Goal: Task Accomplishment & Management: Manage account settings

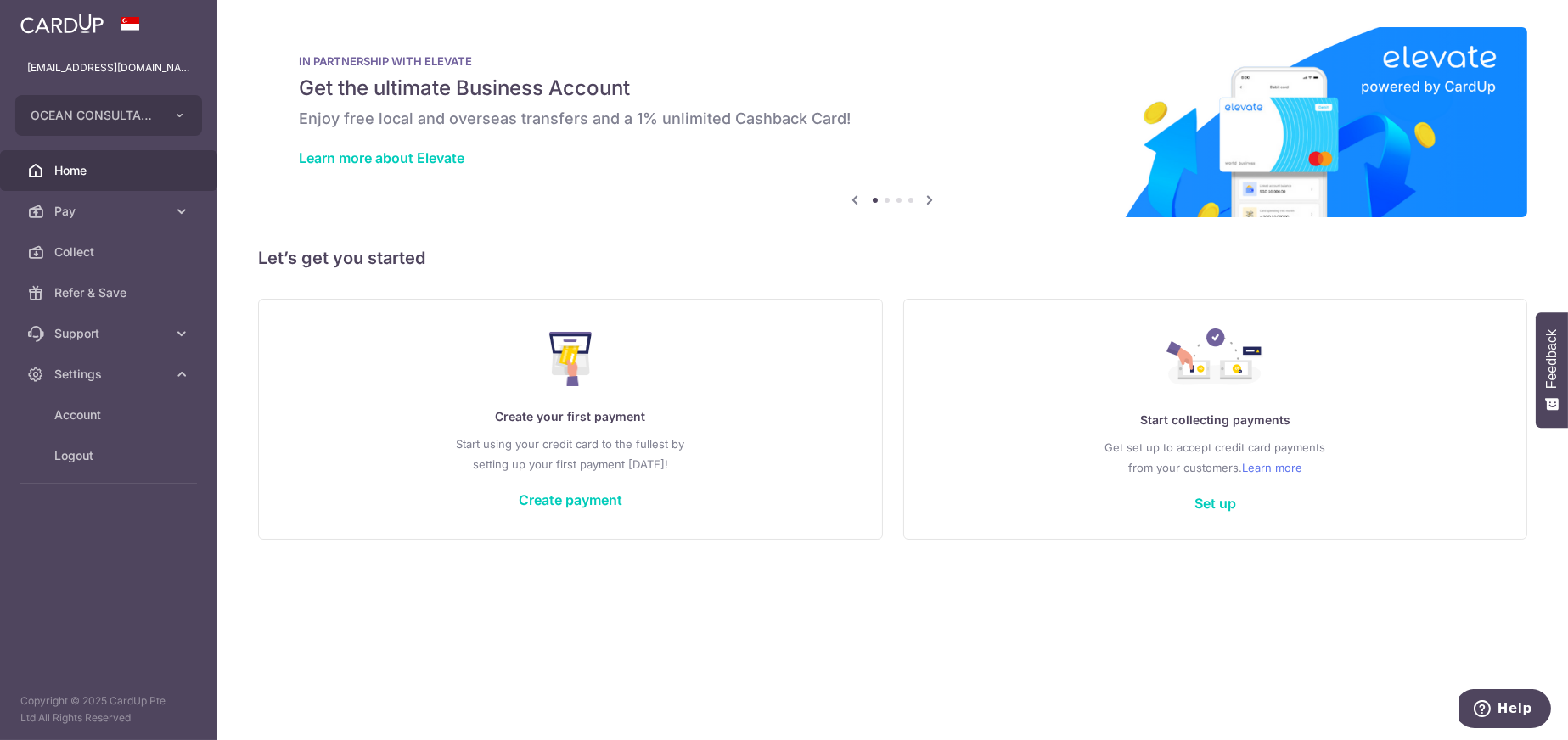
click at [101, 405] on link "Account" at bounding box center [109, 415] width 217 height 41
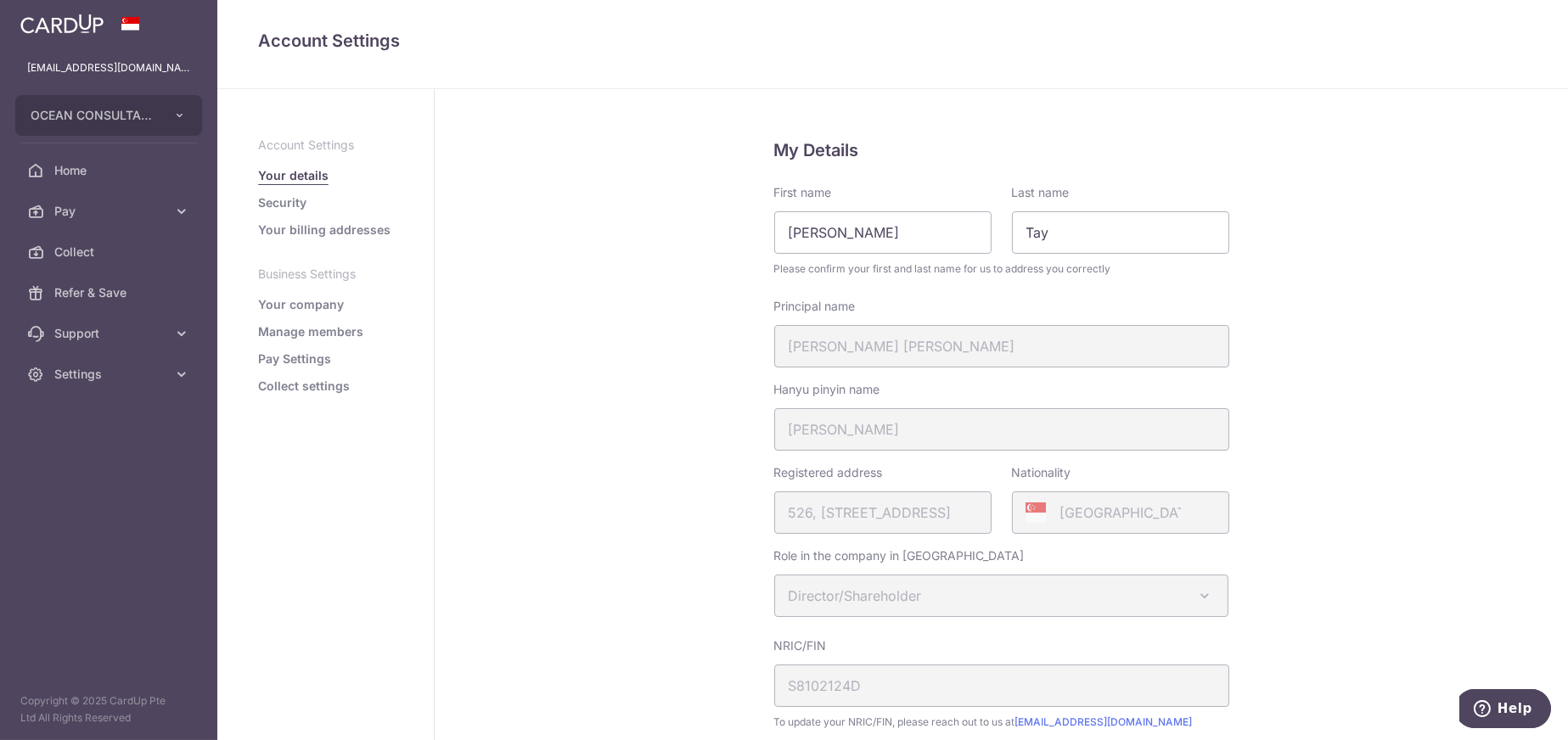
drag, startPoint x: 273, startPoint y: 306, endPoint x: 280, endPoint y: 311, distance: 8.6
click at [274, 306] on link "Your company" at bounding box center [301, 304] width 86 height 17
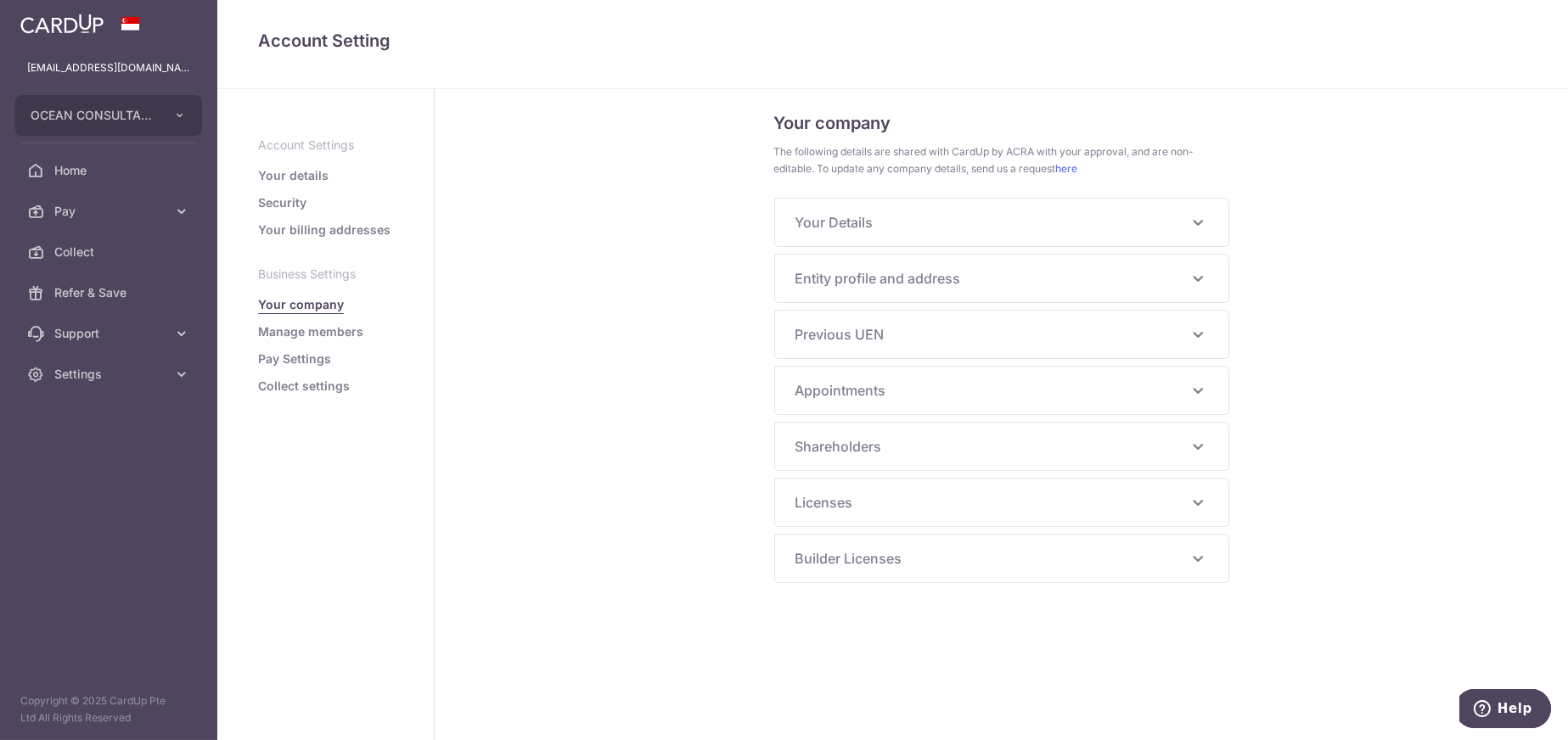
click at [872, 228] on span "Your Details" at bounding box center [991, 222] width 392 height 20
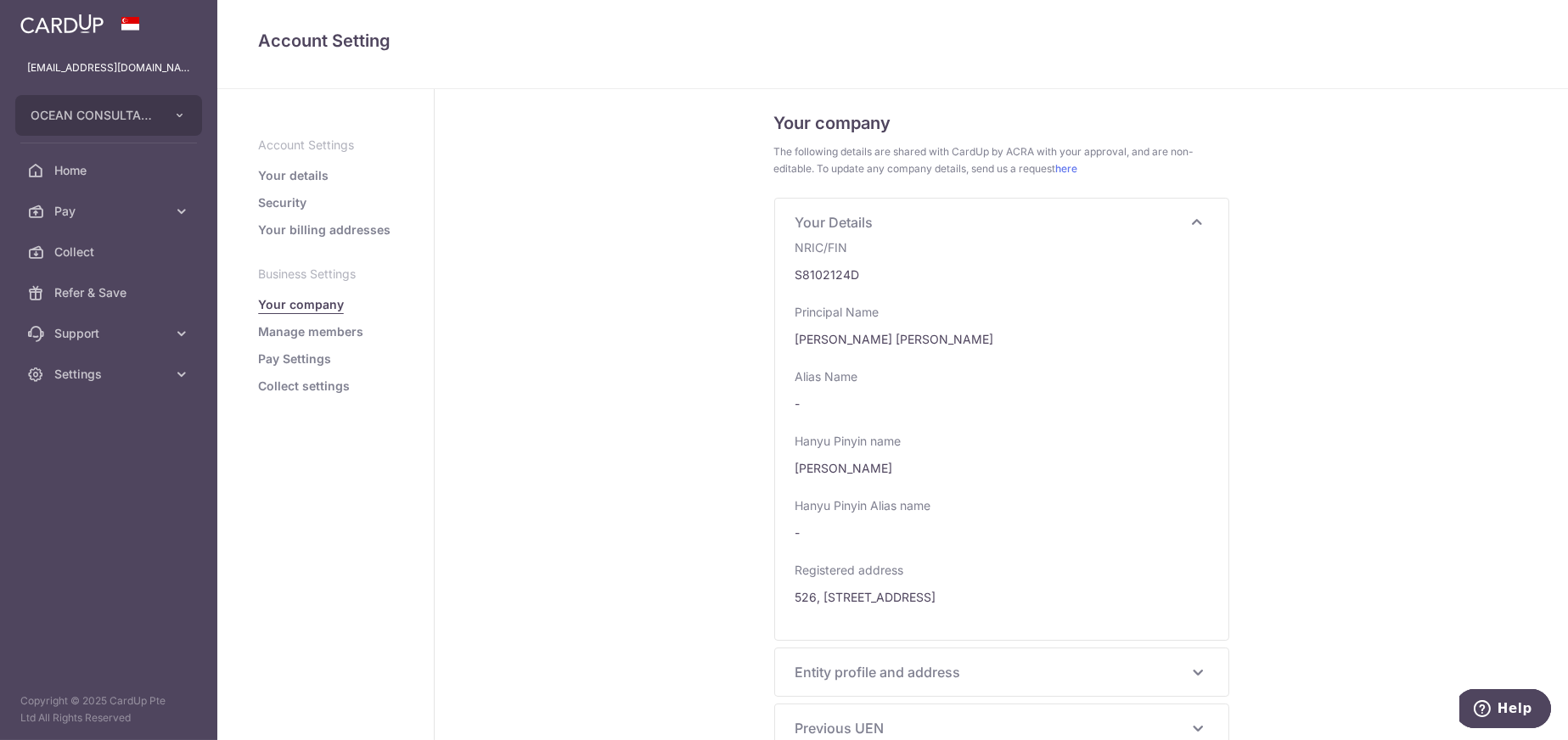
click at [1194, 216] on icon at bounding box center [1198, 222] width 20 height 20
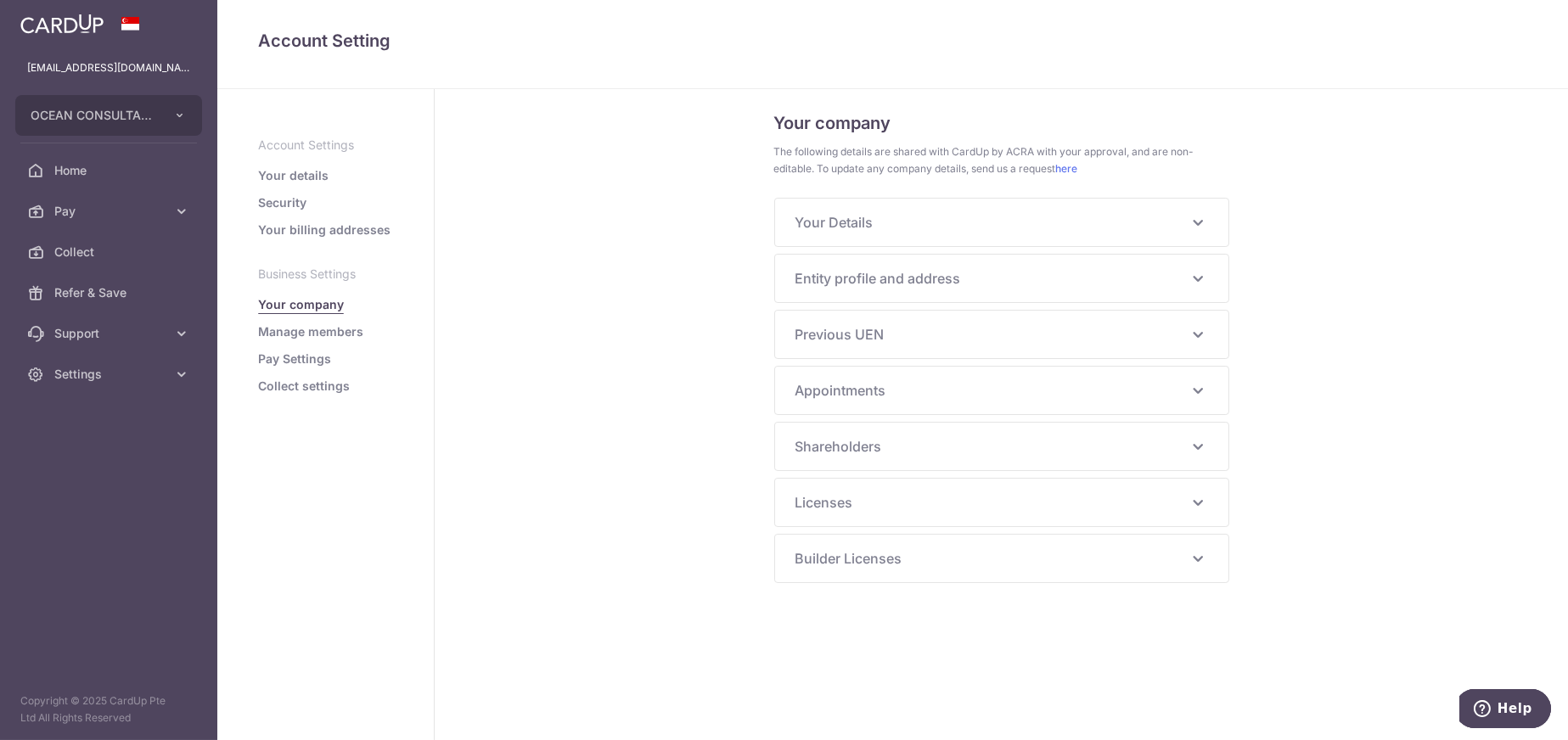
click at [880, 279] on span "Entity profile and address" at bounding box center [991, 278] width 392 height 20
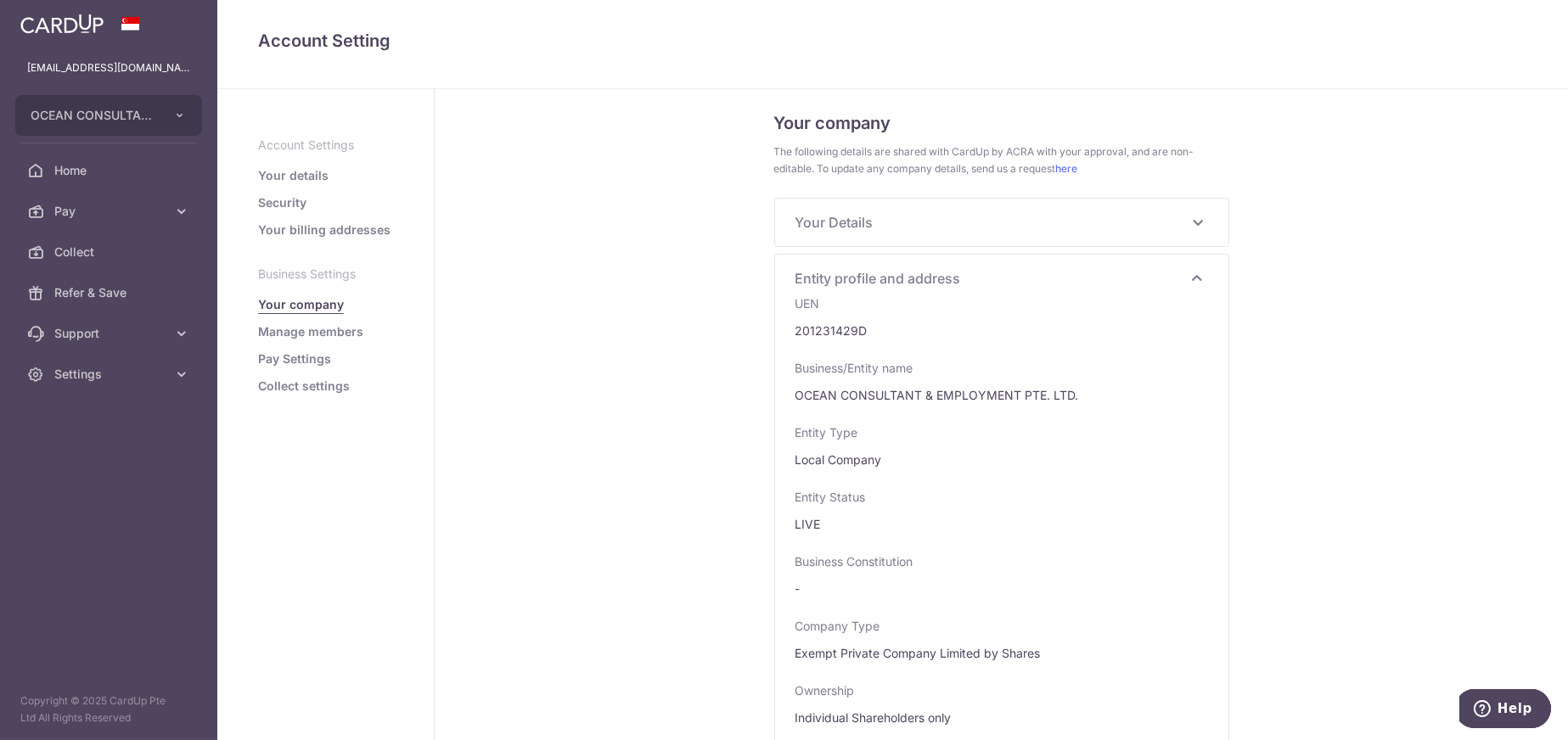
click at [1192, 274] on icon at bounding box center [1198, 278] width 20 height 20
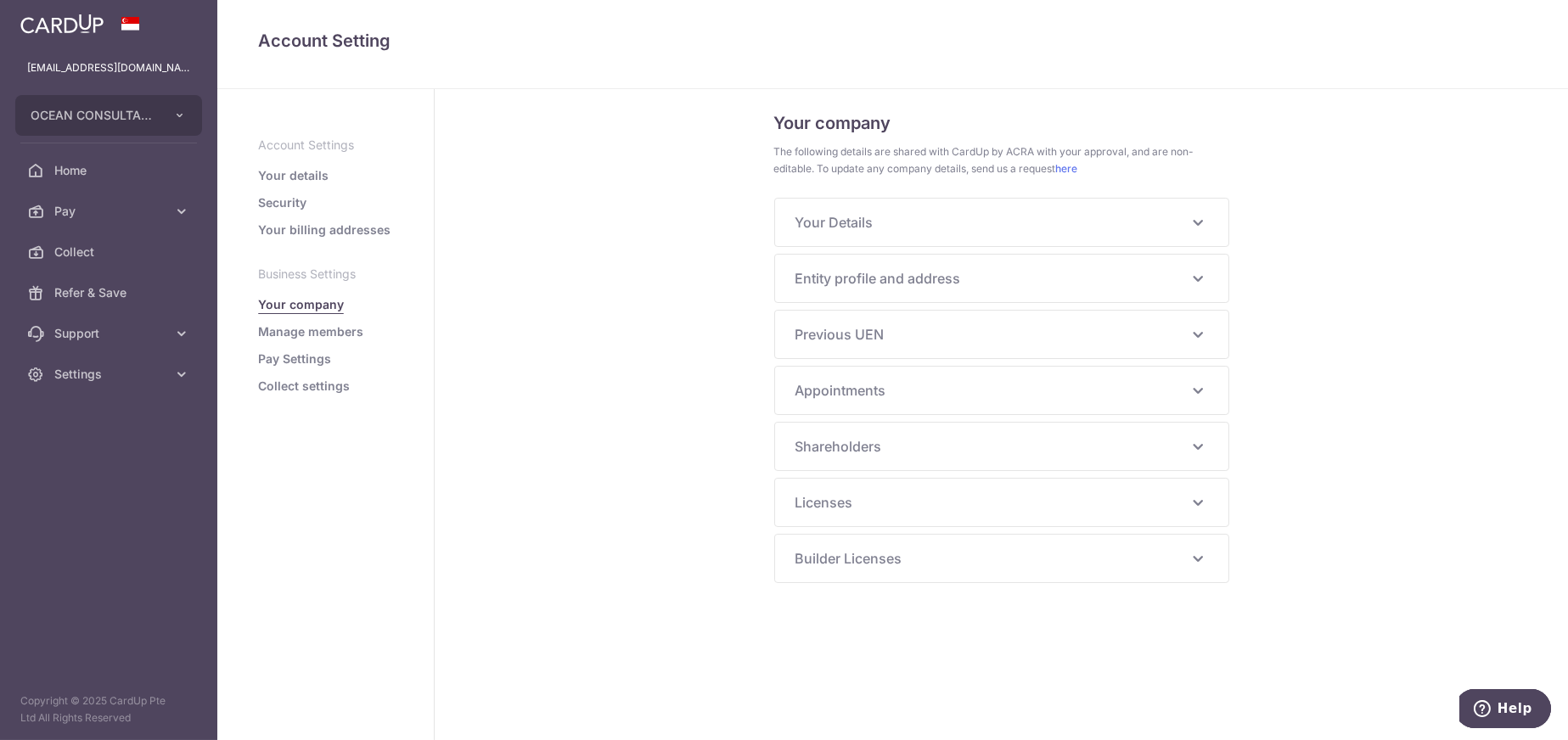
click at [854, 393] on span "Appointments" at bounding box center [991, 390] width 392 height 20
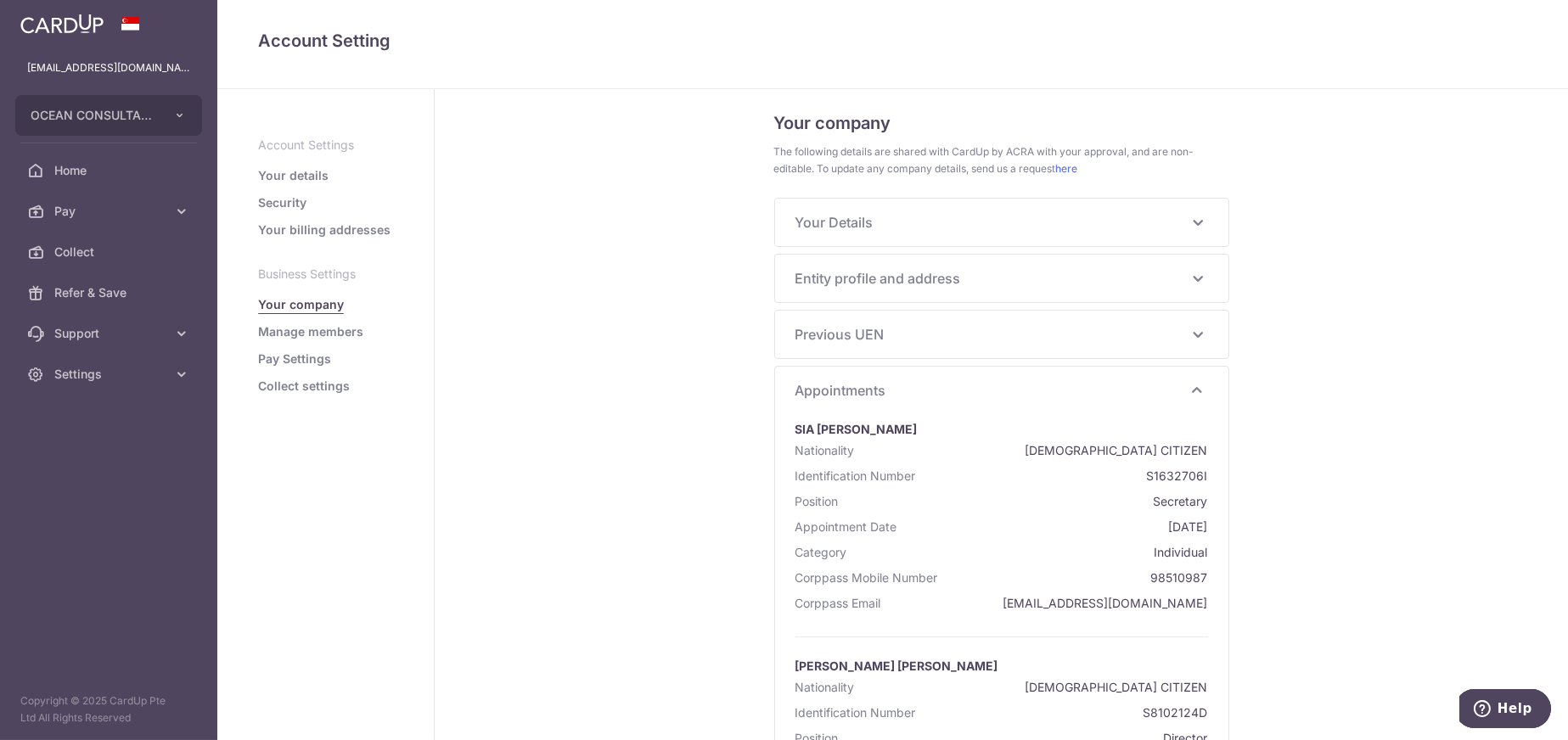
click at [842, 384] on span "Appointments" at bounding box center [991, 390] width 392 height 20
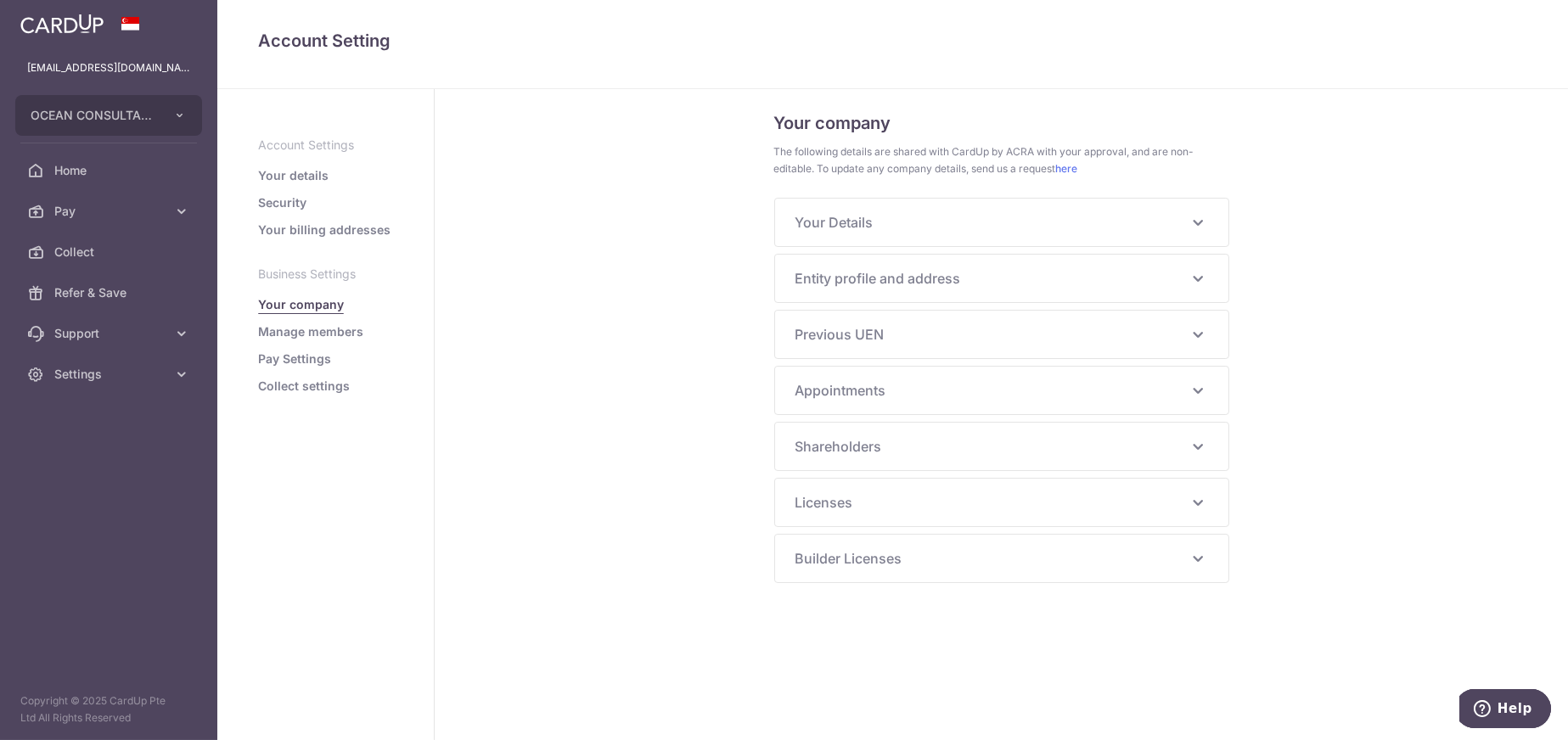
click at [884, 437] on span "Shareholders" at bounding box center [991, 447] width 392 height 20
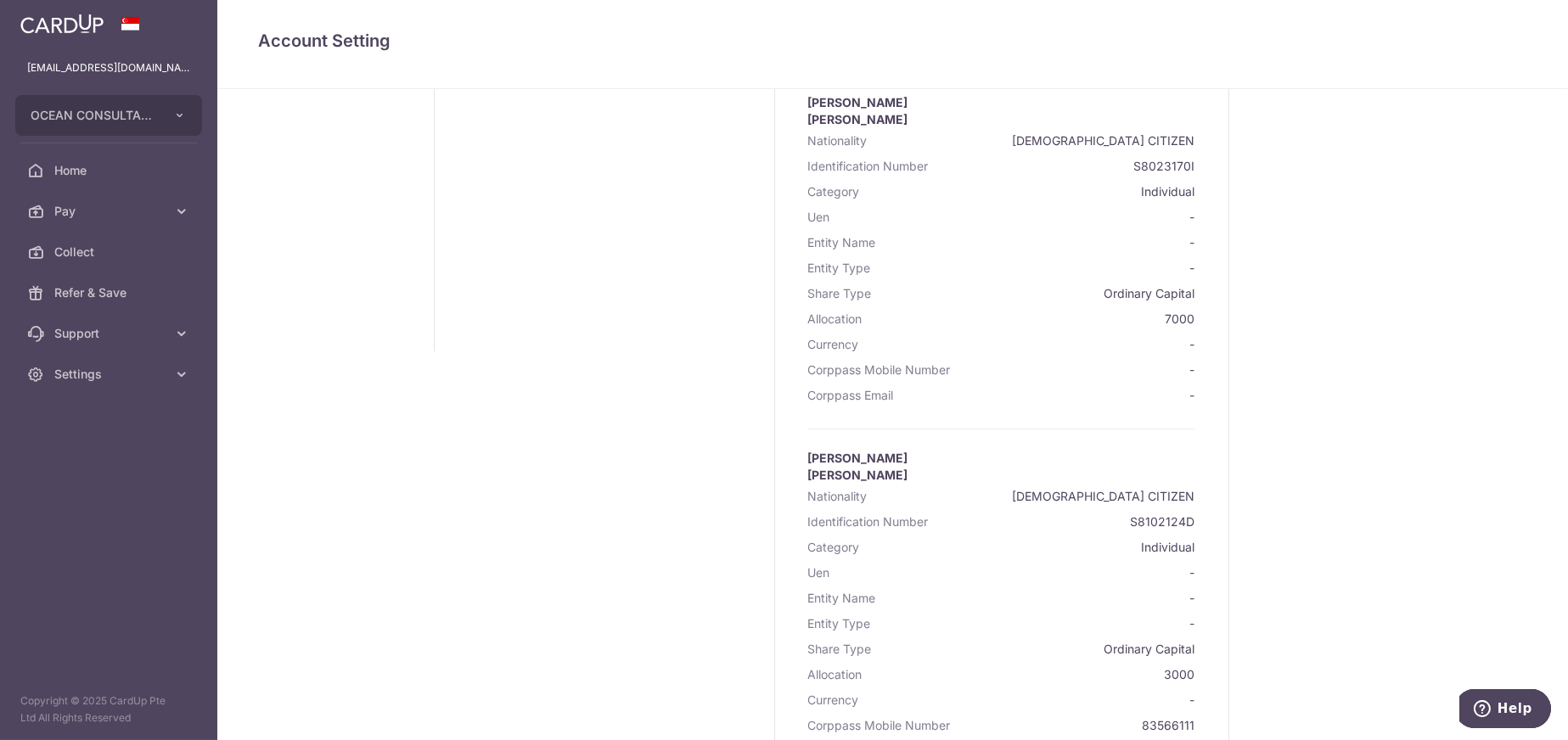
scroll to position [340, 0]
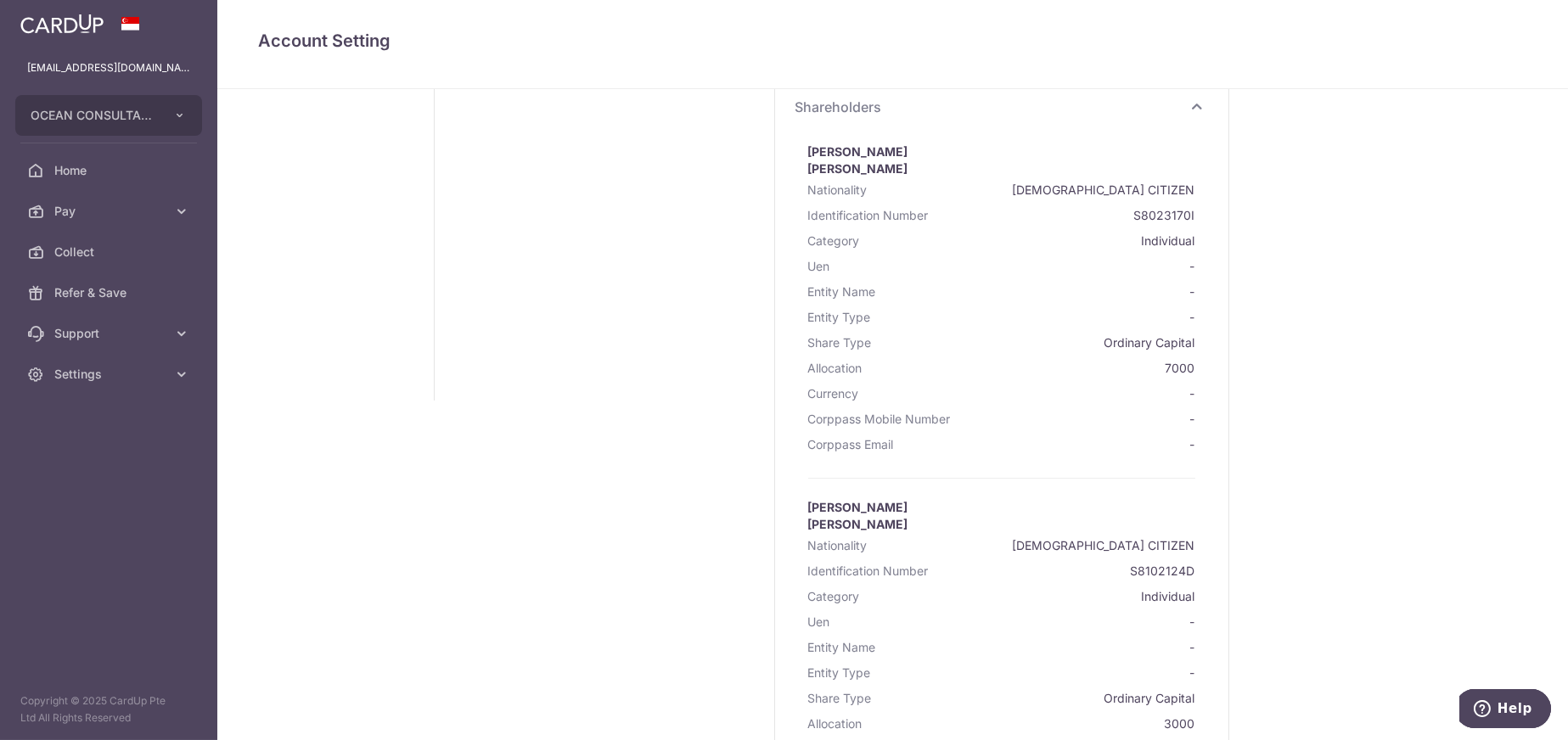
click at [865, 102] on span "Shareholders" at bounding box center [991, 107] width 392 height 20
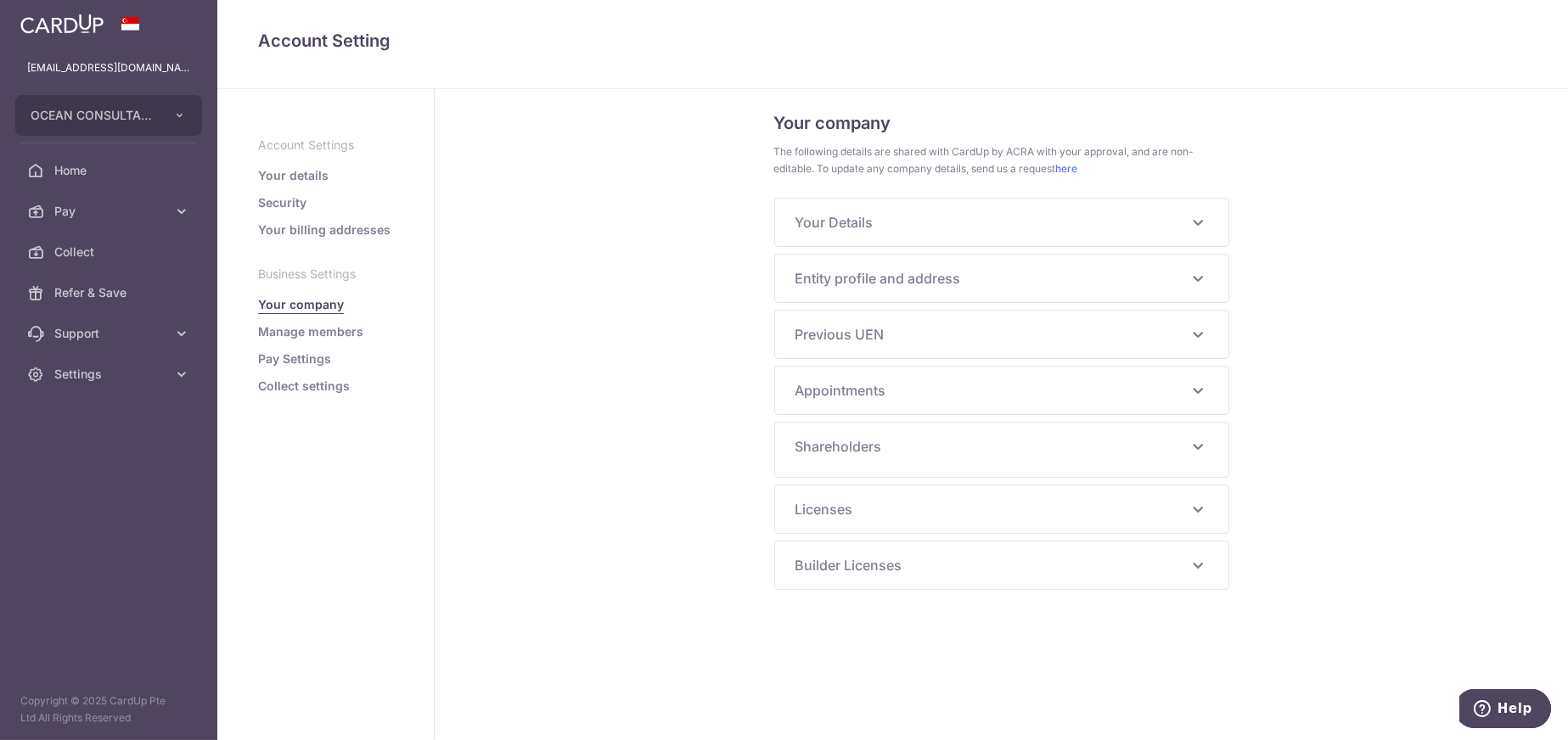
scroll to position [0, 0]
click at [879, 279] on span "Entity profile and address" at bounding box center [991, 278] width 392 height 20
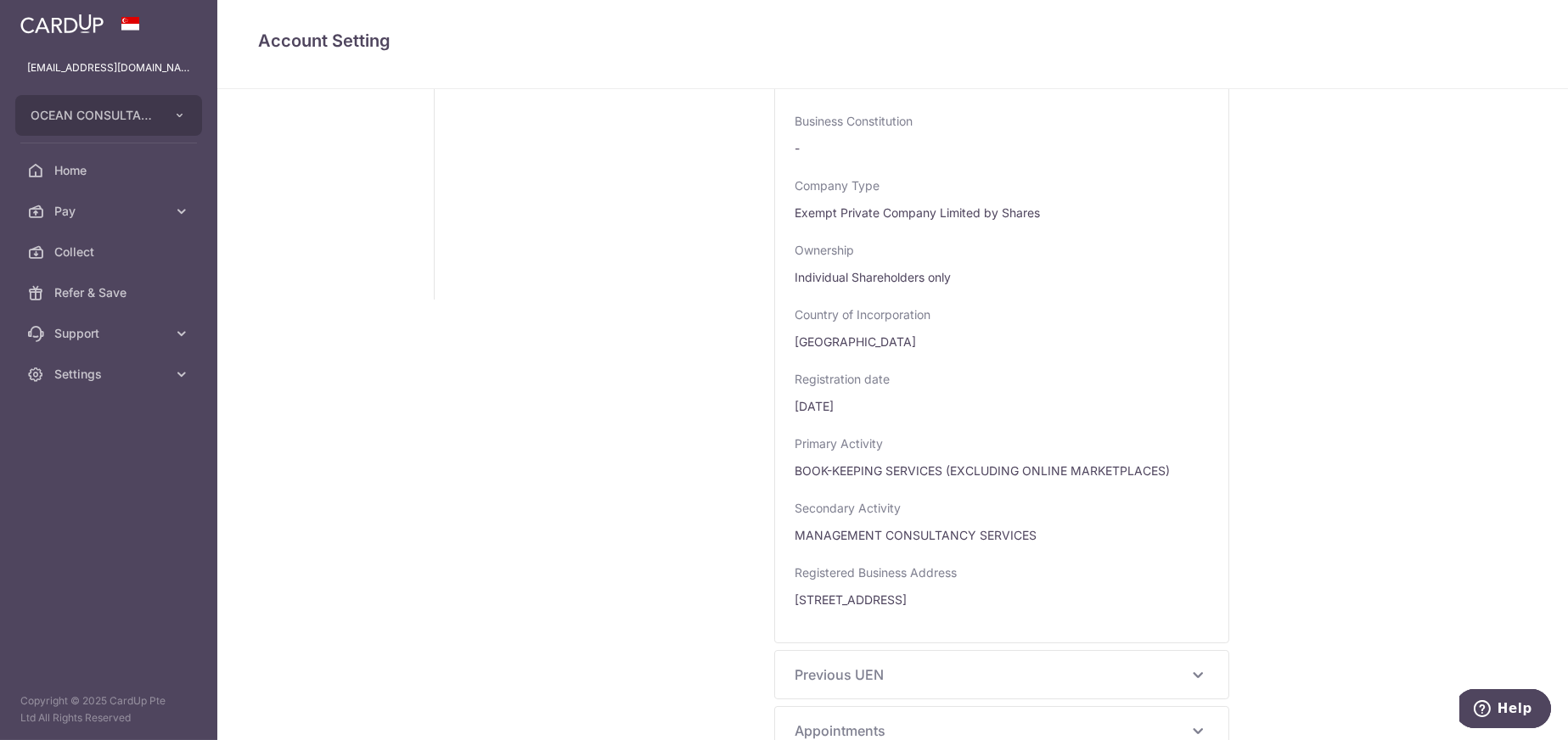
scroll to position [649, 0]
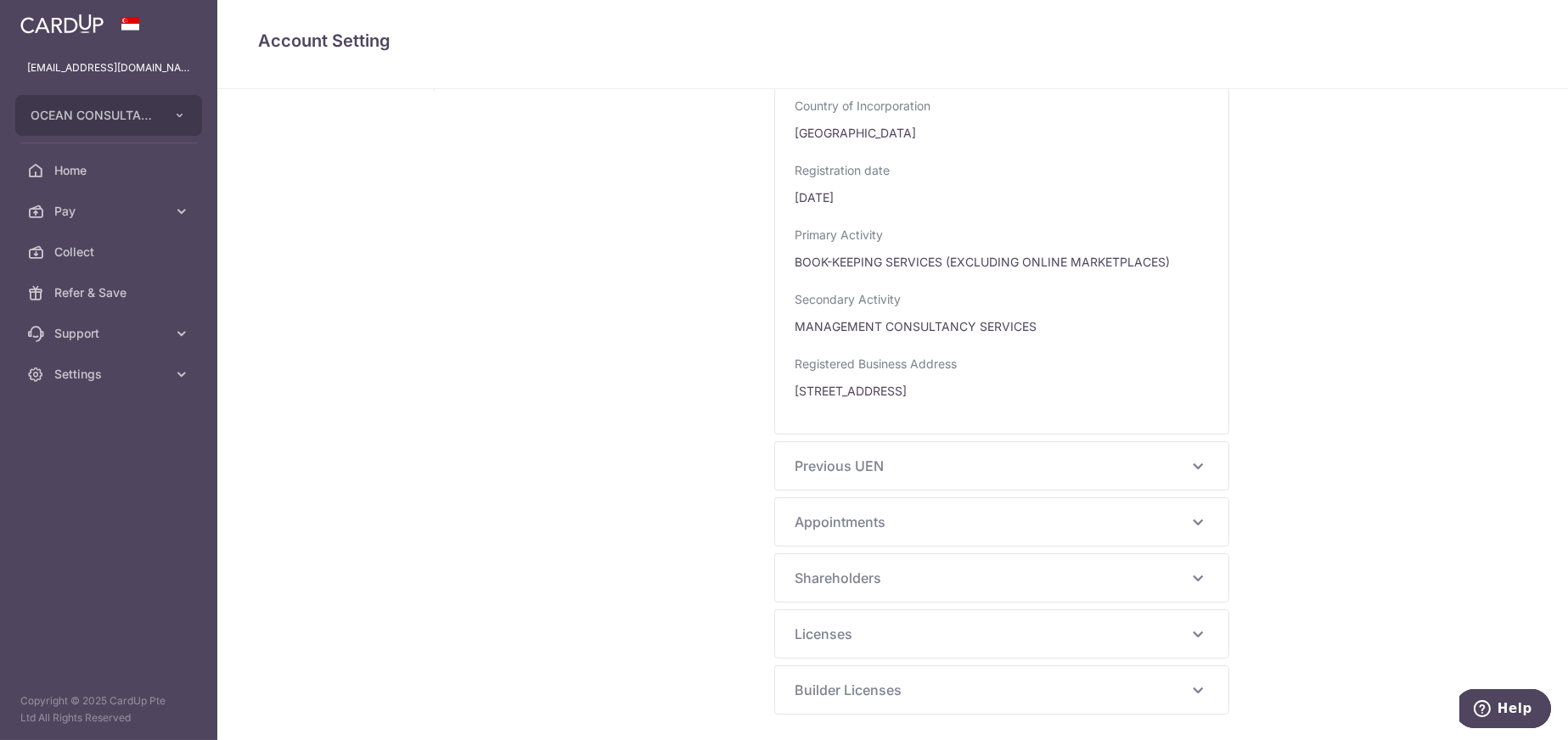
click at [840, 522] on span "Appointments" at bounding box center [991, 522] width 392 height 20
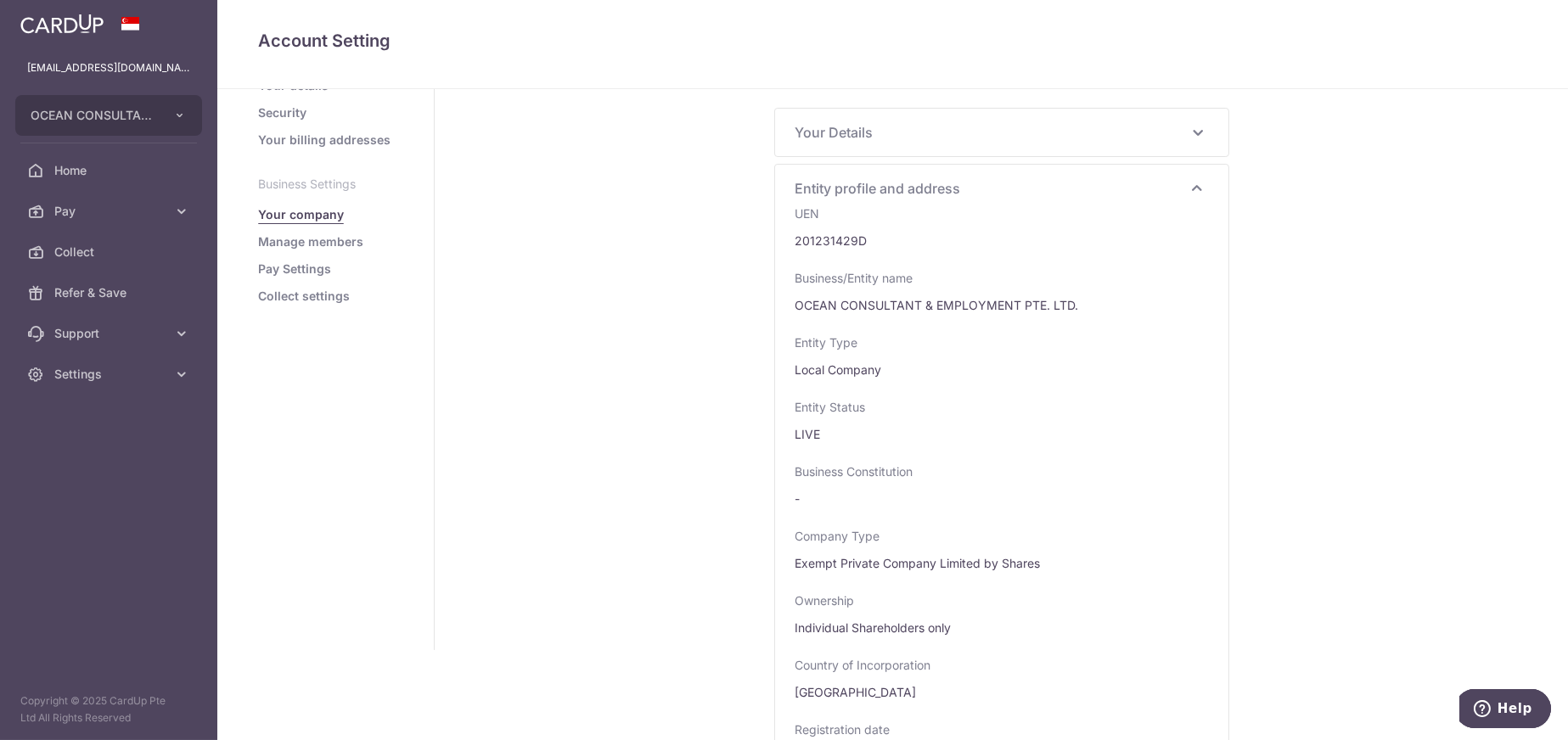
scroll to position [0, 0]
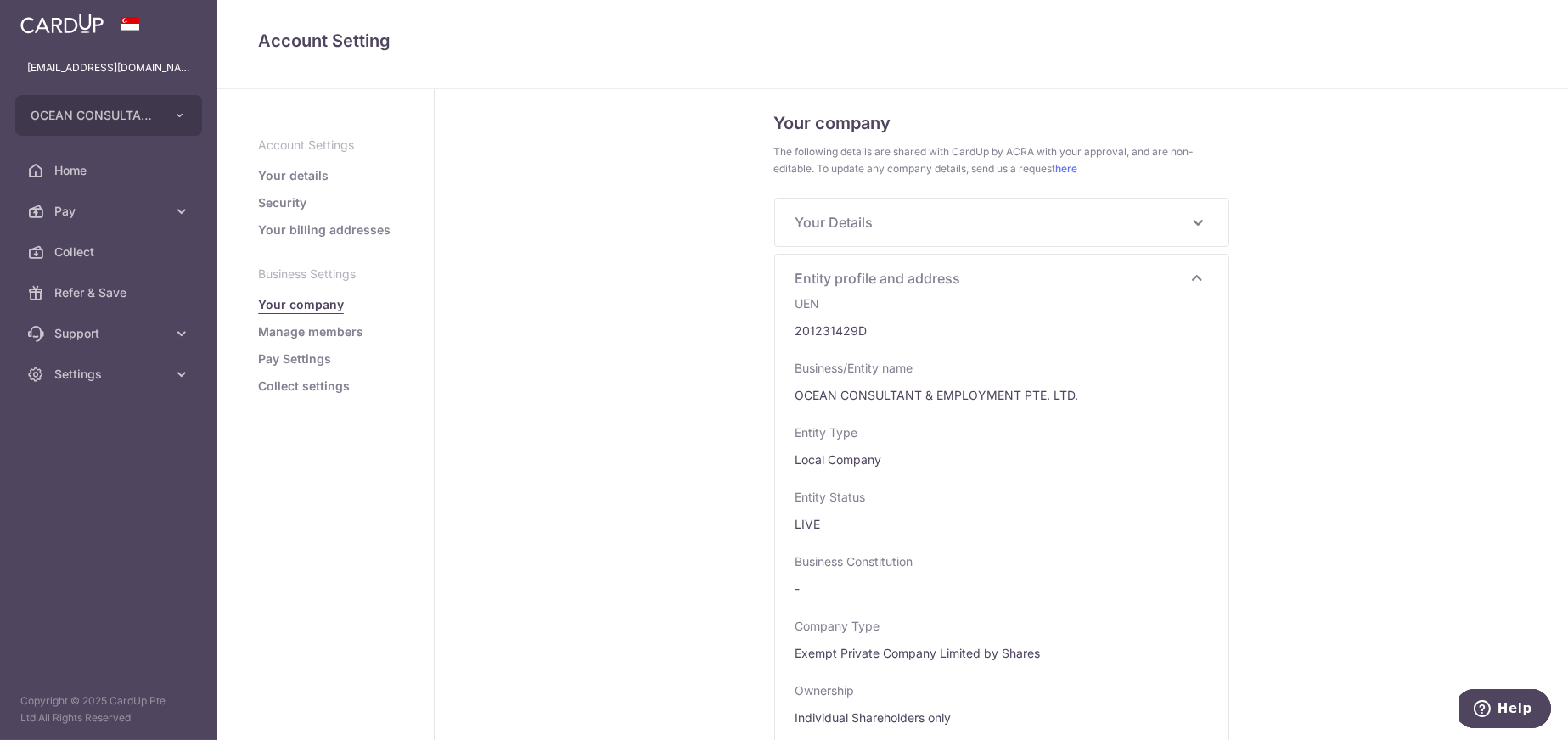
click at [334, 228] on link "Your billing addresses" at bounding box center [324, 230] width 132 height 17
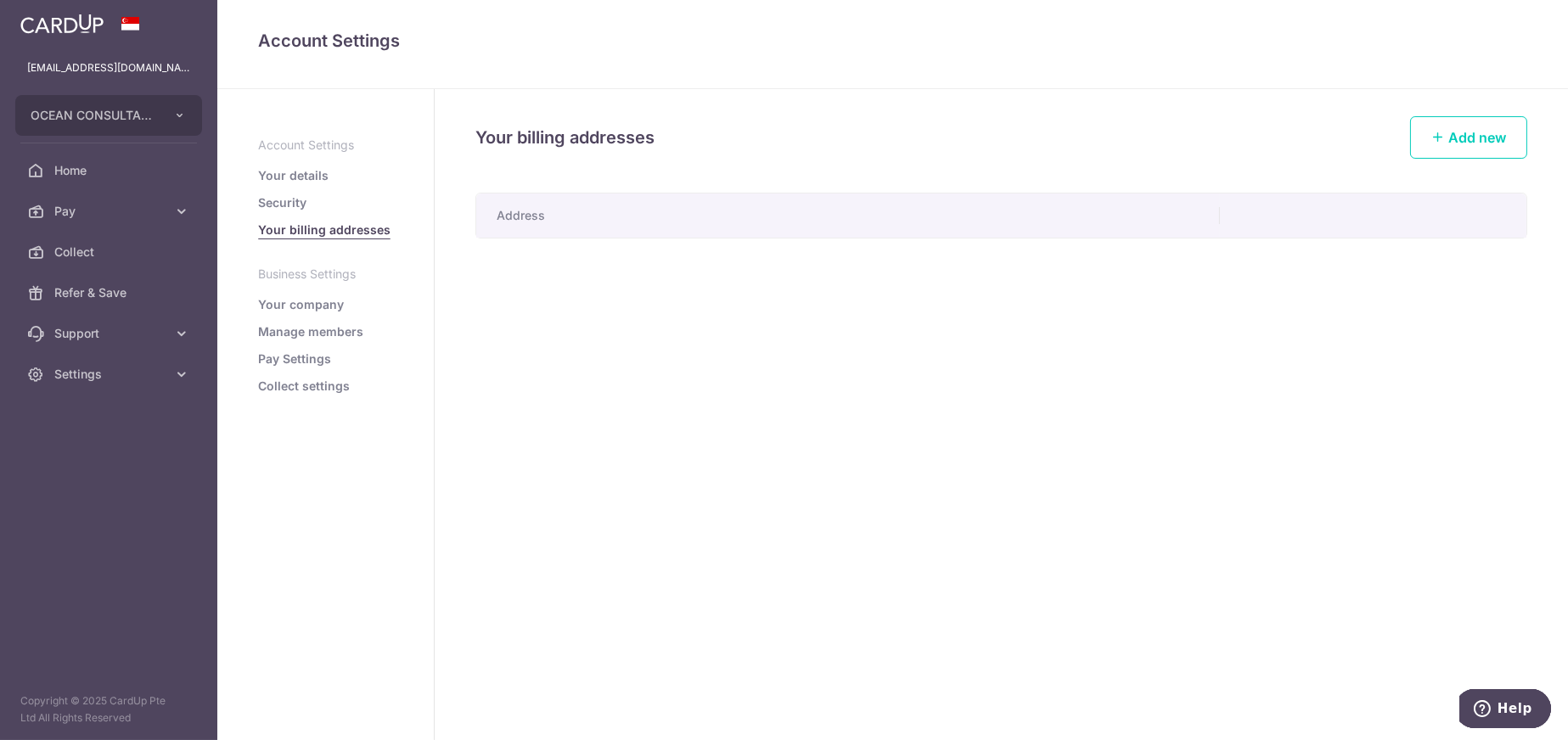
click at [524, 219] on th "Address" at bounding box center [848, 216] width 744 height 44
click at [819, 226] on th "Address" at bounding box center [848, 216] width 744 height 44
click at [1472, 125] on link "Add new" at bounding box center [1467, 137] width 117 height 43
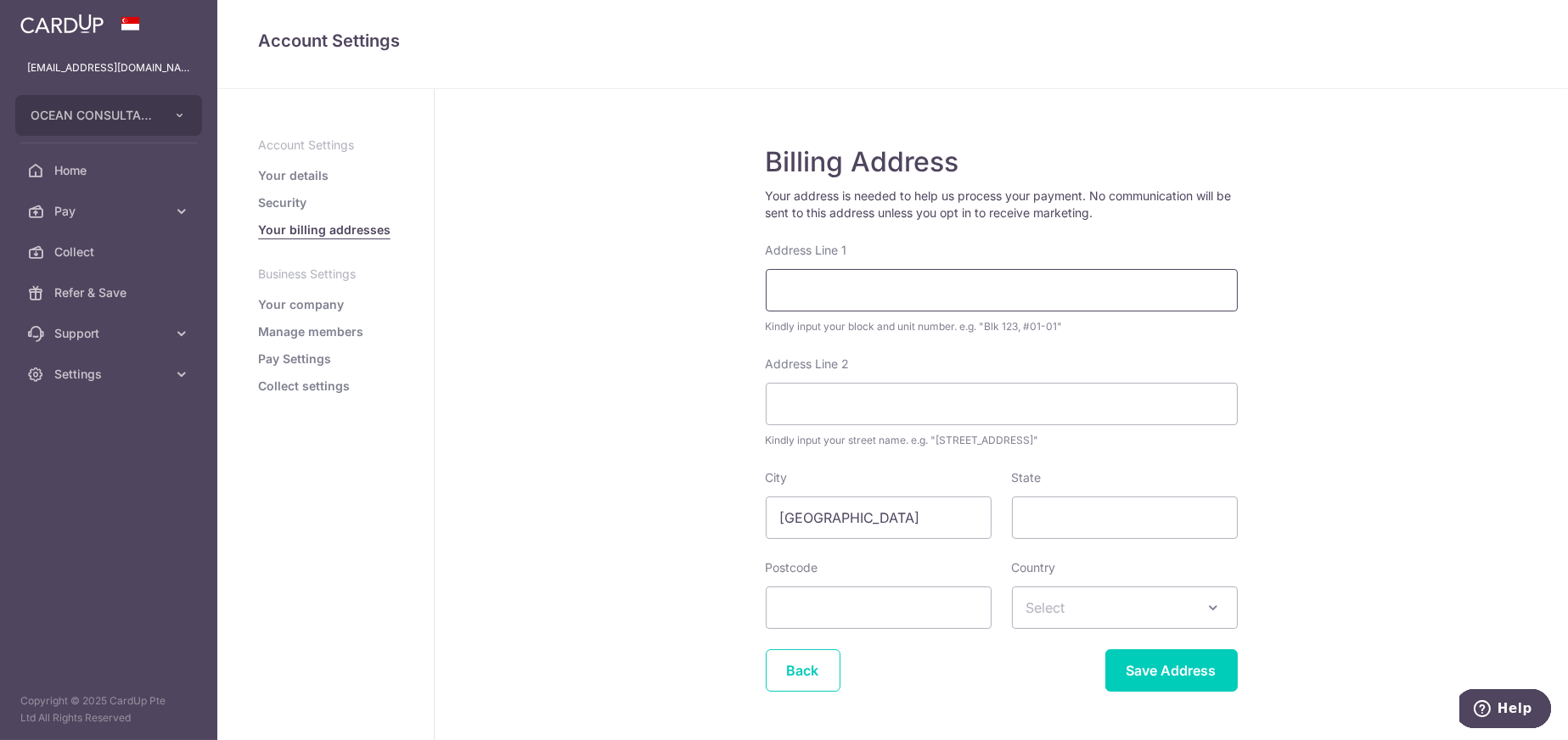
click at [969, 279] on input "Address Line 1" at bounding box center [1001, 290] width 472 height 43
type input "2 Kallang"
click at [280, 303] on link "Your company" at bounding box center [301, 304] width 86 height 17
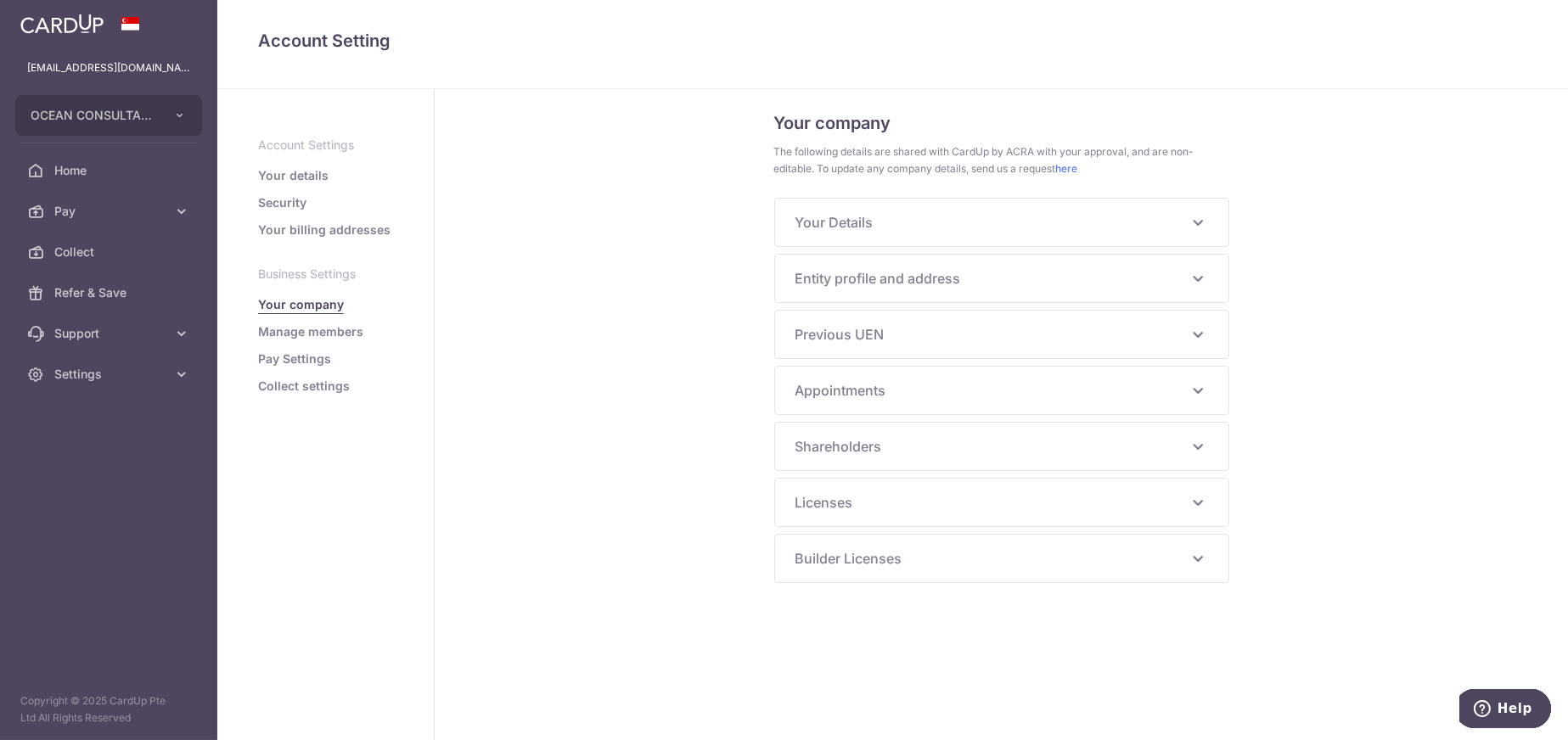
click at [829, 230] on span "Your Details" at bounding box center [991, 222] width 392 height 20
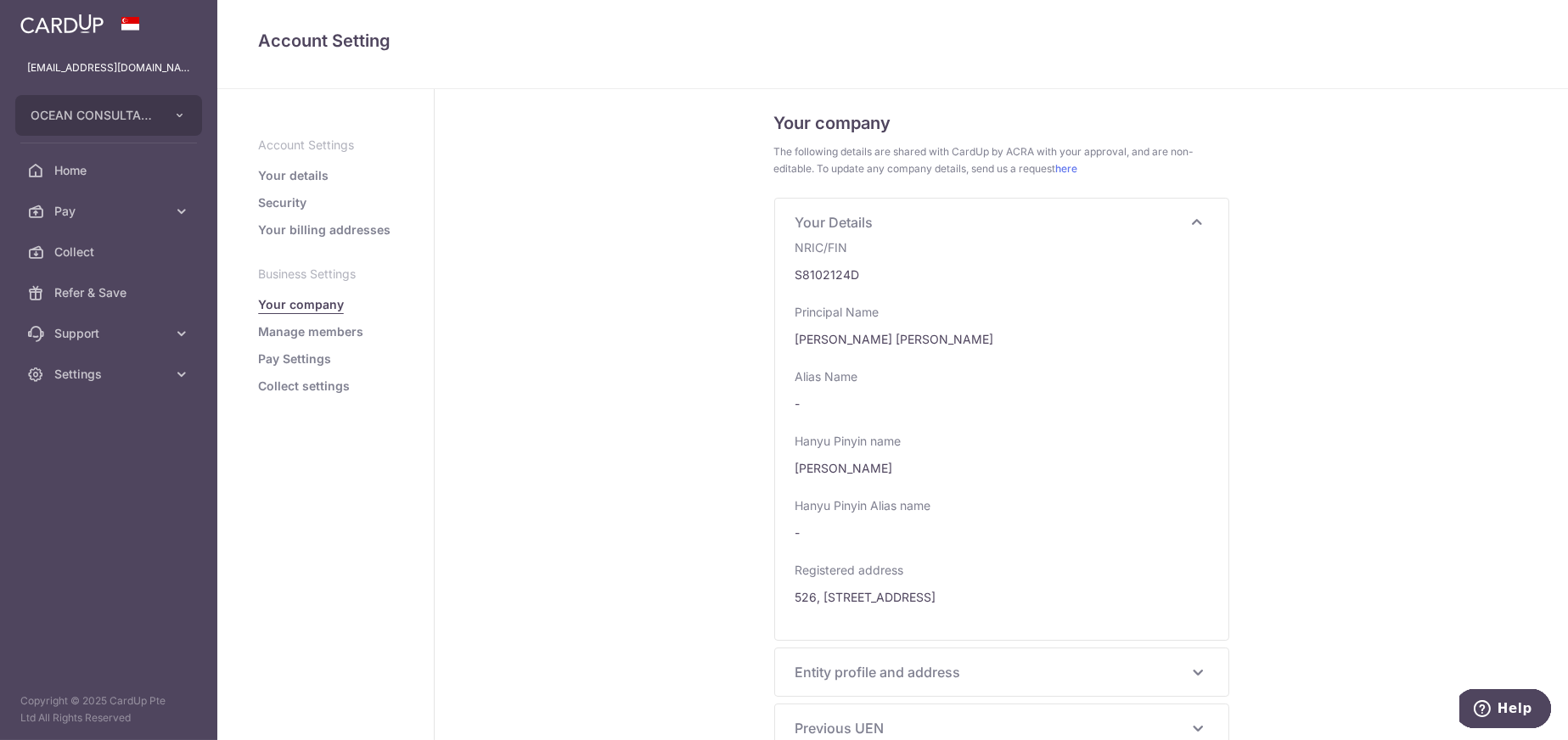
click at [862, 223] on span "Your Details" at bounding box center [991, 222] width 392 height 20
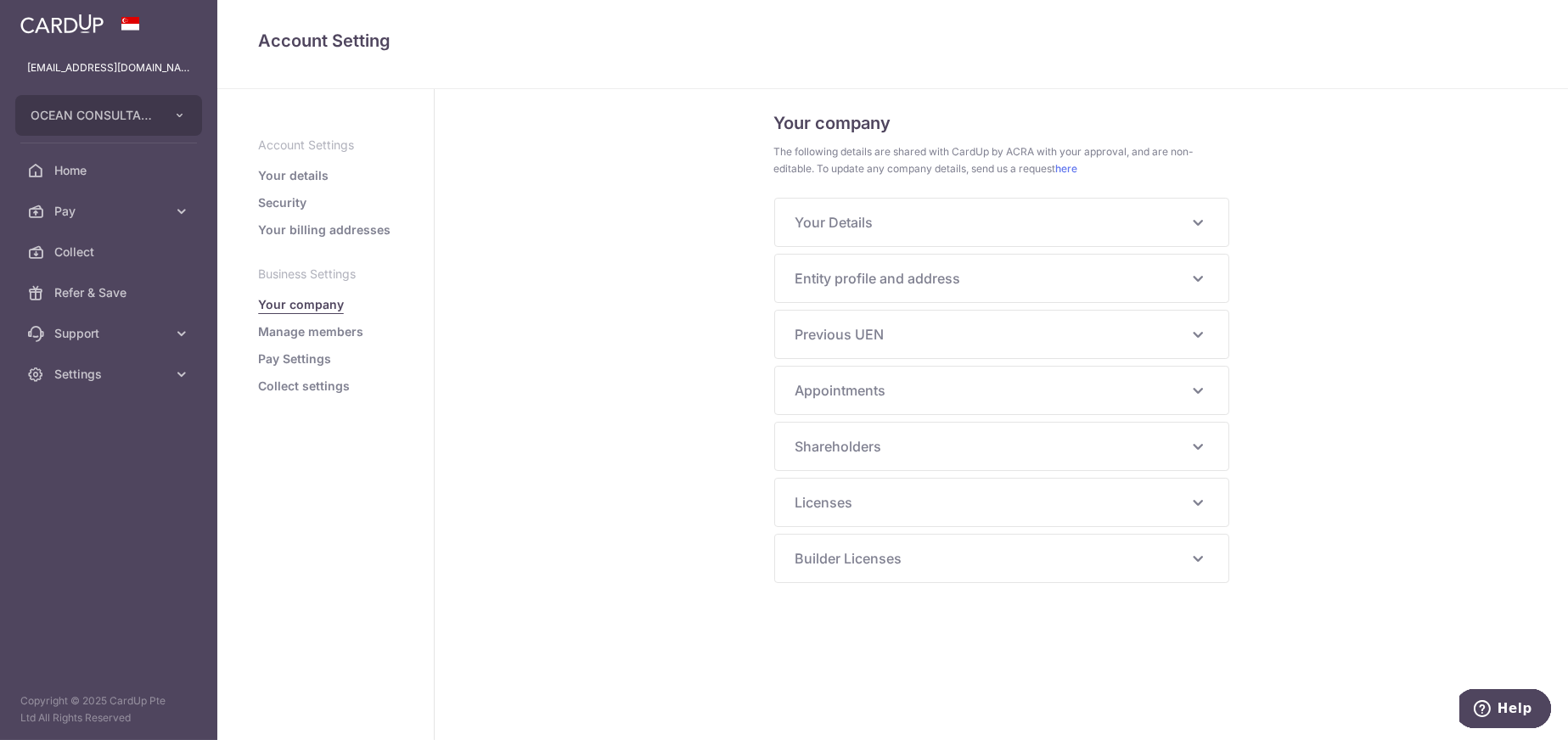
click at [886, 271] on span "Entity profile and address" at bounding box center [991, 278] width 392 height 20
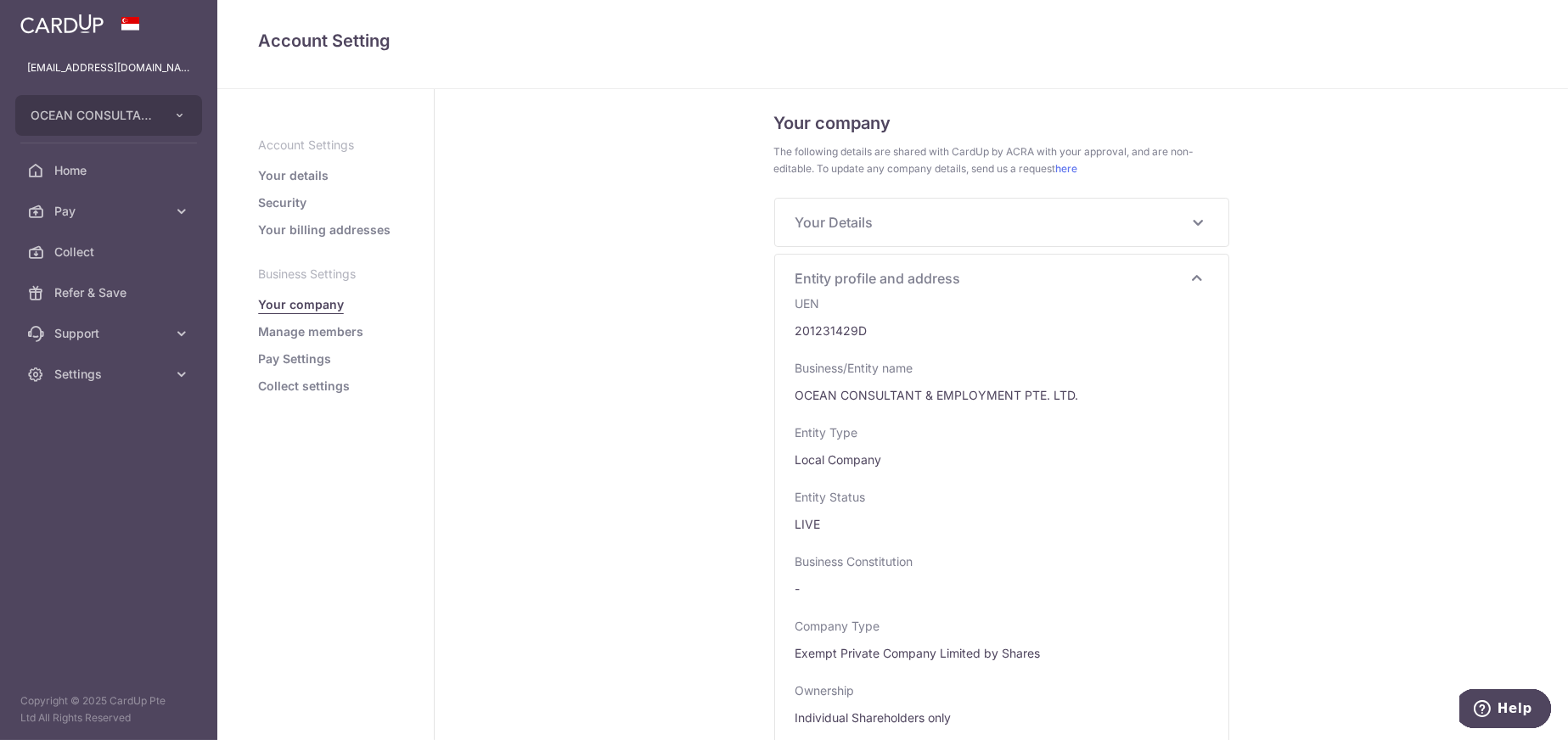
click at [296, 173] on link "Your details" at bounding box center [293, 176] width 71 height 17
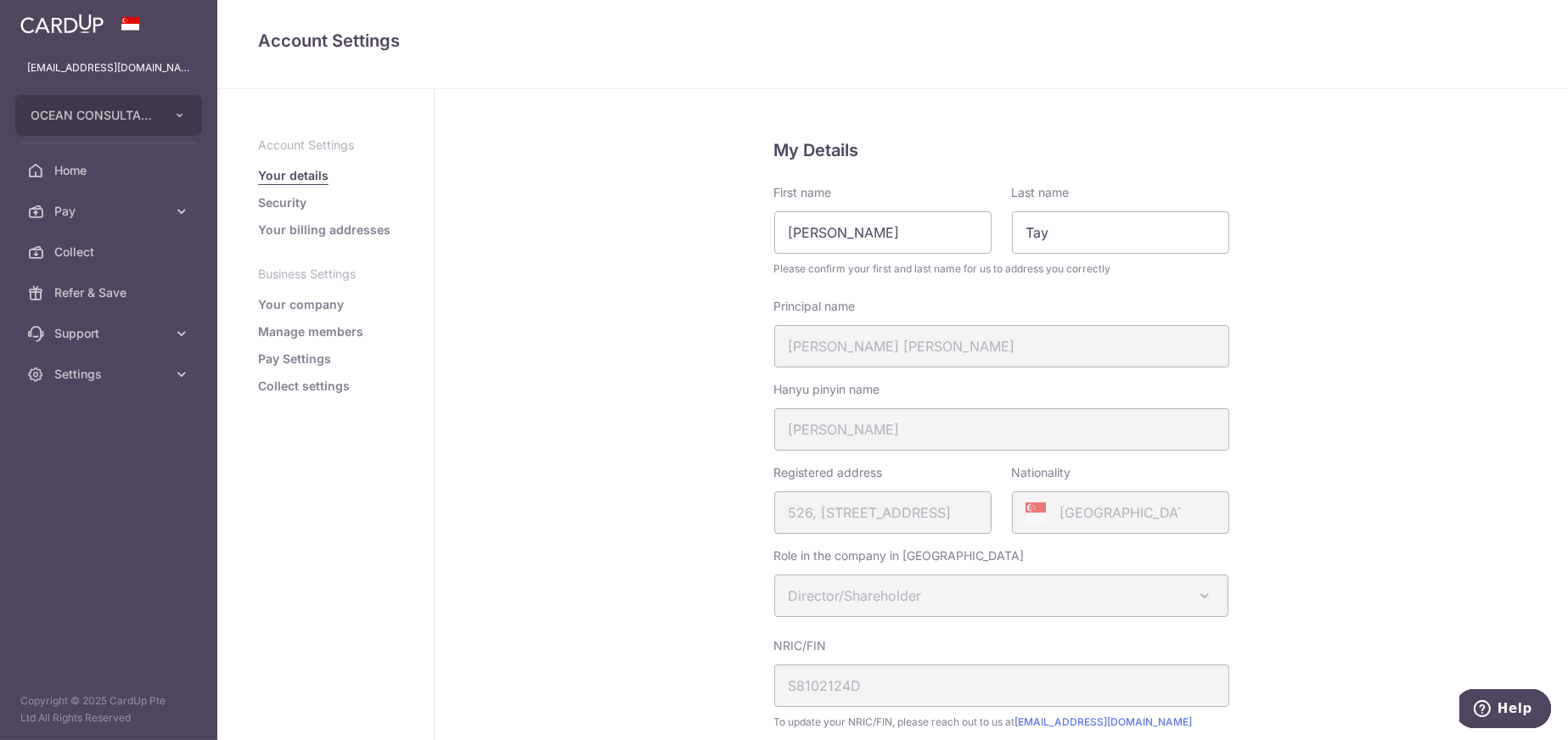
click at [303, 353] on link "Pay Settings" at bounding box center [294, 359] width 73 height 17
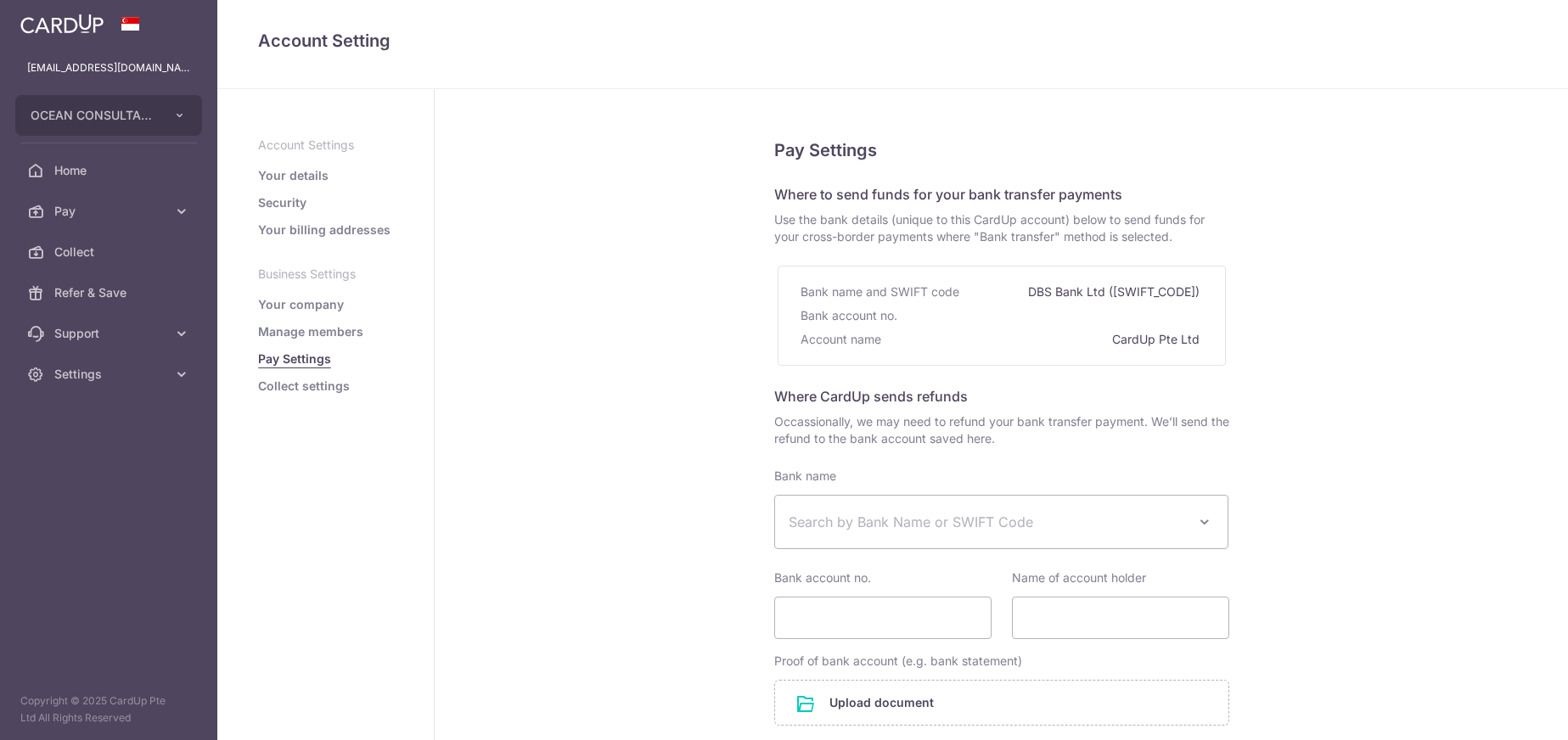
select select
click at [313, 294] on ul "Account Settings Your details Security Your billing addresses Business Settings…" at bounding box center [325, 265] width 135 height 258
click at [313, 309] on link "Your company" at bounding box center [301, 304] width 86 height 17
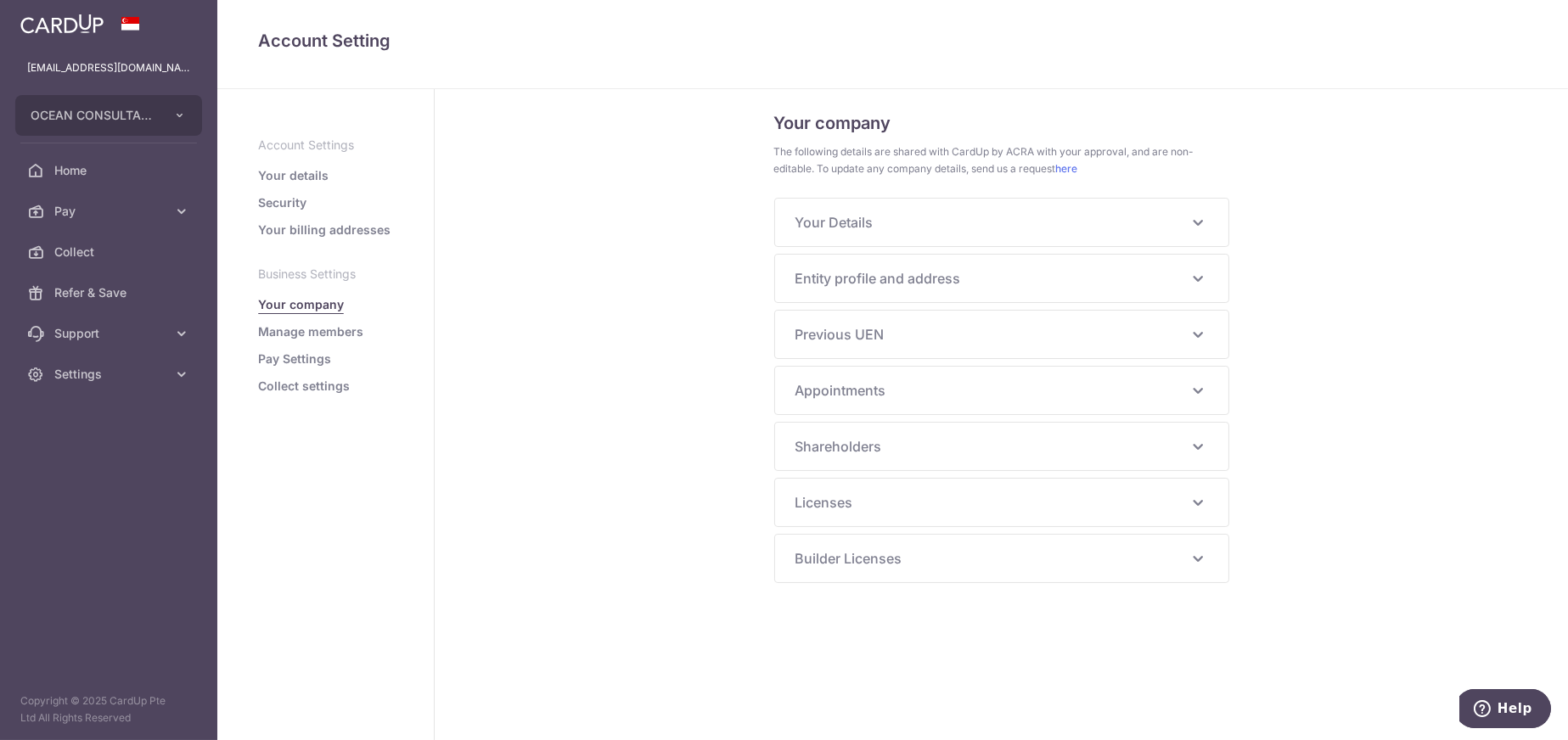
click at [278, 232] on link "Your billing addresses" at bounding box center [324, 230] width 132 height 17
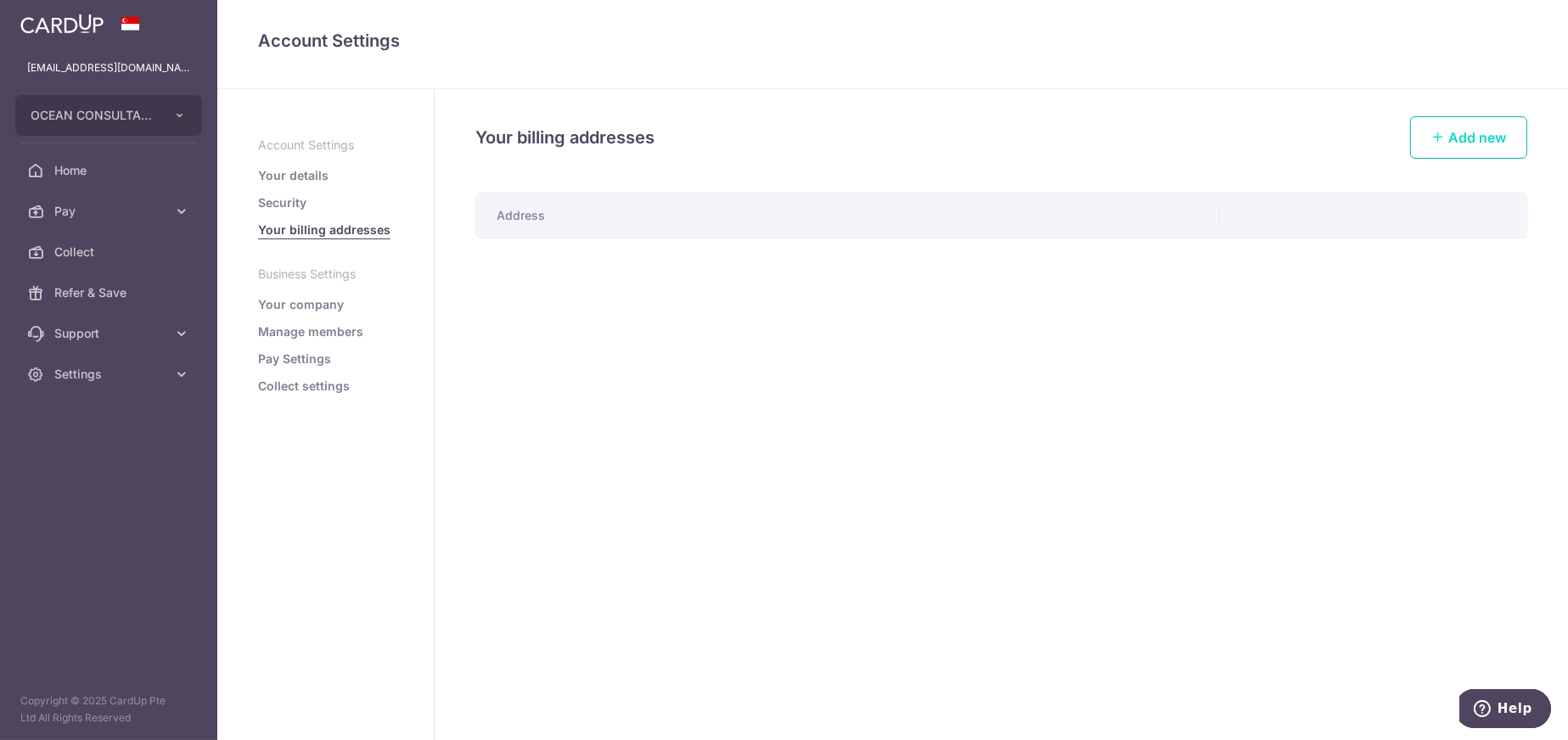
click at [1481, 136] on span "Add new" at bounding box center [1477, 137] width 58 height 17
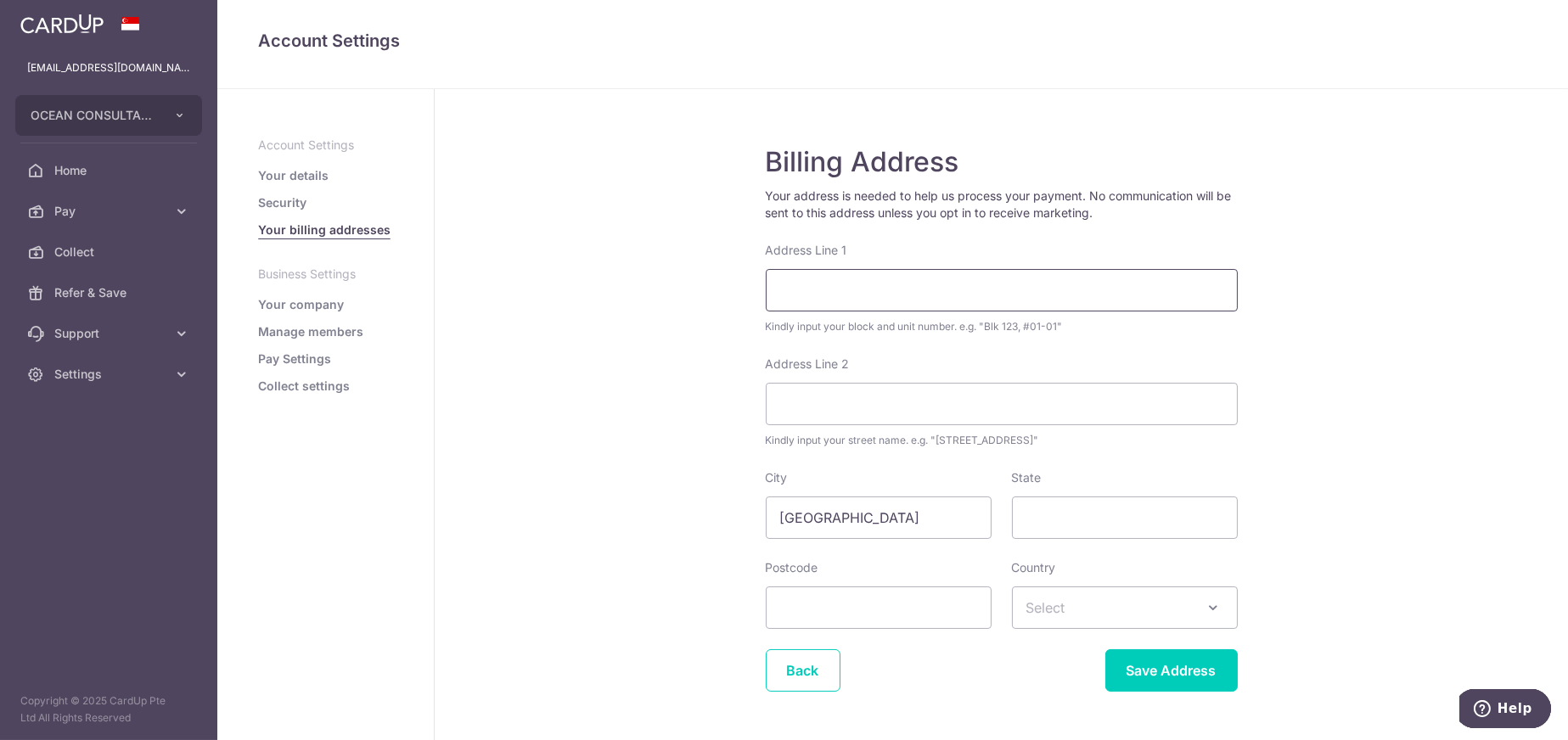
click at [843, 270] on div "Address Line 1 Kindly input your block and unit number. e.g. "Blk 123, #01-01"" at bounding box center [1001, 288] width 472 height 93
click at [839, 286] on input "Address Line 1" at bounding box center [1001, 290] width 472 height 43
type input "2 KALLANG AVENUE"
click at [890, 395] on input "Address Line 2" at bounding box center [1001, 404] width 472 height 43
type input "#05-06 CT HUB"
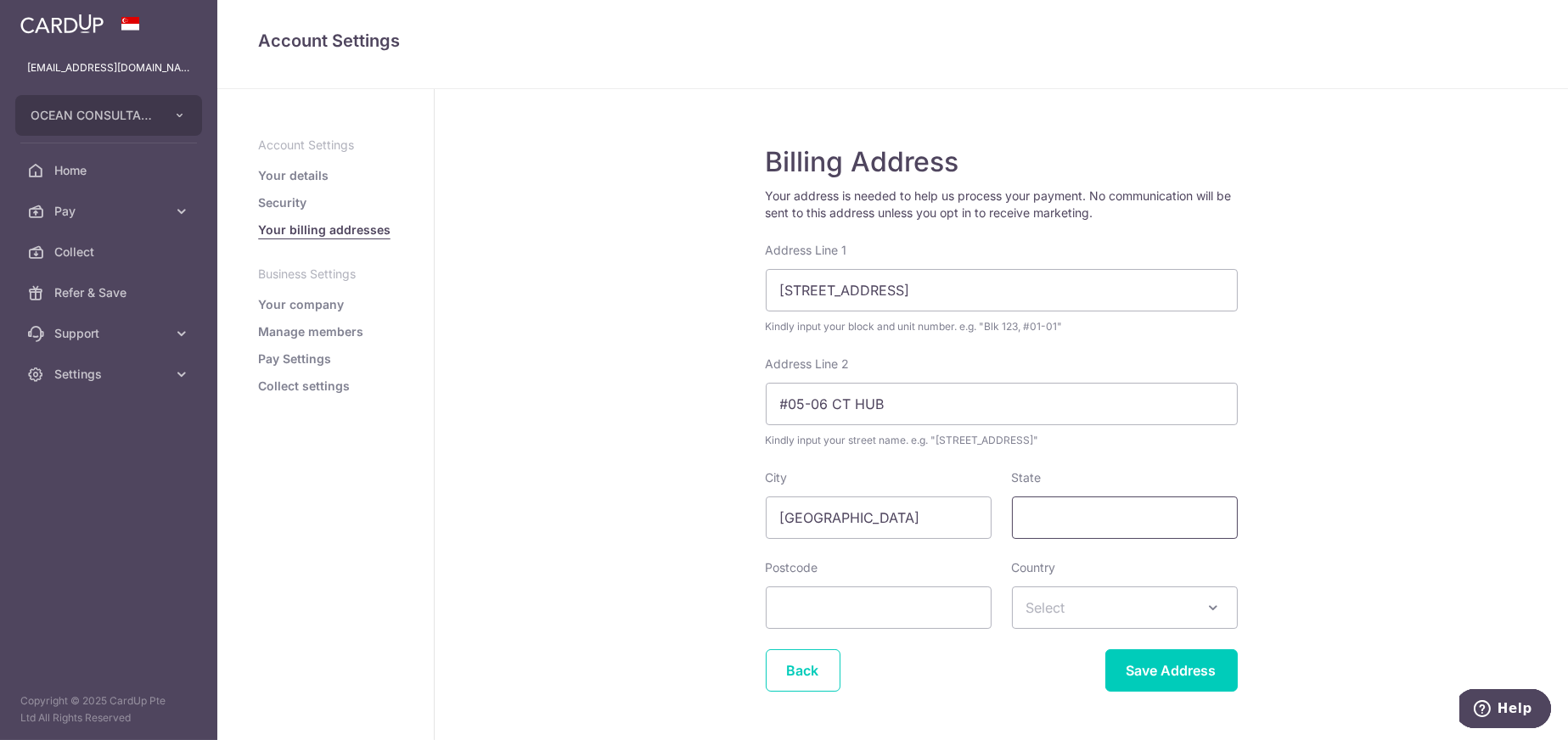
click at [1035, 520] on input "State" at bounding box center [1124, 517] width 226 height 43
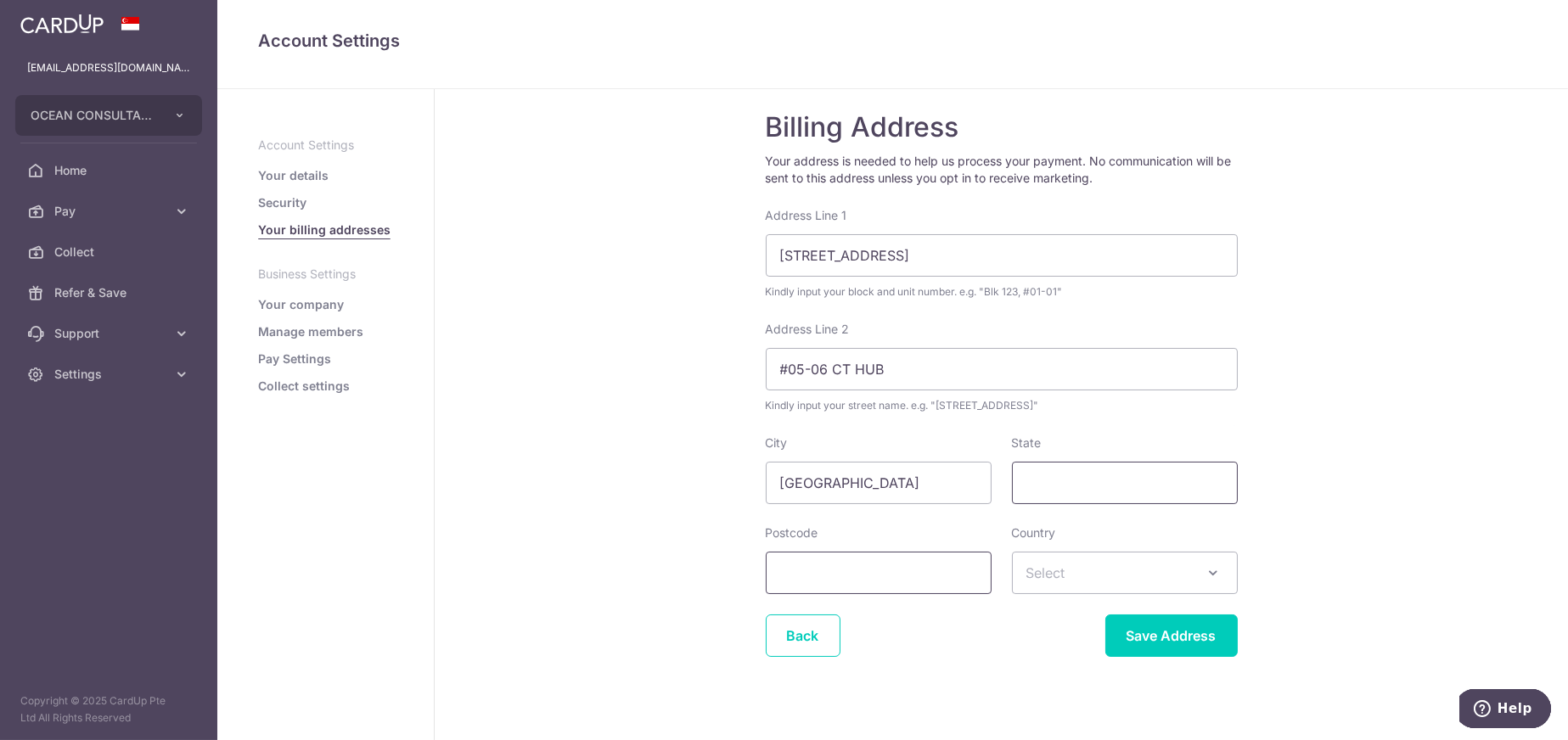
scroll to position [51, 0]
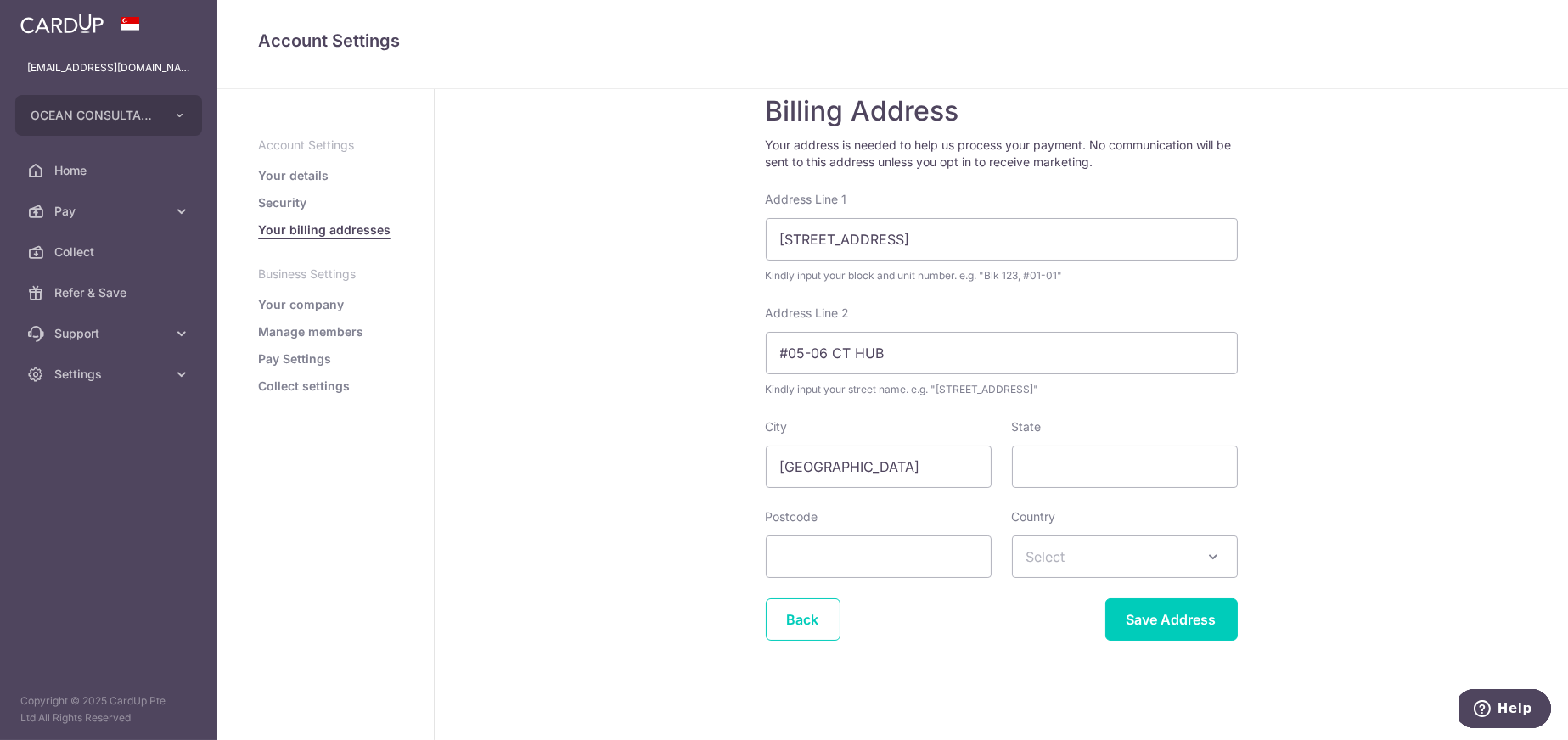
click at [1053, 556] on span "Select" at bounding box center [1045, 556] width 39 height 17
type input "SINGAPORE"
select select "199"
click at [880, 553] on input "Postcode" at bounding box center [878, 556] width 226 height 43
type input "339407"
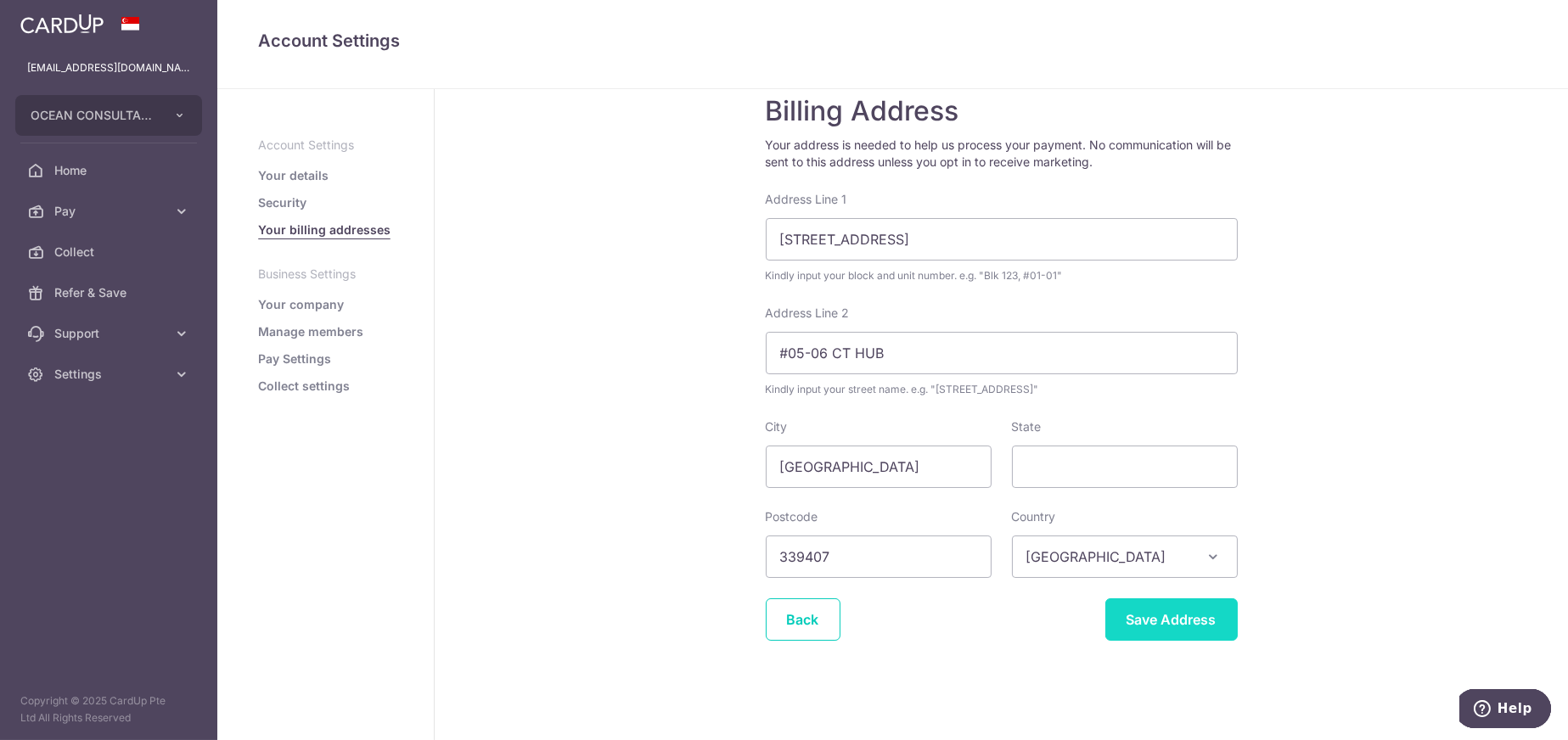
click at [1160, 610] on input "Save Address" at bounding box center [1171, 620] width 132 height 43
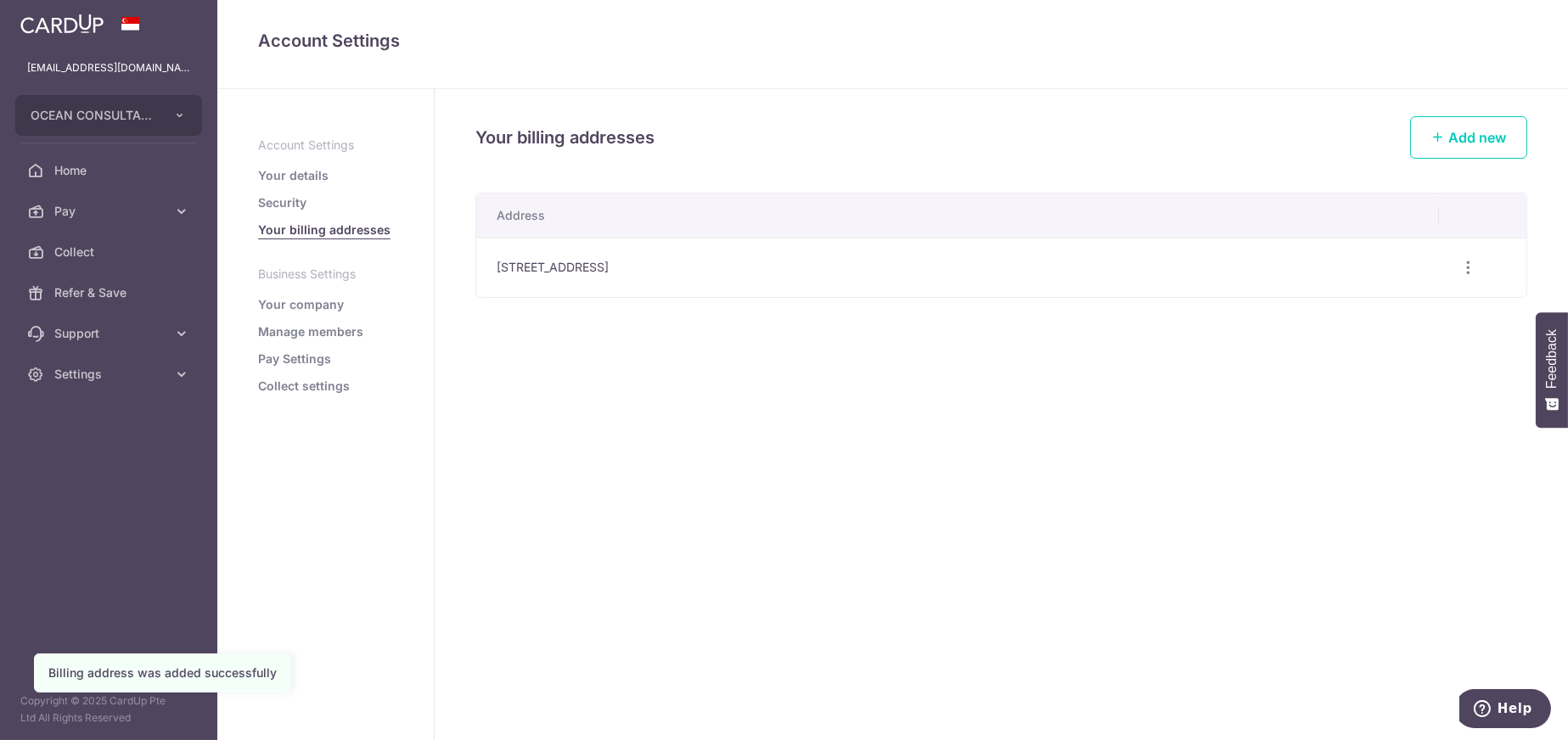
click at [292, 197] on link "Security" at bounding box center [282, 203] width 48 height 17
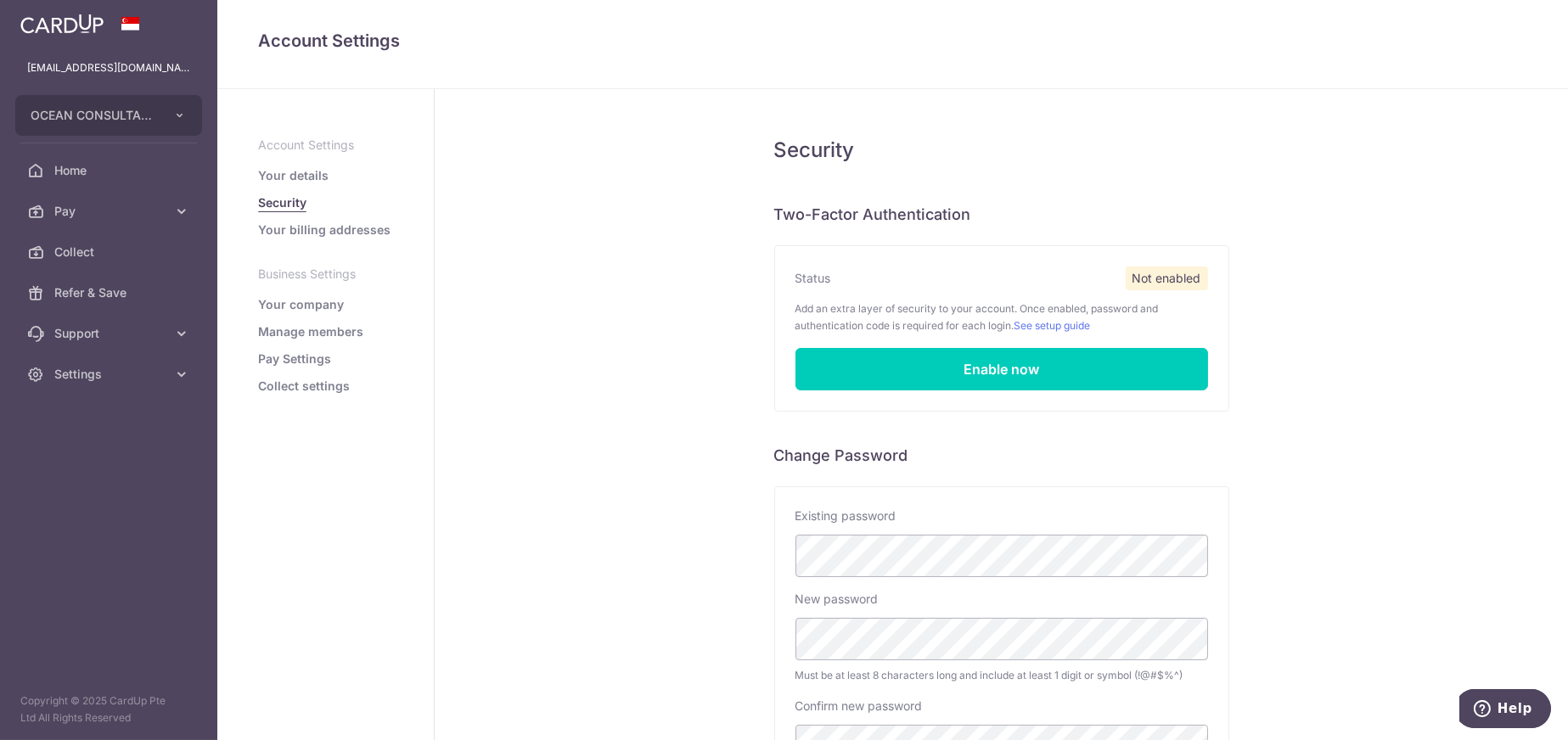
click at [300, 160] on ul "Account Settings Your details Security Your billing addresses Business Settings…" at bounding box center [325, 265] width 135 height 258
click at [298, 171] on link "Your details" at bounding box center [293, 176] width 71 height 17
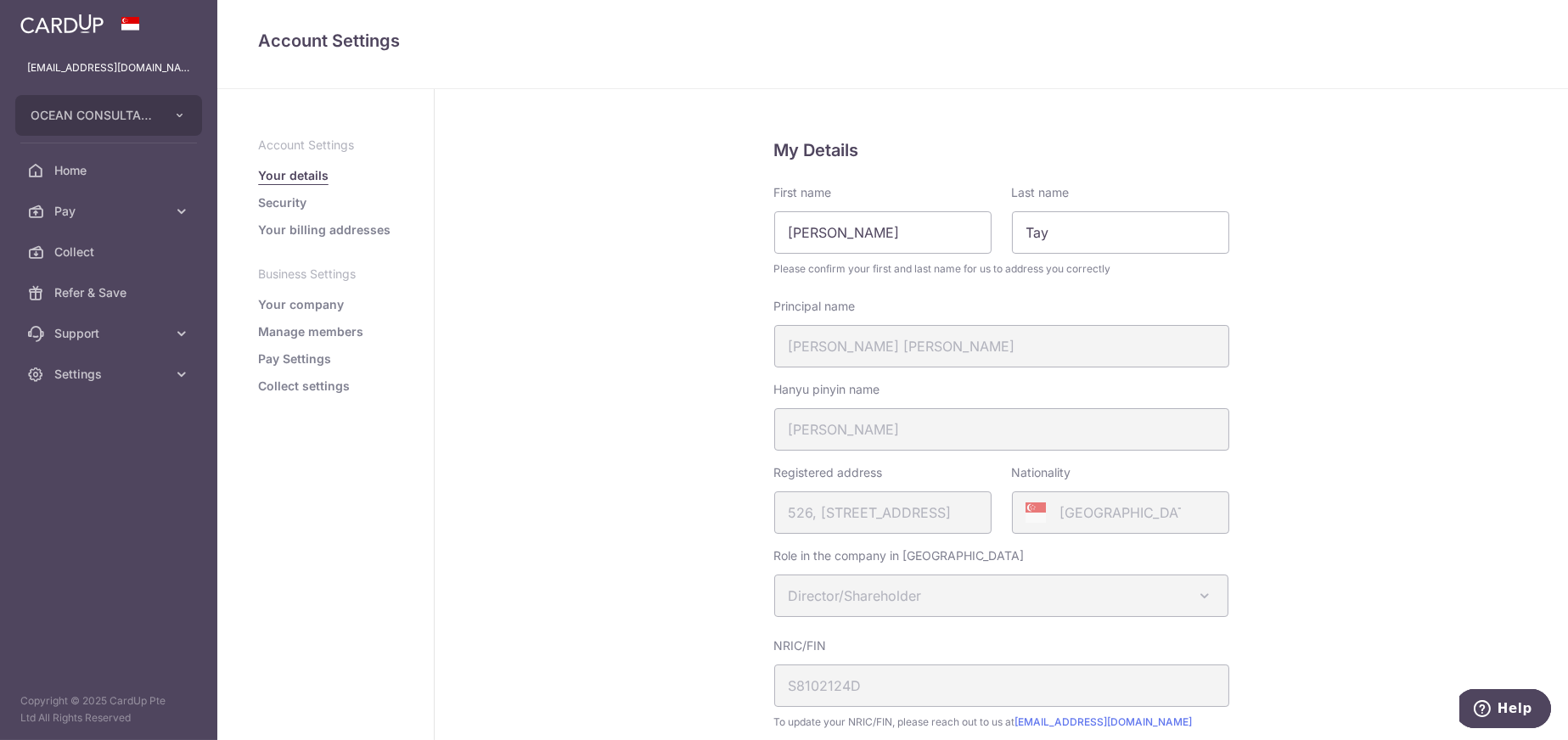
click at [326, 148] on p "Account Settings" at bounding box center [325, 145] width 135 height 17
click at [311, 387] on link "Collect settings" at bounding box center [303, 386] width 91 height 17
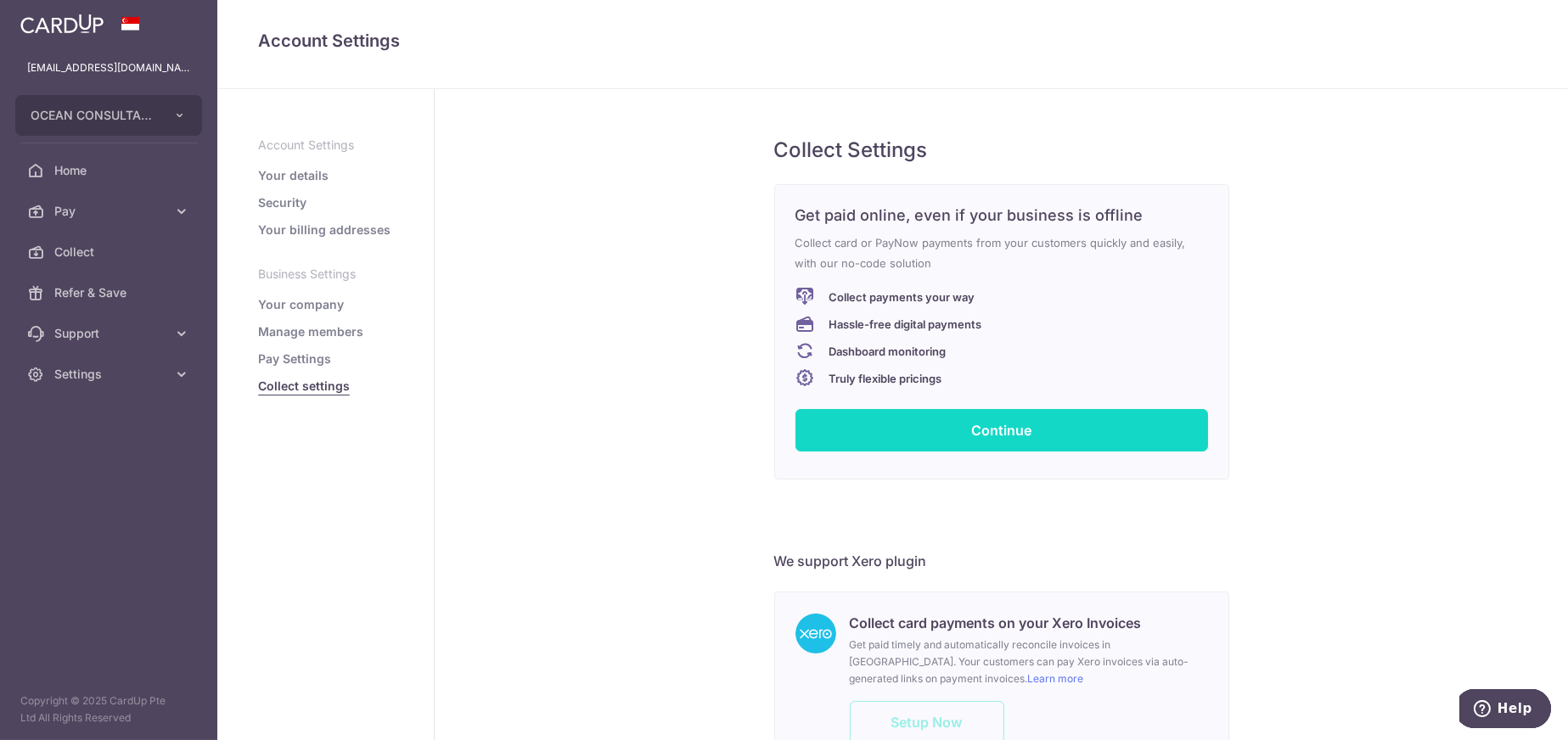
click at [1017, 436] on link "Continue" at bounding box center [1001, 430] width 412 height 43
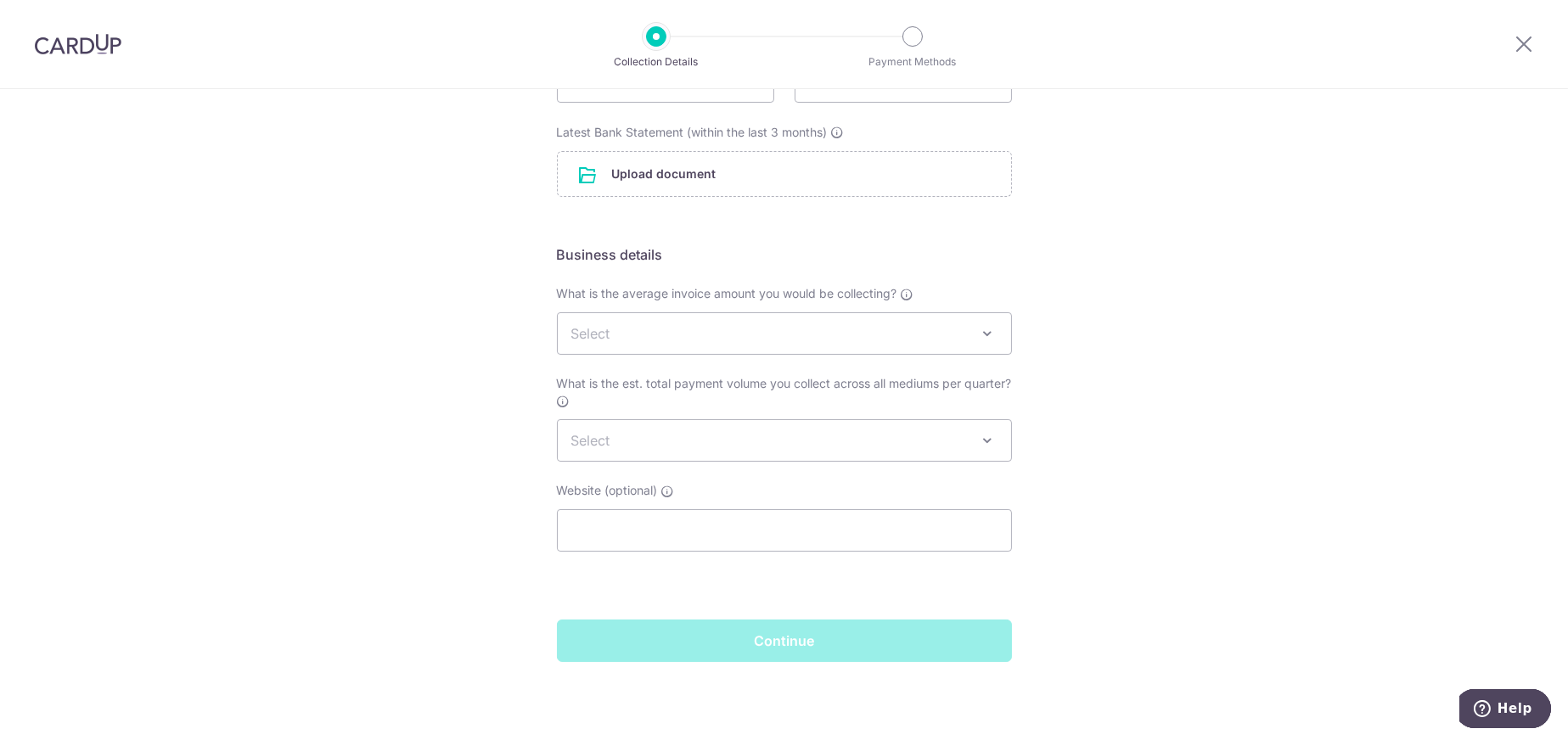
scroll to position [13, 0]
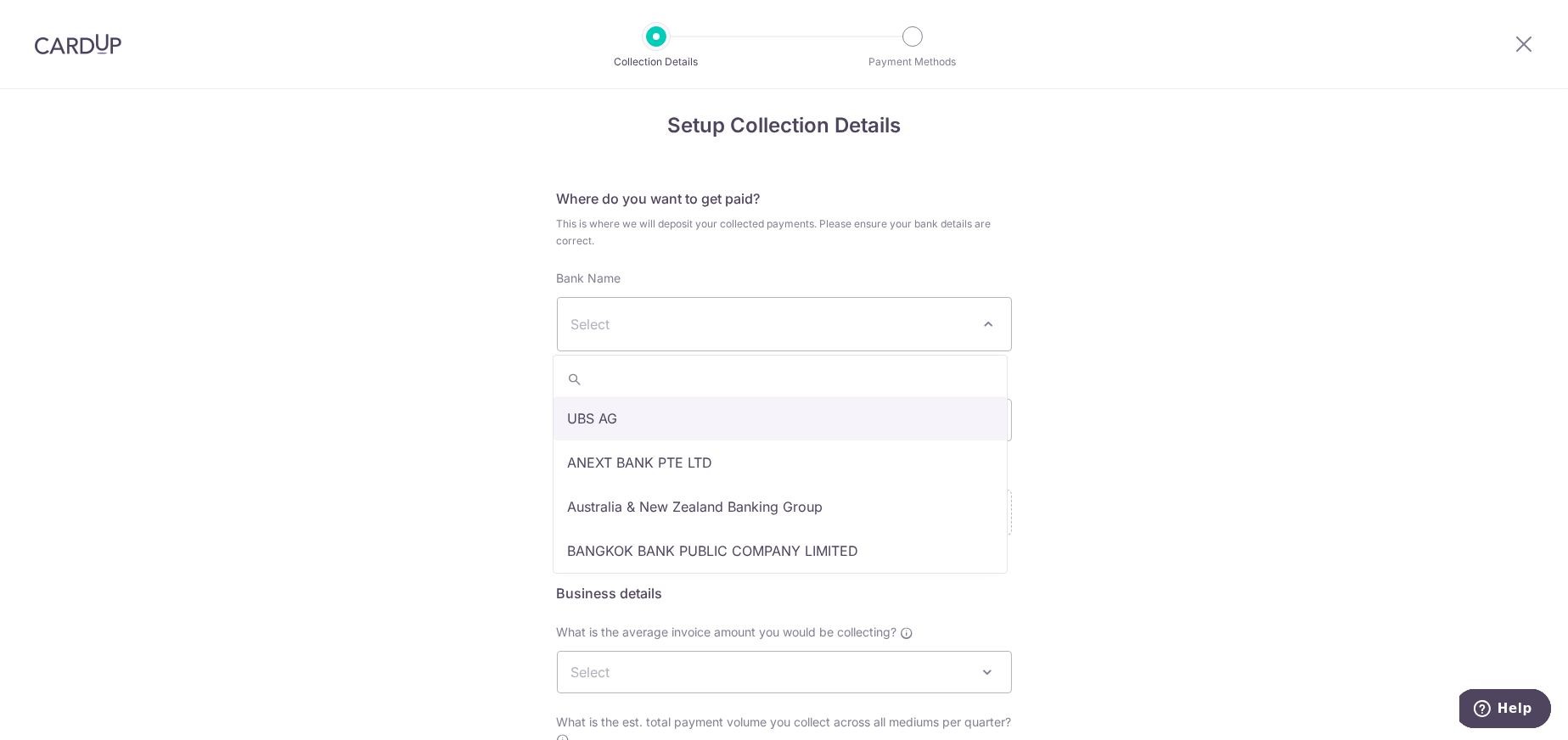
click at [832, 326] on span "Select" at bounding box center [771, 324] width 399 height 20
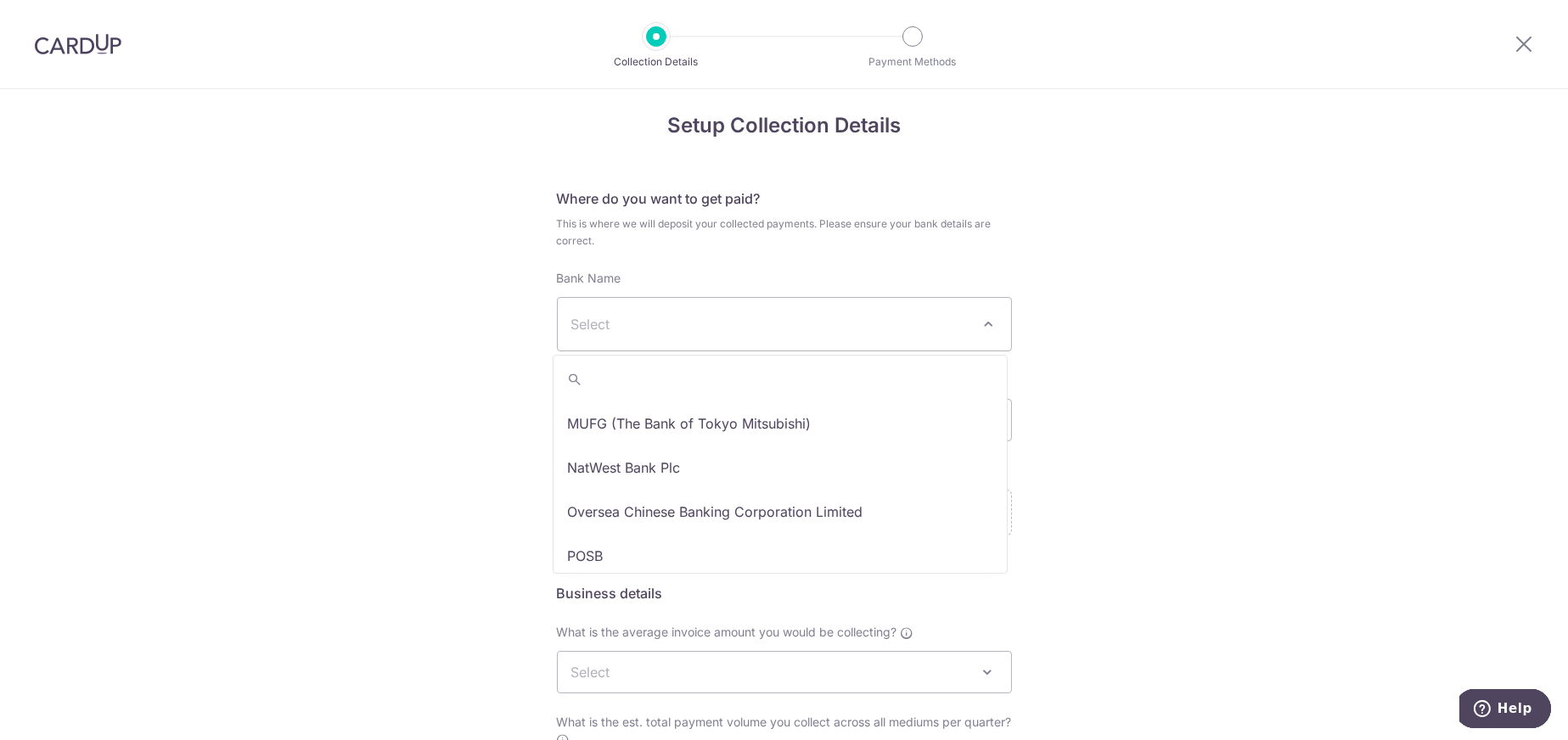
scroll to position [2037, 0]
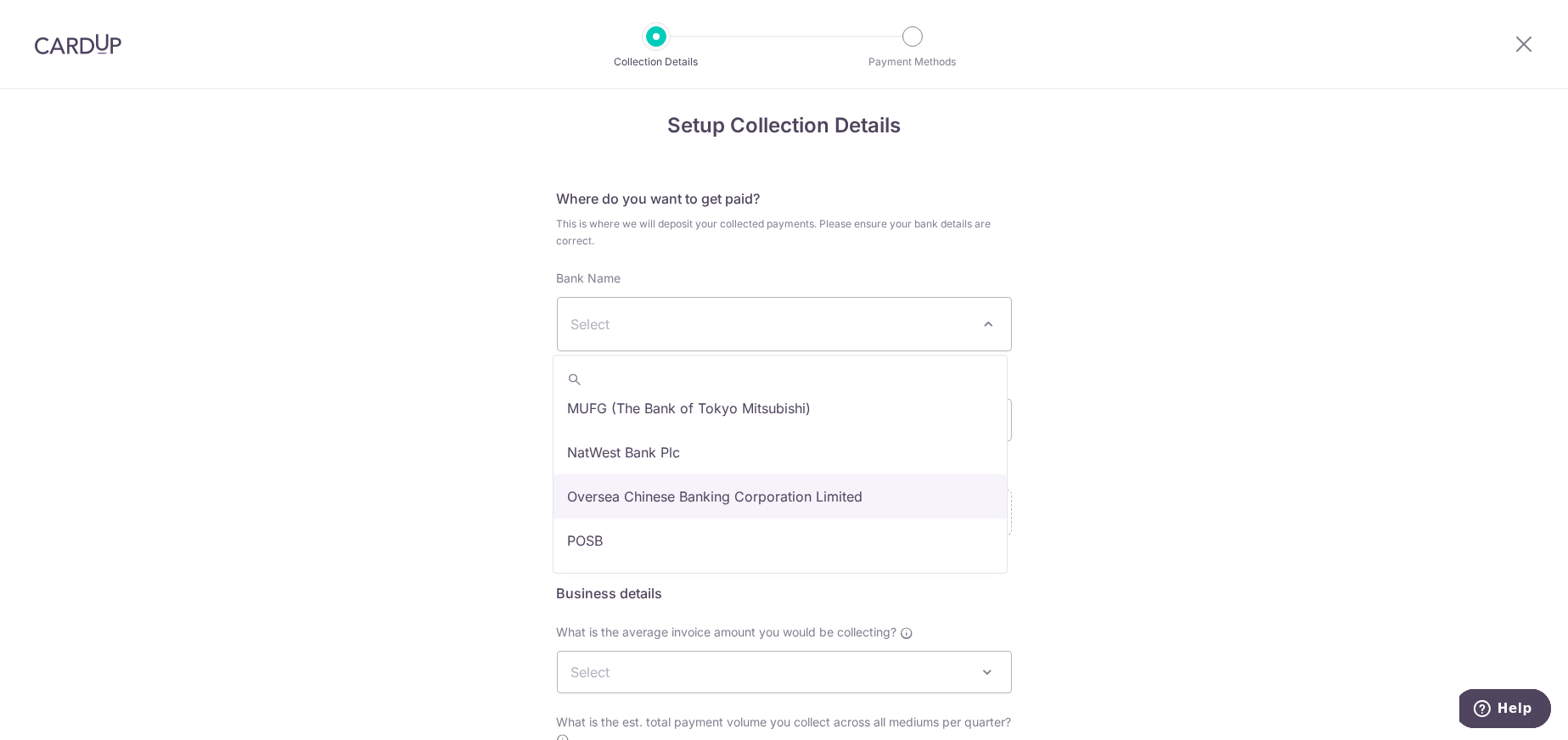
select select "12"
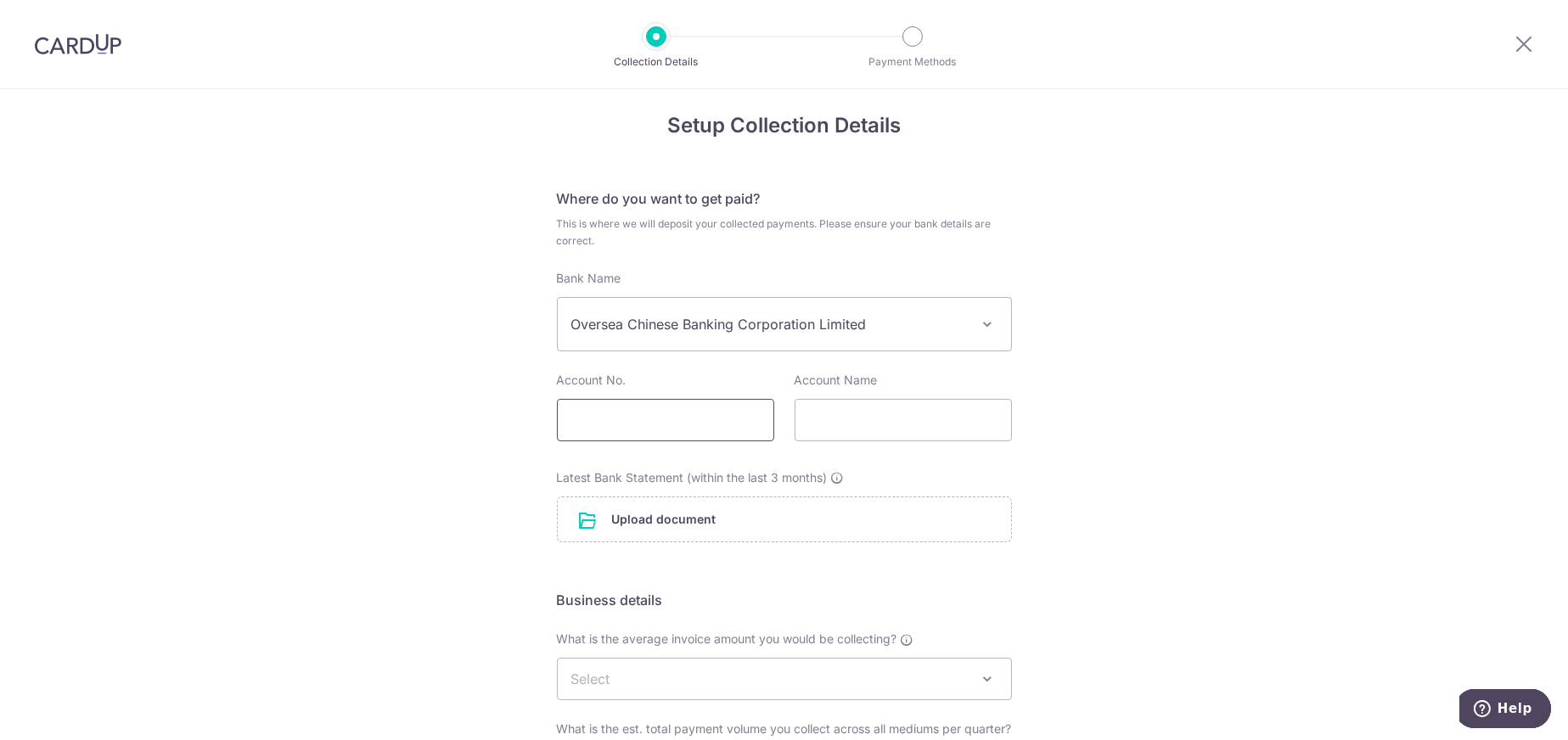
click at [667, 418] on input "text" at bounding box center [666, 419] width 217 height 43
paste input "647241421001"
click at [566, 422] on input "647241421001" at bounding box center [666, 419] width 217 height 43
type input "647241421001"
click at [904, 421] on input "text" at bounding box center [903, 419] width 217 height 43
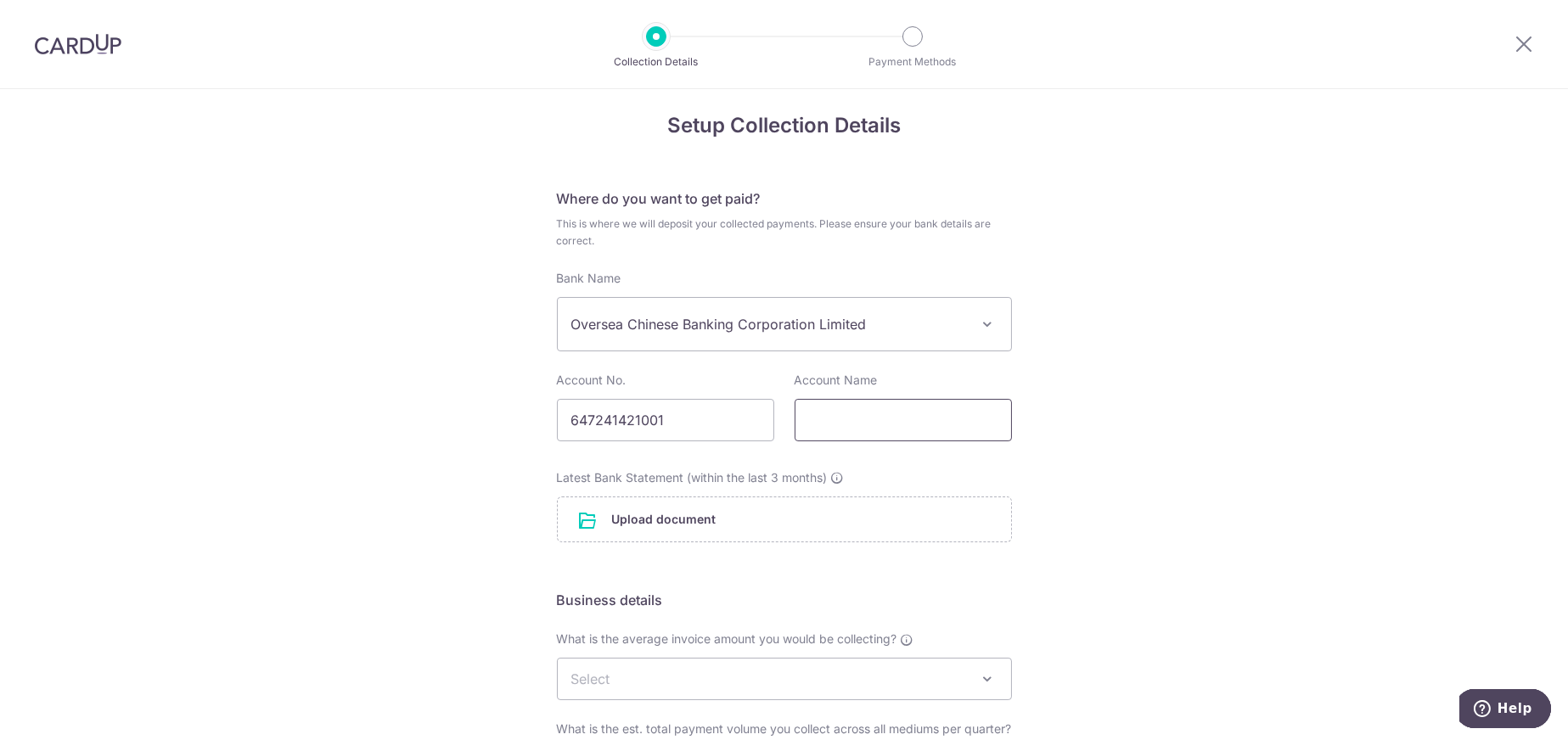
paste input "OCEAN CONSULTANT n EMPLOYMENT PTE. LTD."
type input "OCEAN CONSULTANT n EMPLOYMENT PTE. LTD."
click at [725, 500] on input "file" at bounding box center [784, 519] width 453 height 44
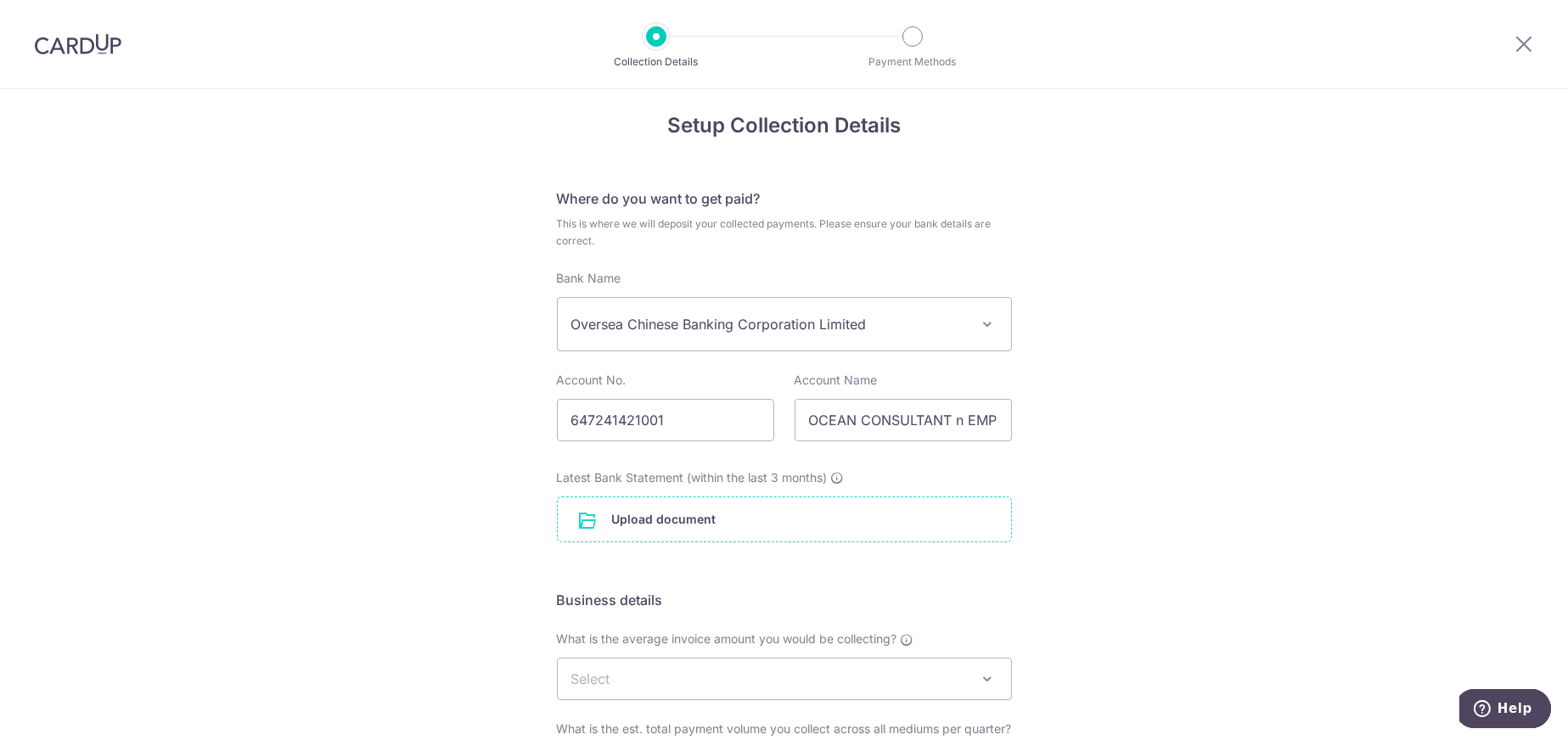
click at [674, 514] on input "file" at bounding box center [784, 519] width 453 height 44
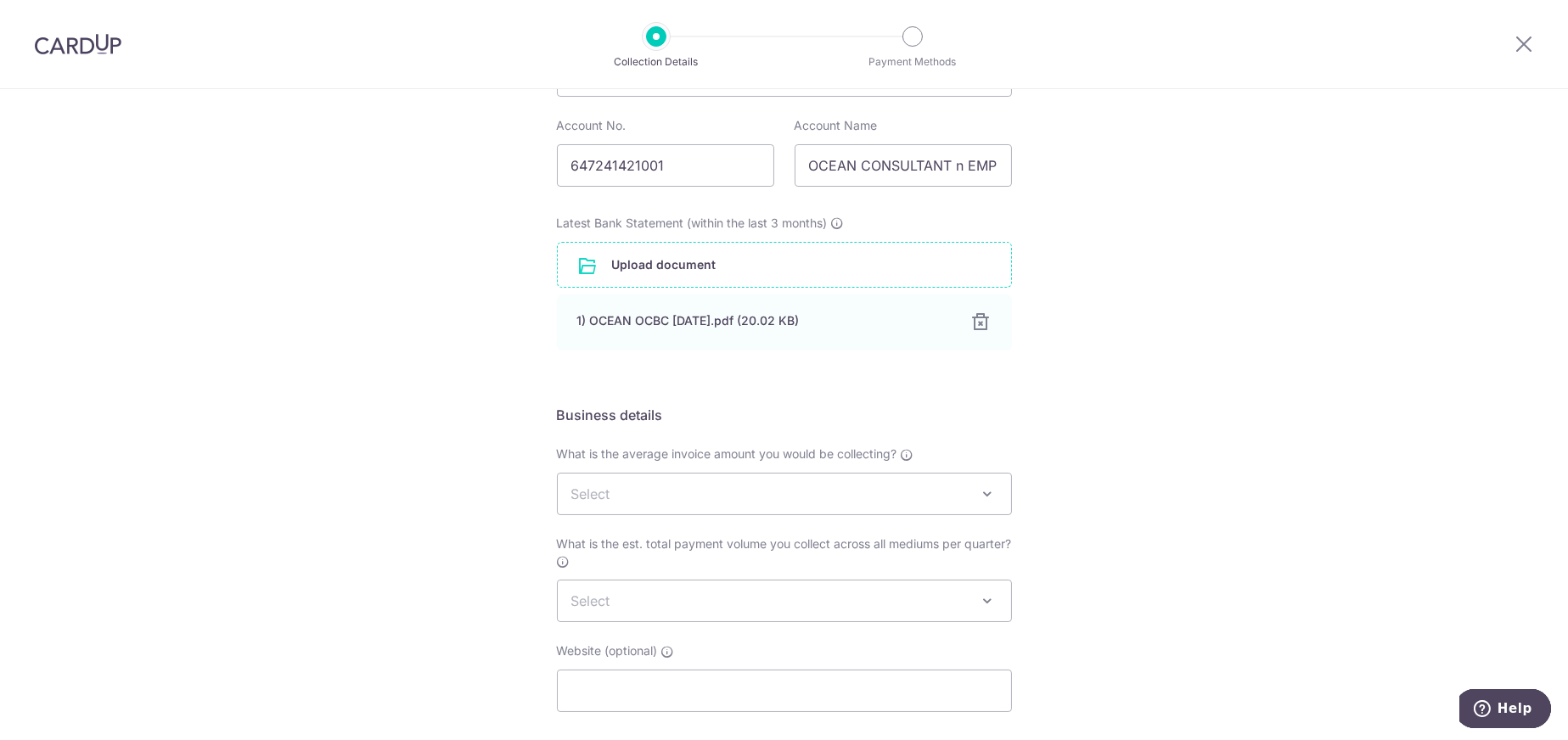
scroll to position [352, 0]
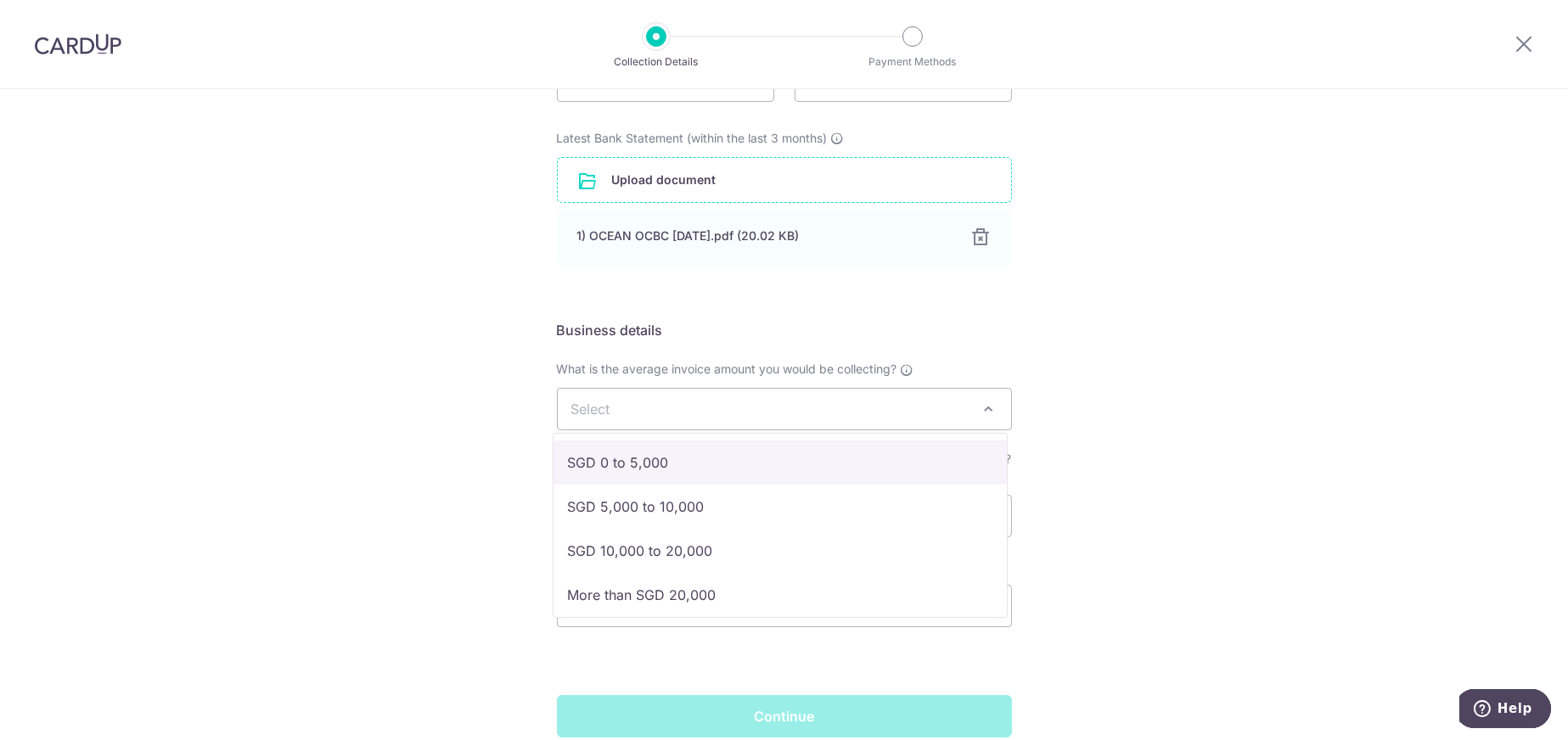
click at [832, 411] on span "Select" at bounding box center [784, 408] width 453 height 41
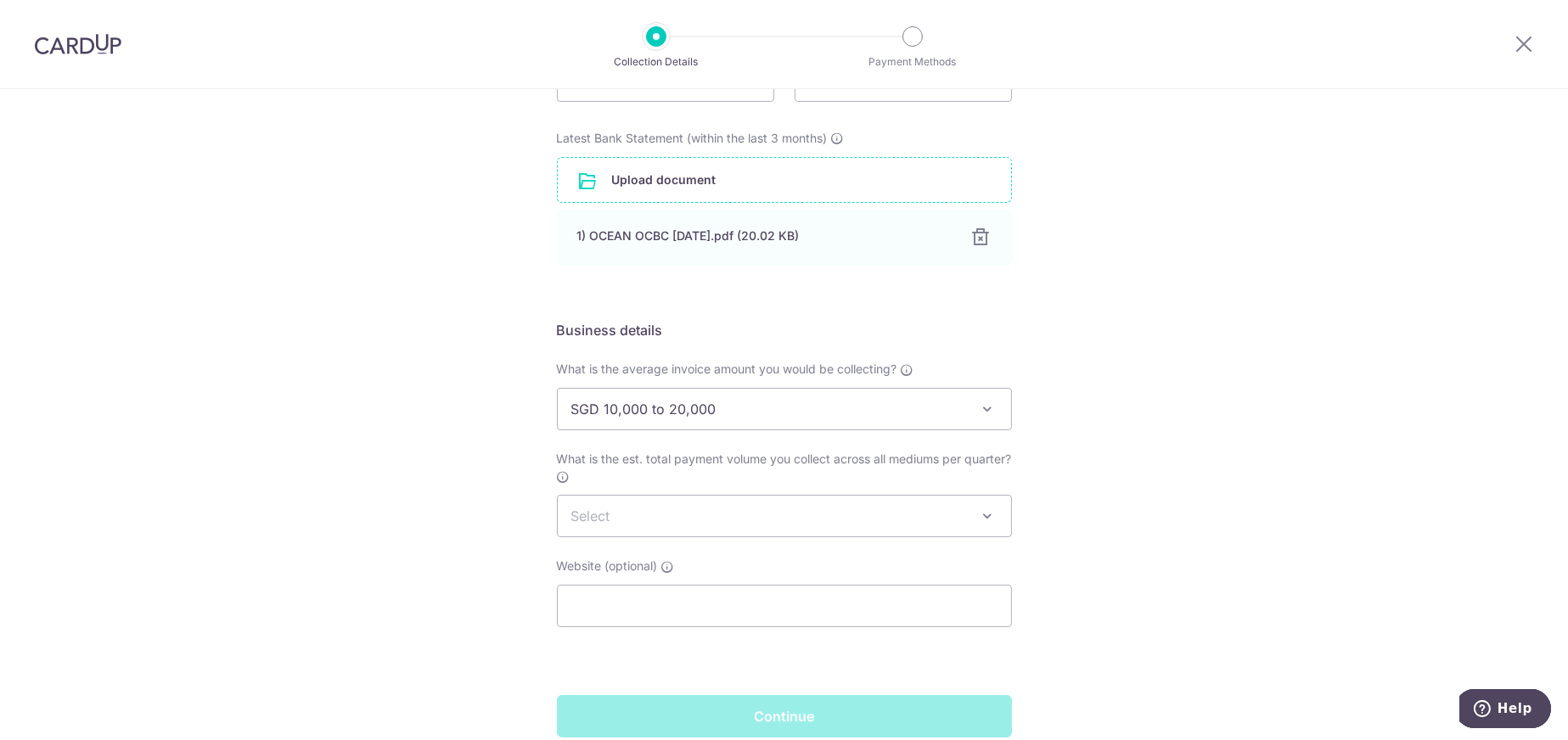
click at [1246, 472] on div "Setup Collection Details Where do you want to get paid? This is where we will d…" at bounding box center [784, 277] width 1568 height 1081
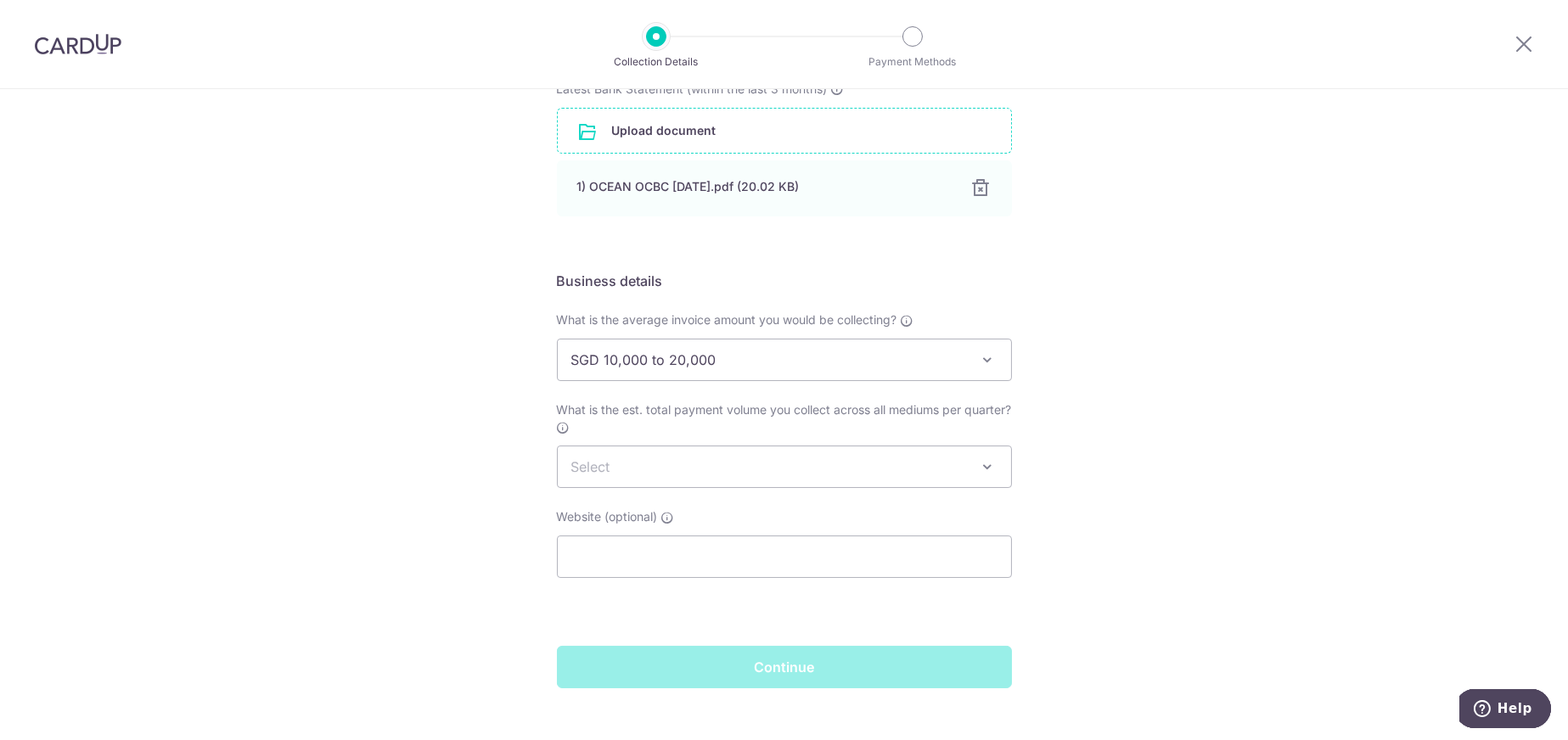
scroll to position [428, 0]
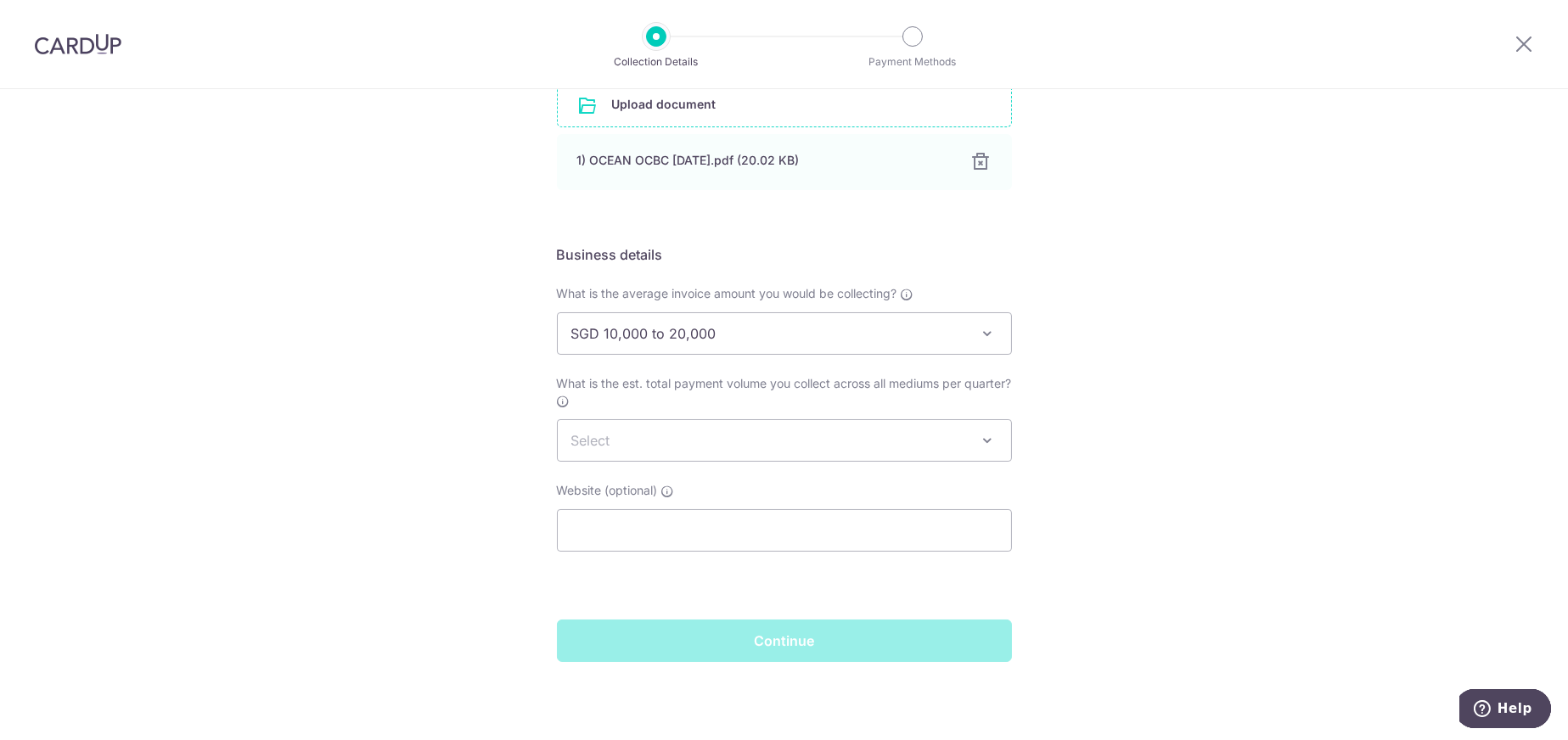
click at [701, 440] on span "Select" at bounding box center [784, 440] width 453 height 41
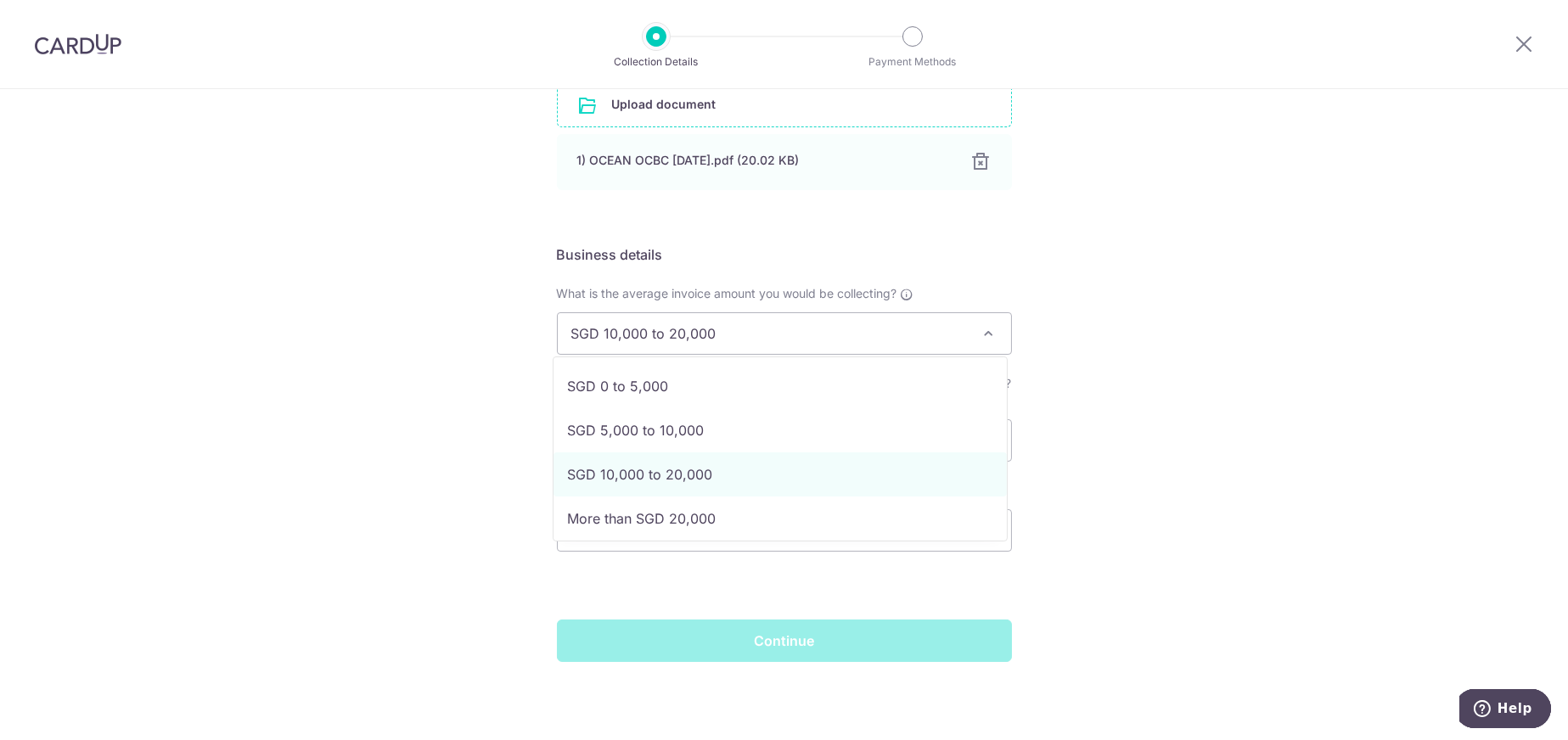
click at [790, 342] on span "SGD 10,000 to 20,000" at bounding box center [784, 333] width 453 height 41
select select "SGD 5,000 to 10,000"
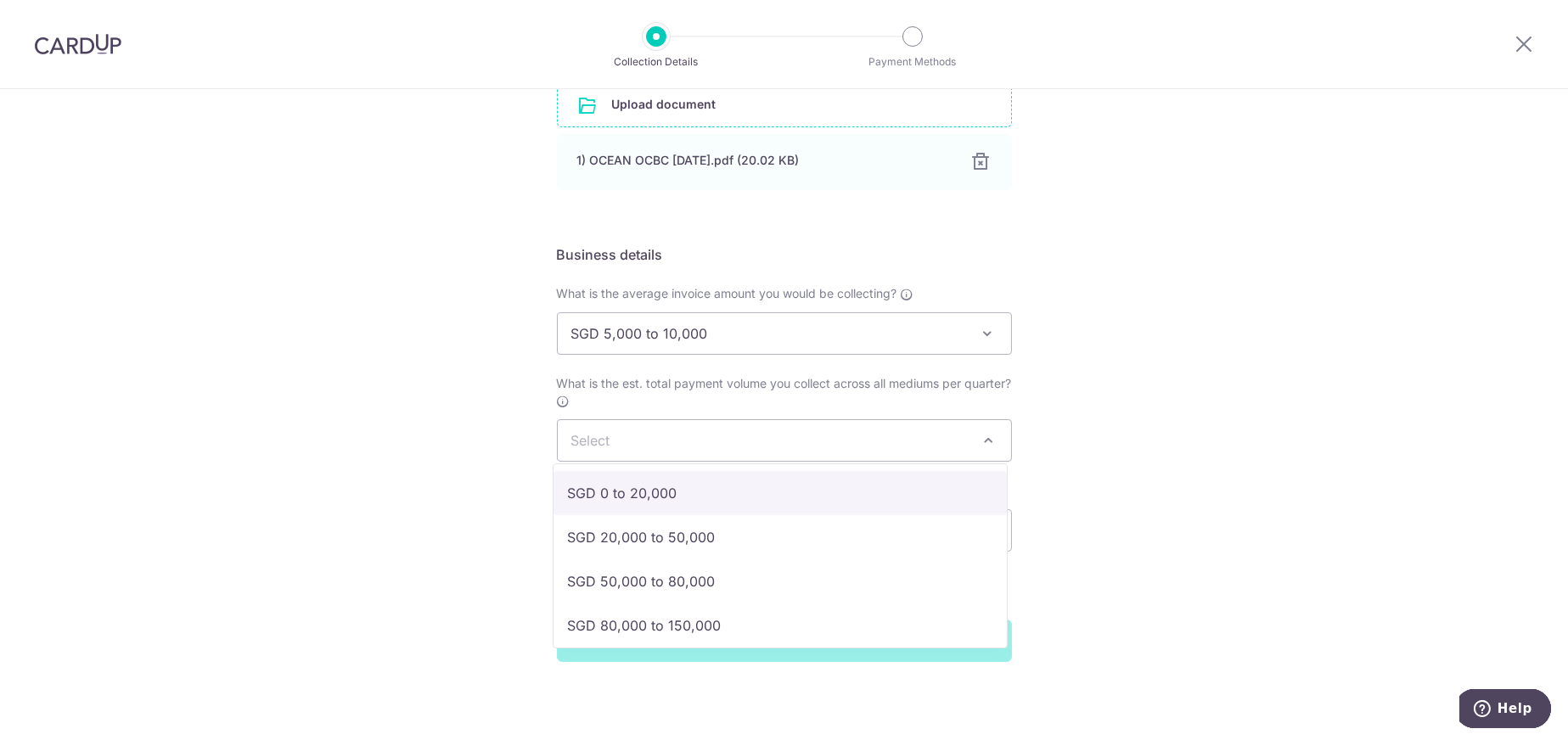
click at [661, 435] on span "Select" at bounding box center [784, 440] width 453 height 41
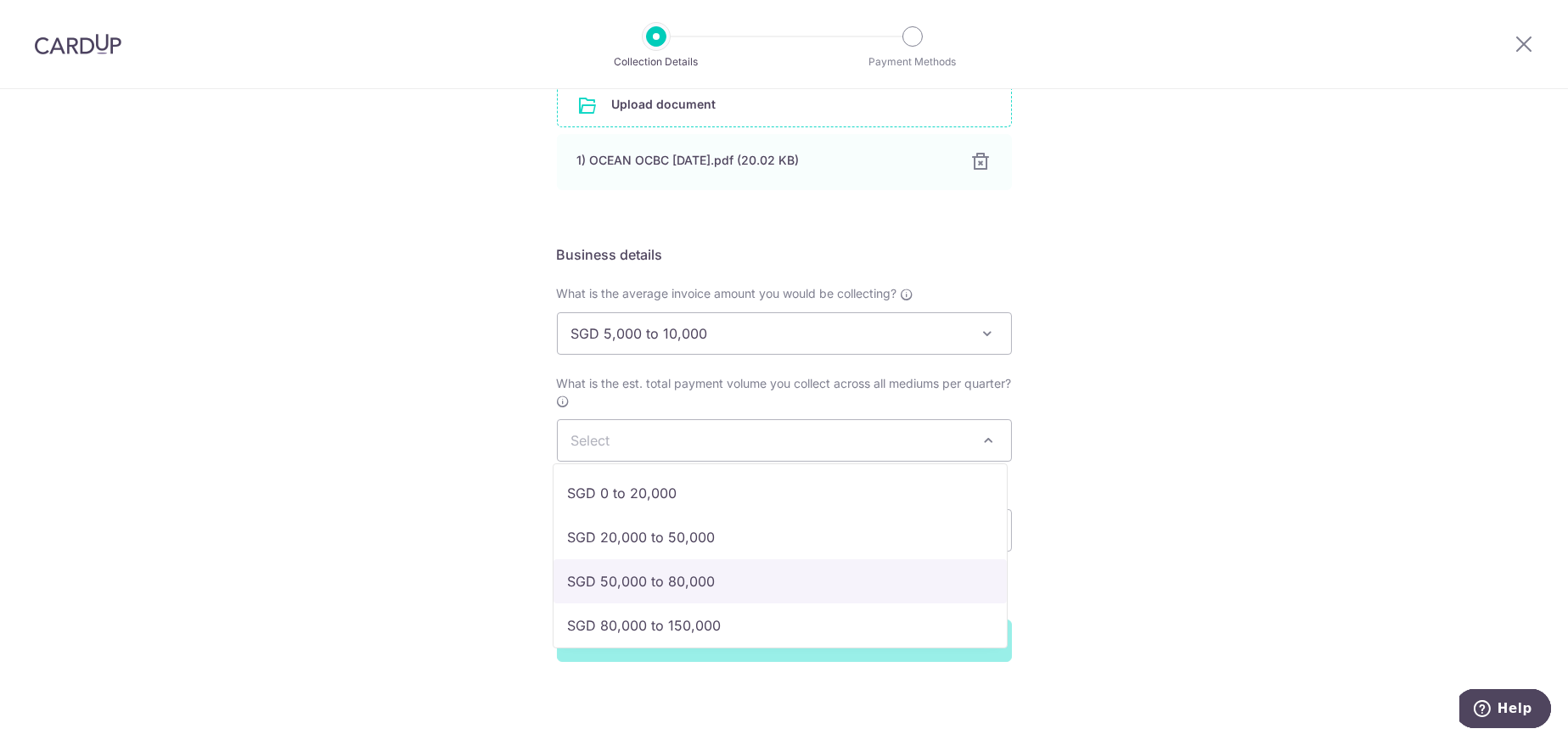
select select "SGD 50,000 to 80,000"
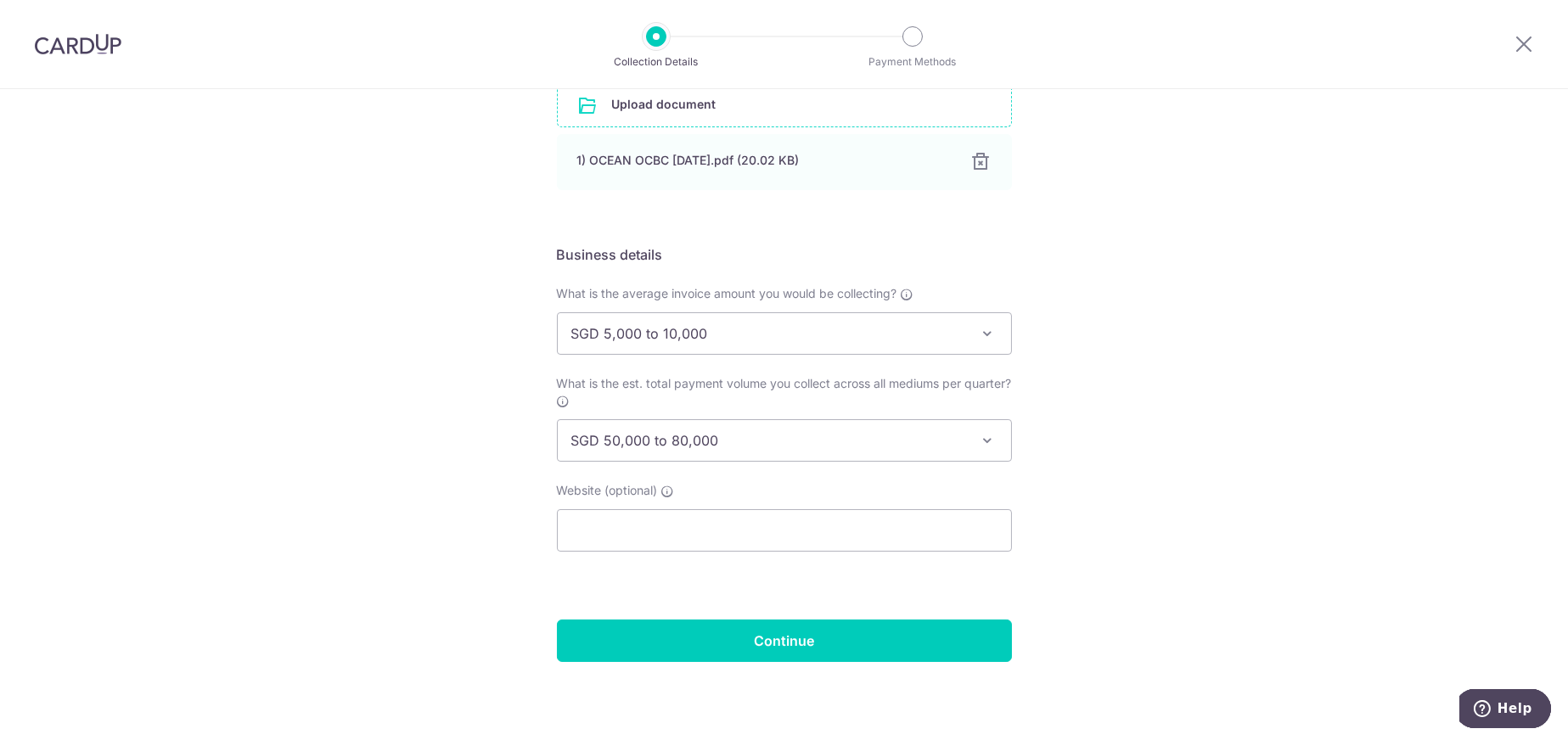
click at [807, 444] on span "SGD 50,000 to 80,000" at bounding box center [784, 440] width 453 height 41
click at [1250, 463] on div "Setup Collection Details Where do you want to get paid? This is where we will d…" at bounding box center [784, 201] width 1568 height 1081
click at [787, 648] on input "Continue" at bounding box center [784, 640] width 455 height 43
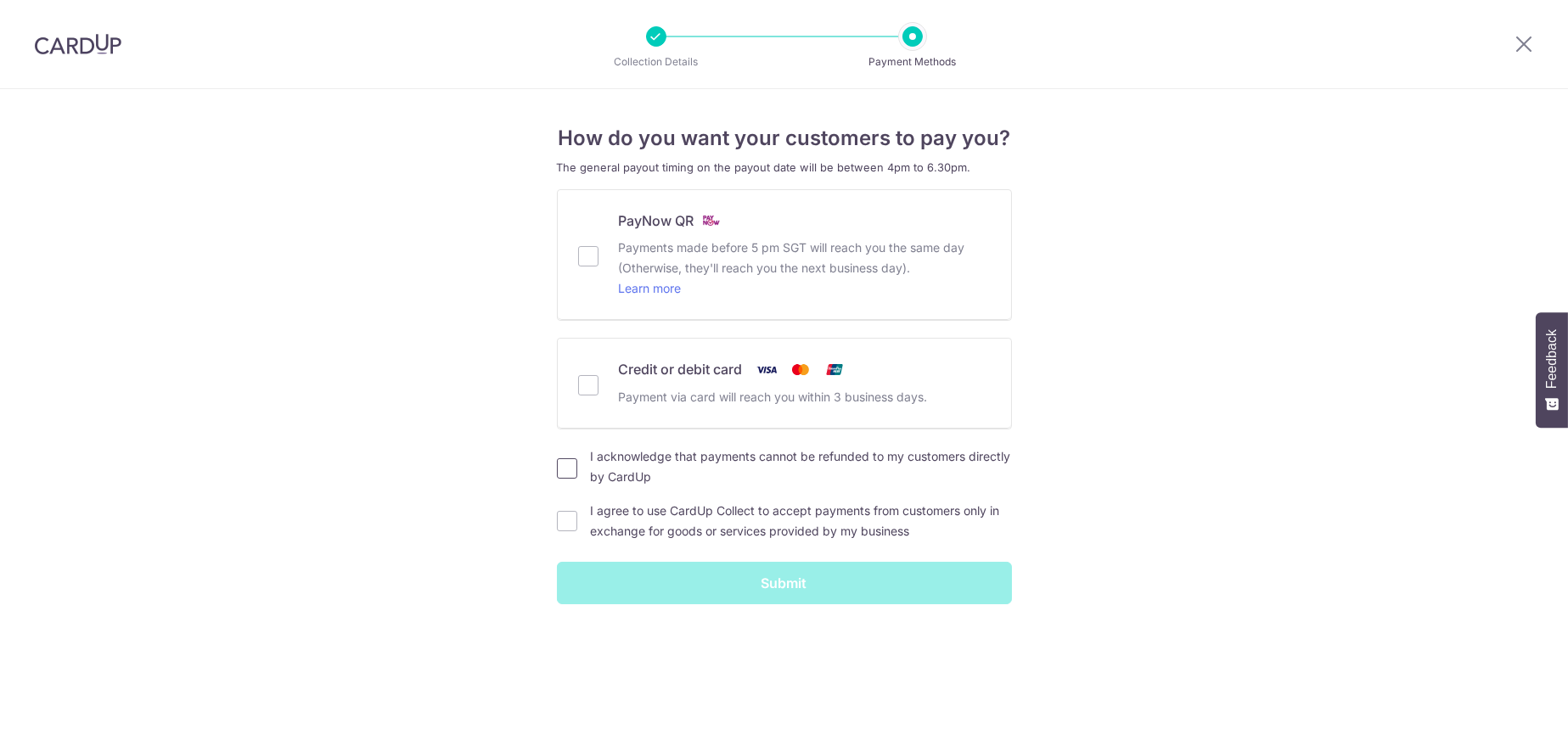
click at [569, 461] on input "I acknowledge that payments cannot be refunded to my customers directly by Card…" at bounding box center [567, 468] width 20 height 20
checkbox input "true"
click at [567, 514] on input "I agree to use CardUp Collect to accept payments from customers only in exchang…" at bounding box center [567, 521] width 20 height 20
checkbox input "true"
click at [585, 257] on input "PayNow QR Payments made before 5 pm SGT will reach you the same day (Otherwise,…" at bounding box center [588, 256] width 20 height 20
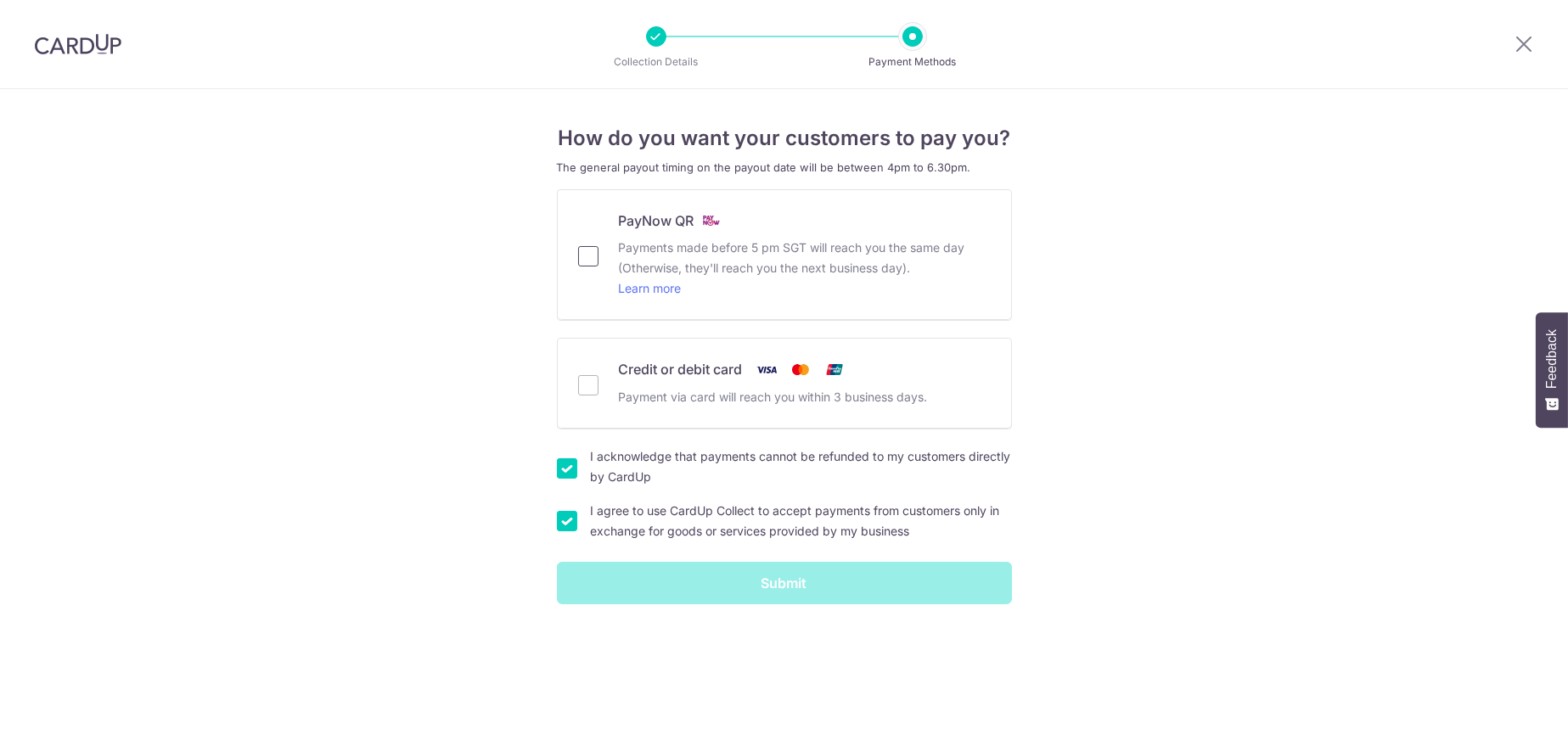
checkbox input "true"
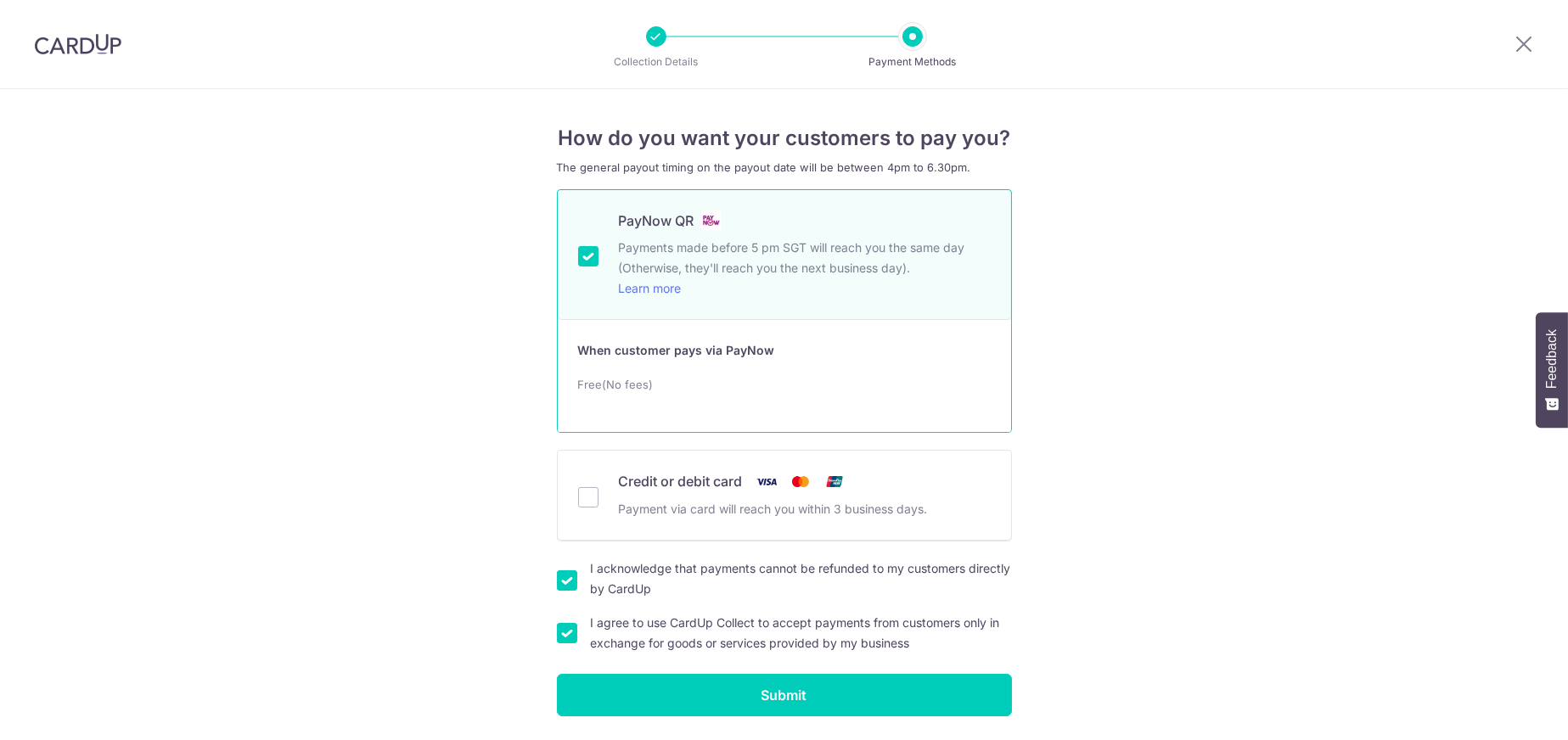
click at [662, 314] on div "PayNow QR Payments made before 5 pm SGT will reach you the same day (Otherwise,…" at bounding box center [784, 255] width 453 height 130
click at [652, 390] on div "Free(No fees)" at bounding box center [784, 384] width 412 height 20
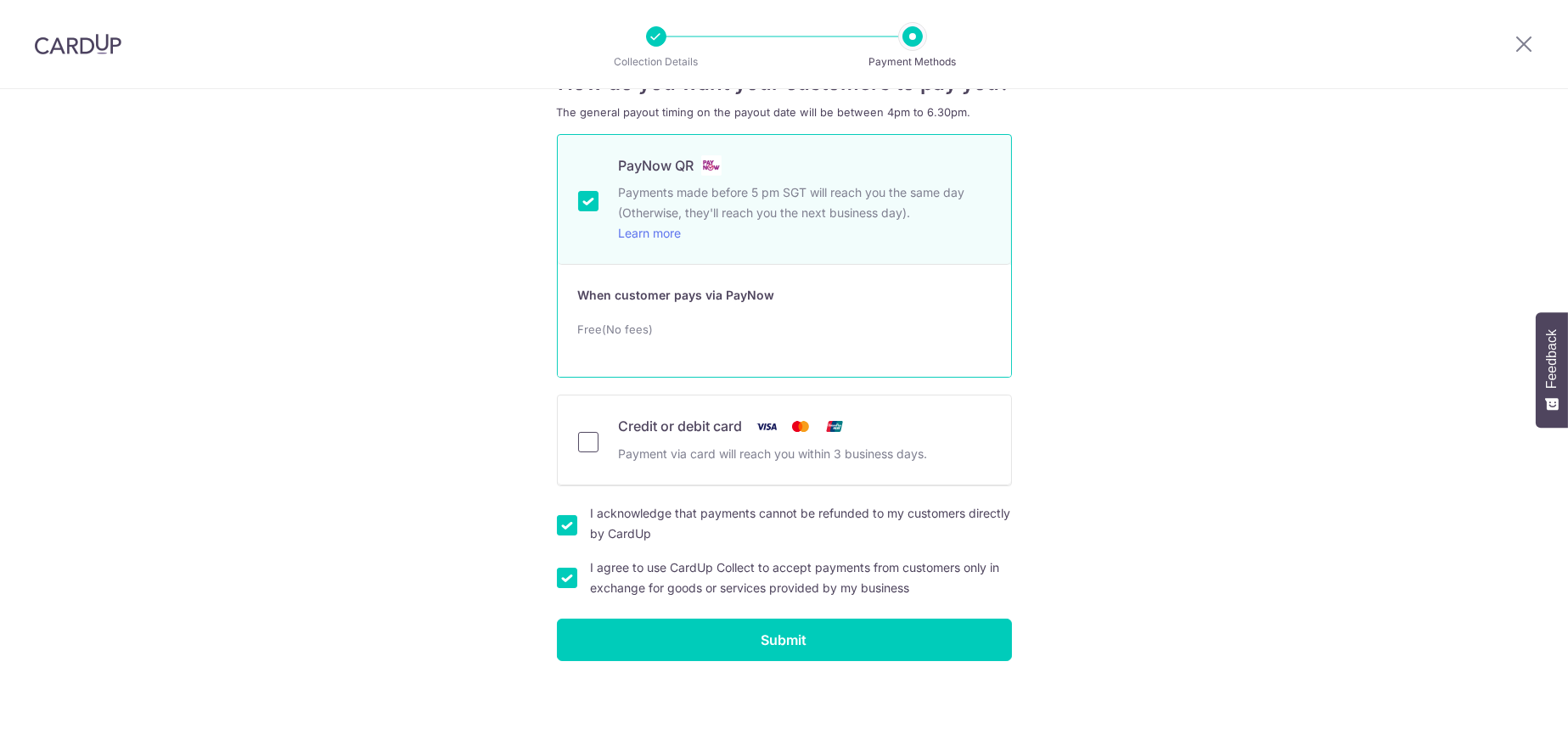
click at [592, 447] on input "Credit or debit card Payment via card will reach you within 3 business days." at bounding box center [588, 442] width 20 height 20
checkbox input "true"
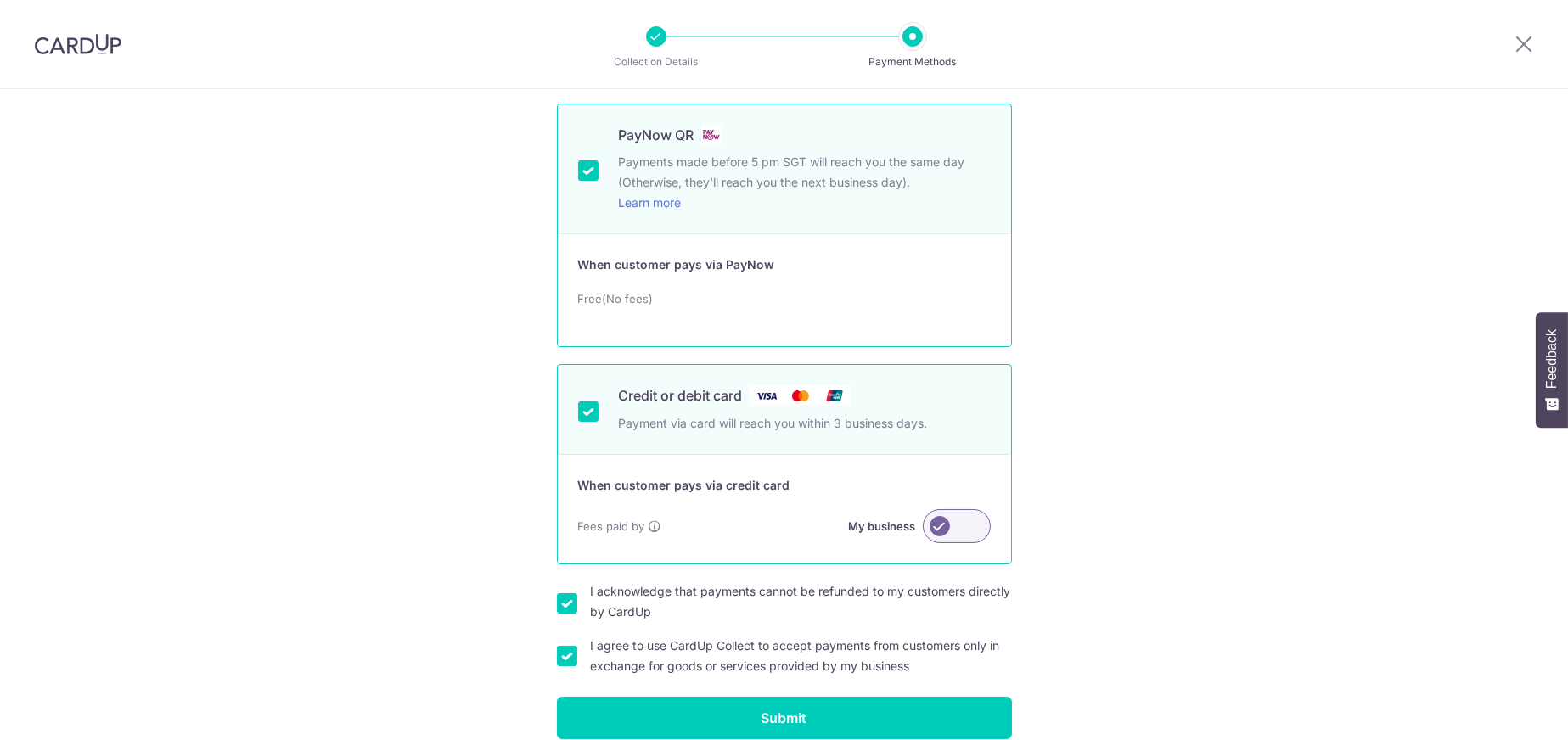
scroll to position [140, 0]
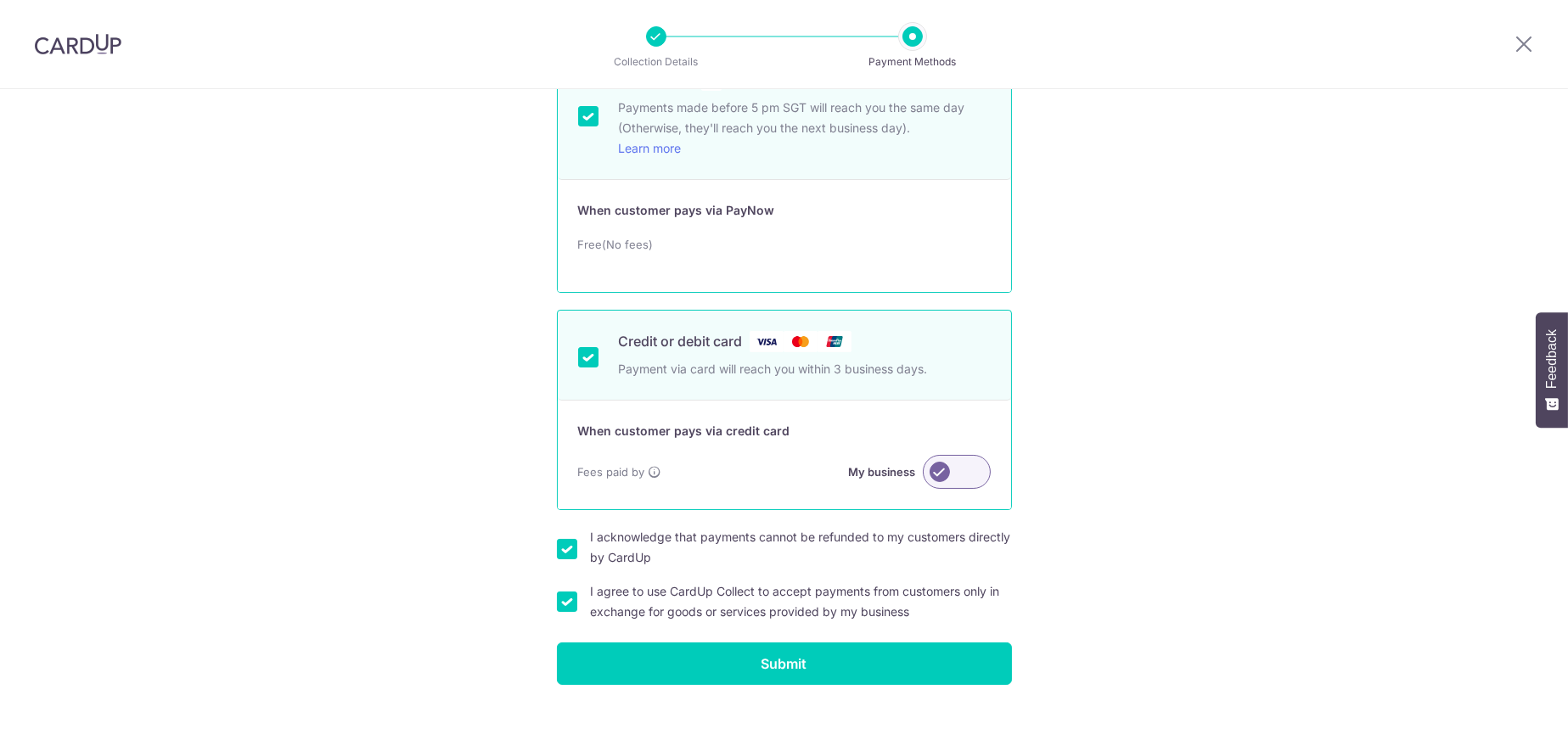
click at [934, 473] on label at bounding box center [957, 471] width 68 height 34
click at [0, 0] on input "My business" at bounding box center [0, 0] width 0 height 0
click at [967, 472] on label at bounding box center [957, 471] width 68 height 34
click at [0, 0] on input "My customer" at bounding box center [0, 0] width 0 height 0
click at [932, 470] on label at bounding box center [957, 471] width 68 height 34
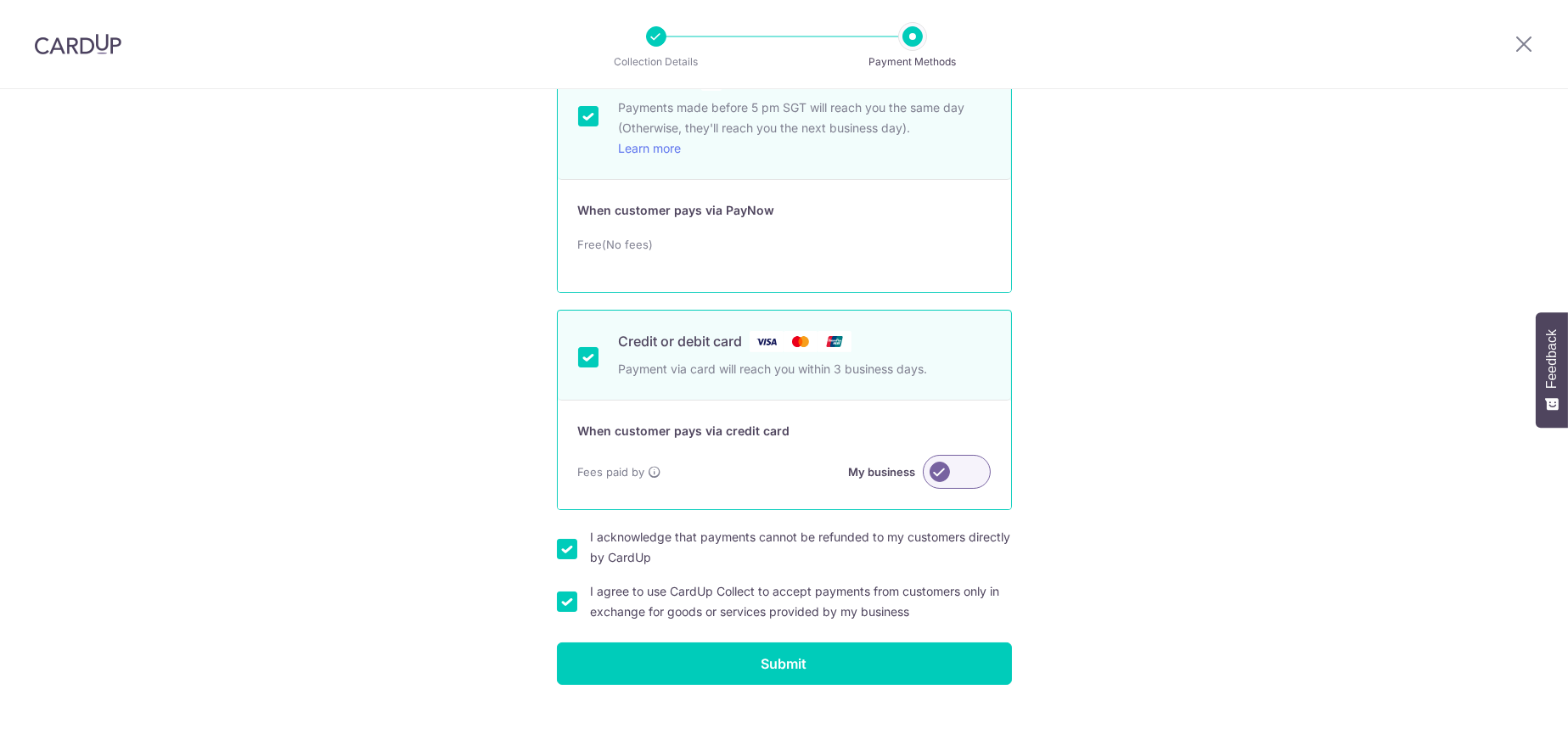
click at [0, 0] on input "My business" at bounding box center [0, 0] width 0 height 0
click at [909, 473] on label "My customer" at bounding box center [880, 472] width 72 height 20
click at [0, 0] on input "My customer" at bounding box center [0, 0] width 0 height 0
click at [925, 471] on label at bounding box center [957, 471] width 68 height 34
click at [0, 0] on input "My business" at bounding box center [0, 0] width 0 height 0
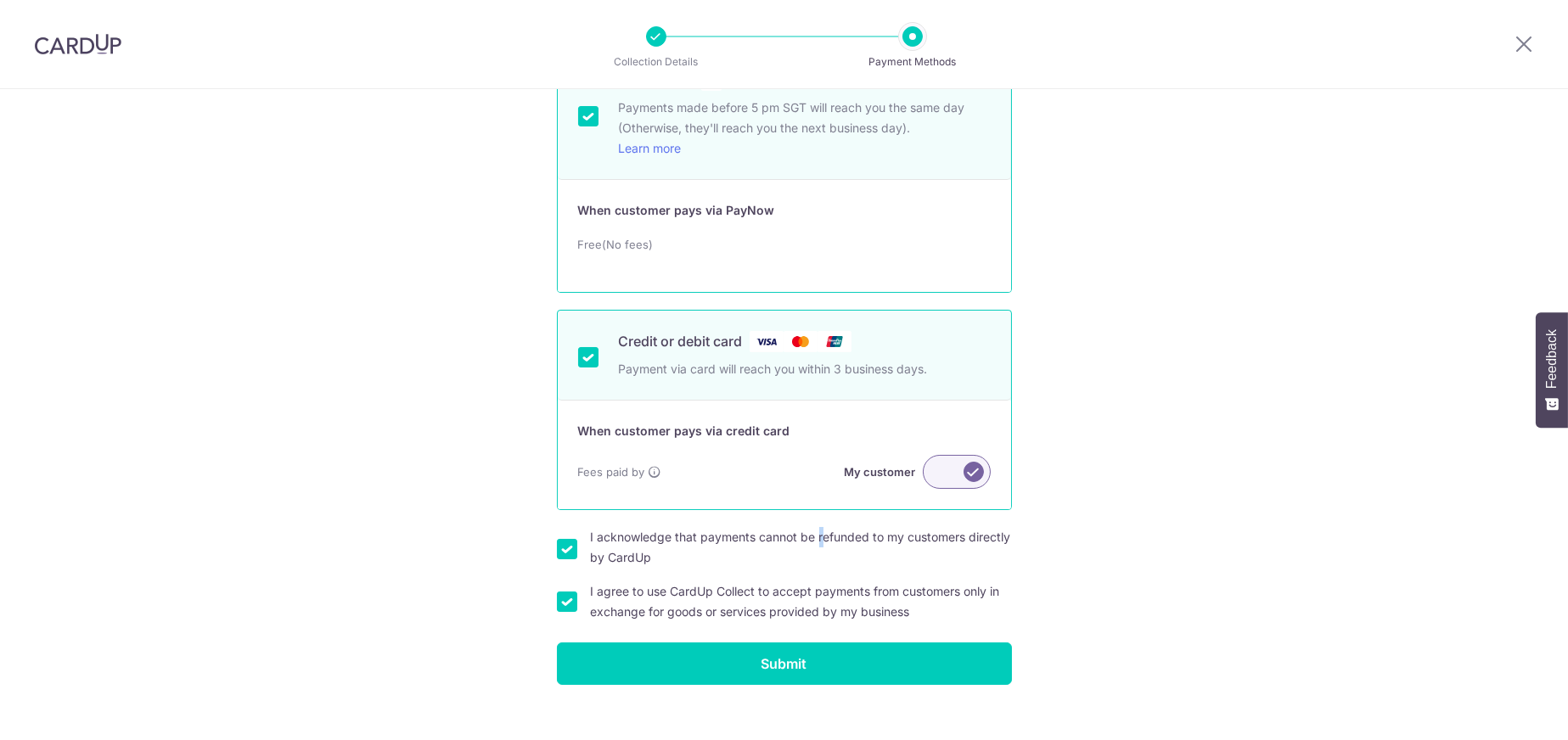
click at [739, 524] on form "The general payout timing on the payout date will be between 4pm to 6.30pm. Pay…" at bounding box center [784, 352] width 455 height 665
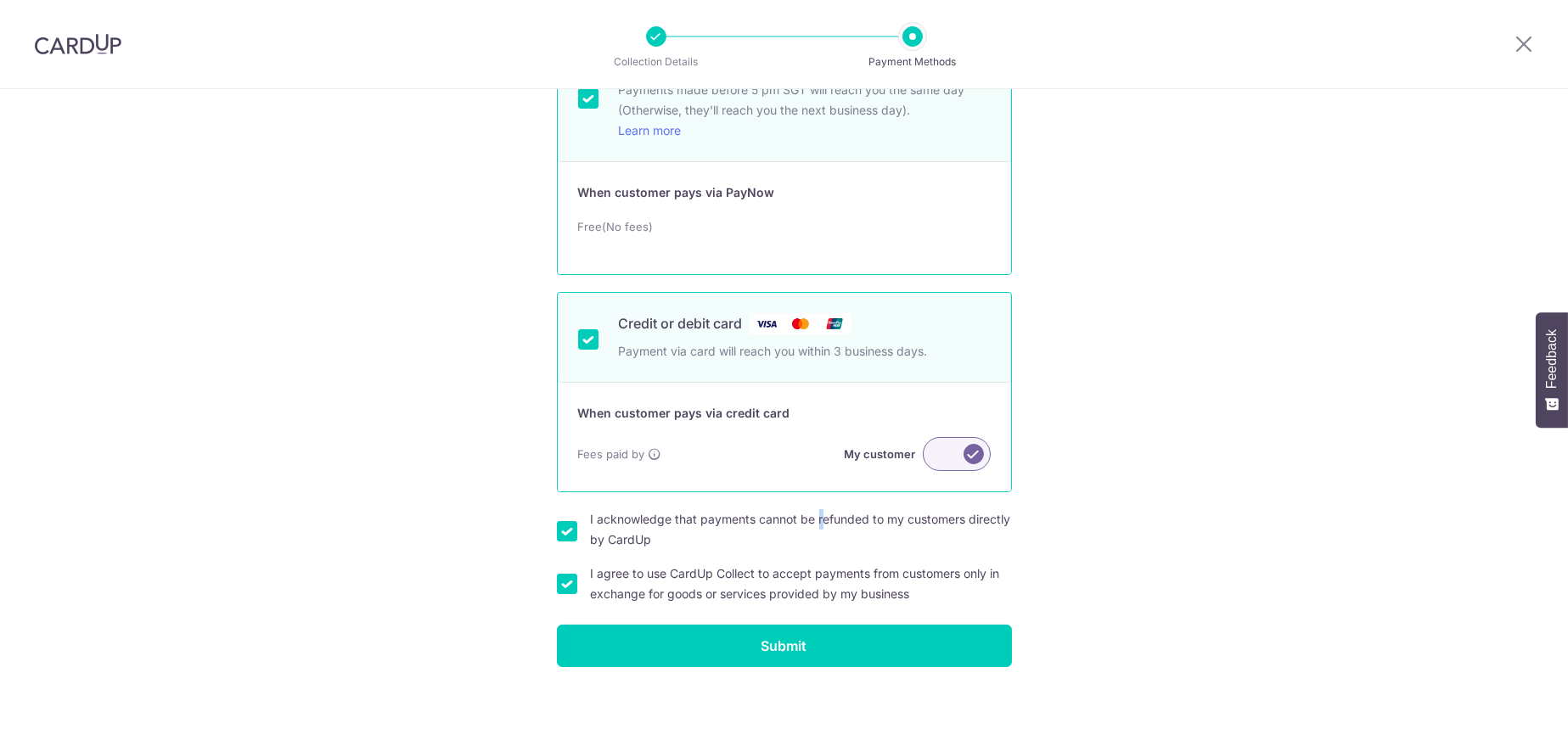
scroll to position [164, 0]
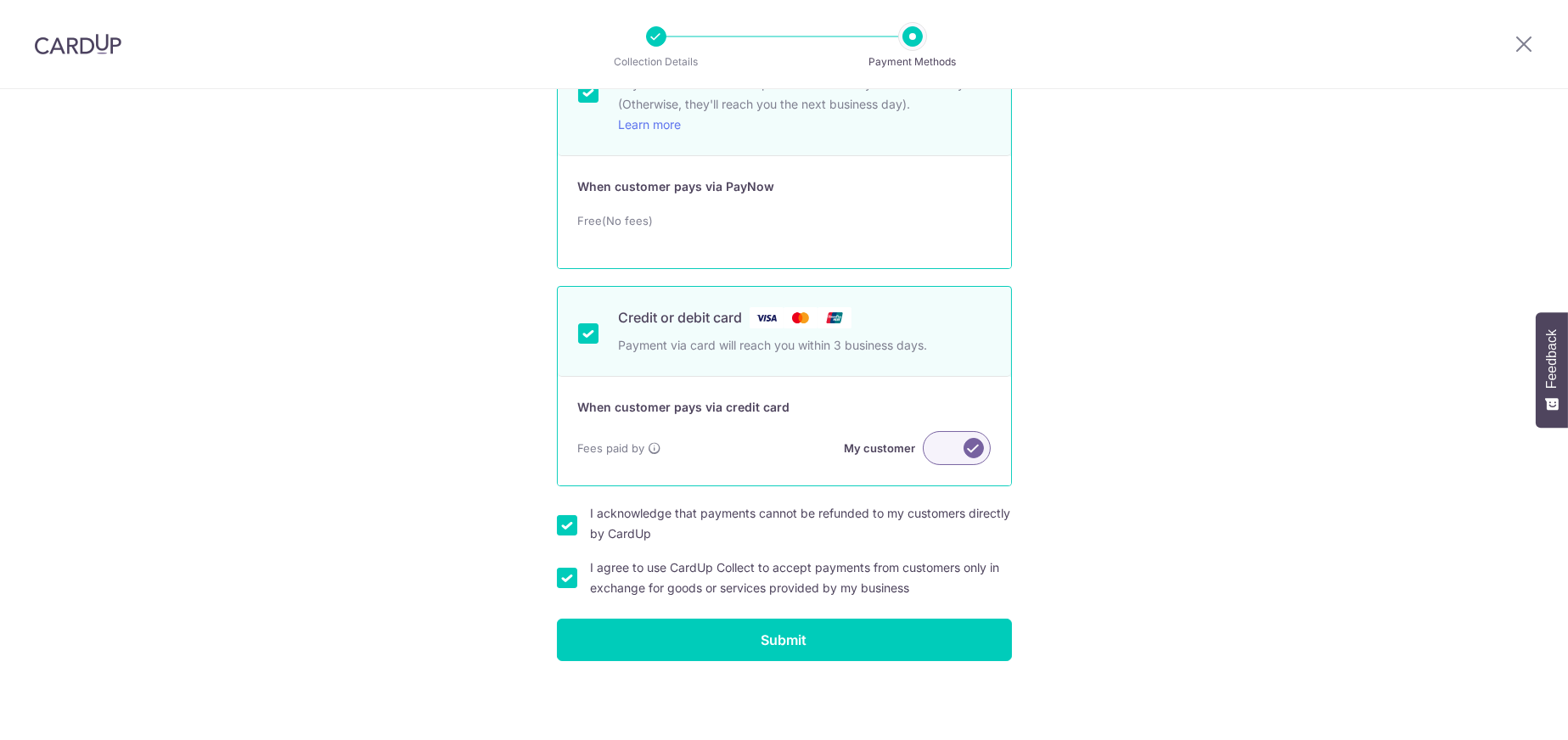
click at [1125, 526] on div "How do you want your customers to pay you? The general payout timing on the pay…" at bounding box center [784, 333] width 1568 height 815
click at [874, 640] on input "Submit" at bounding box center [784, 639] width 455 height 43
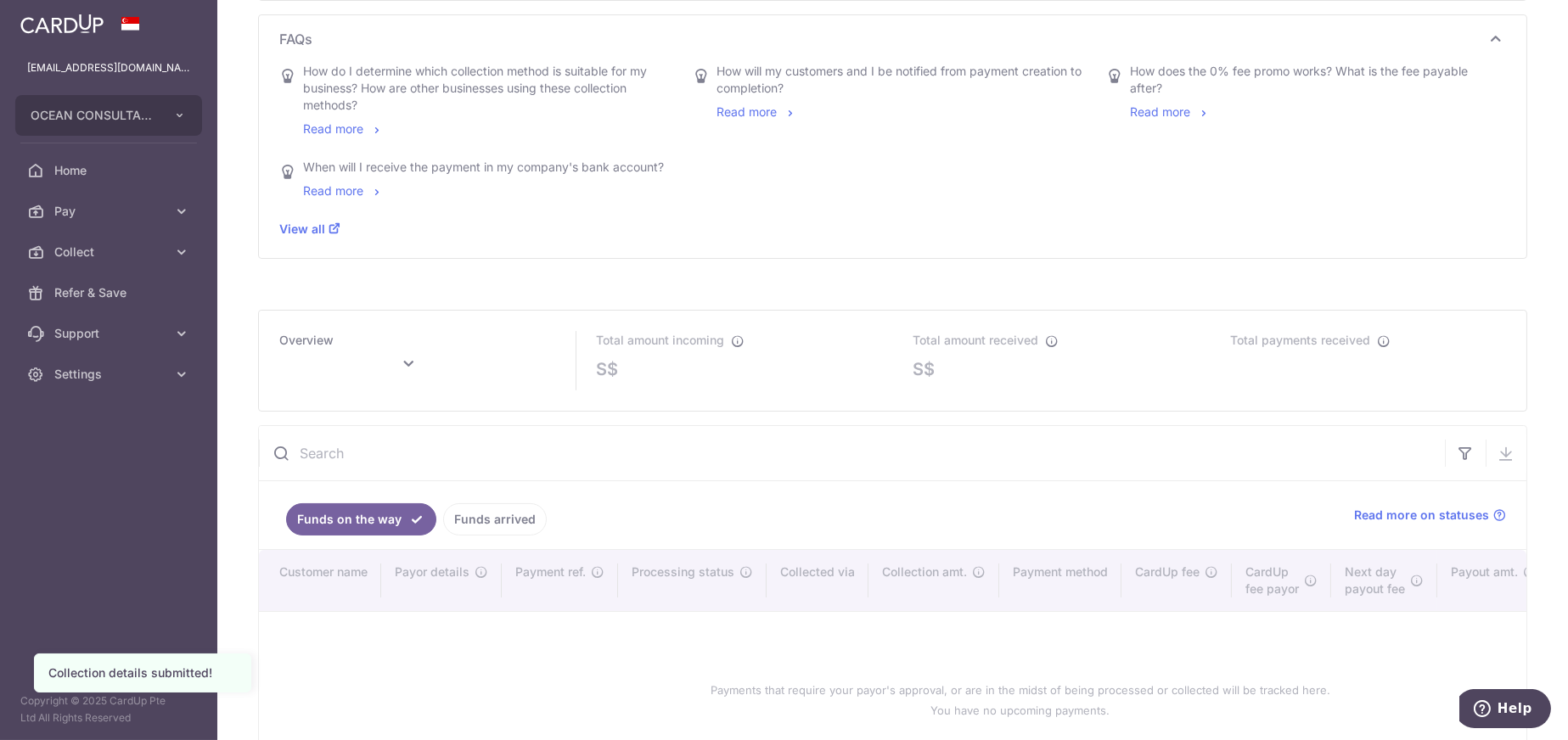
scroll to position [680, 0]
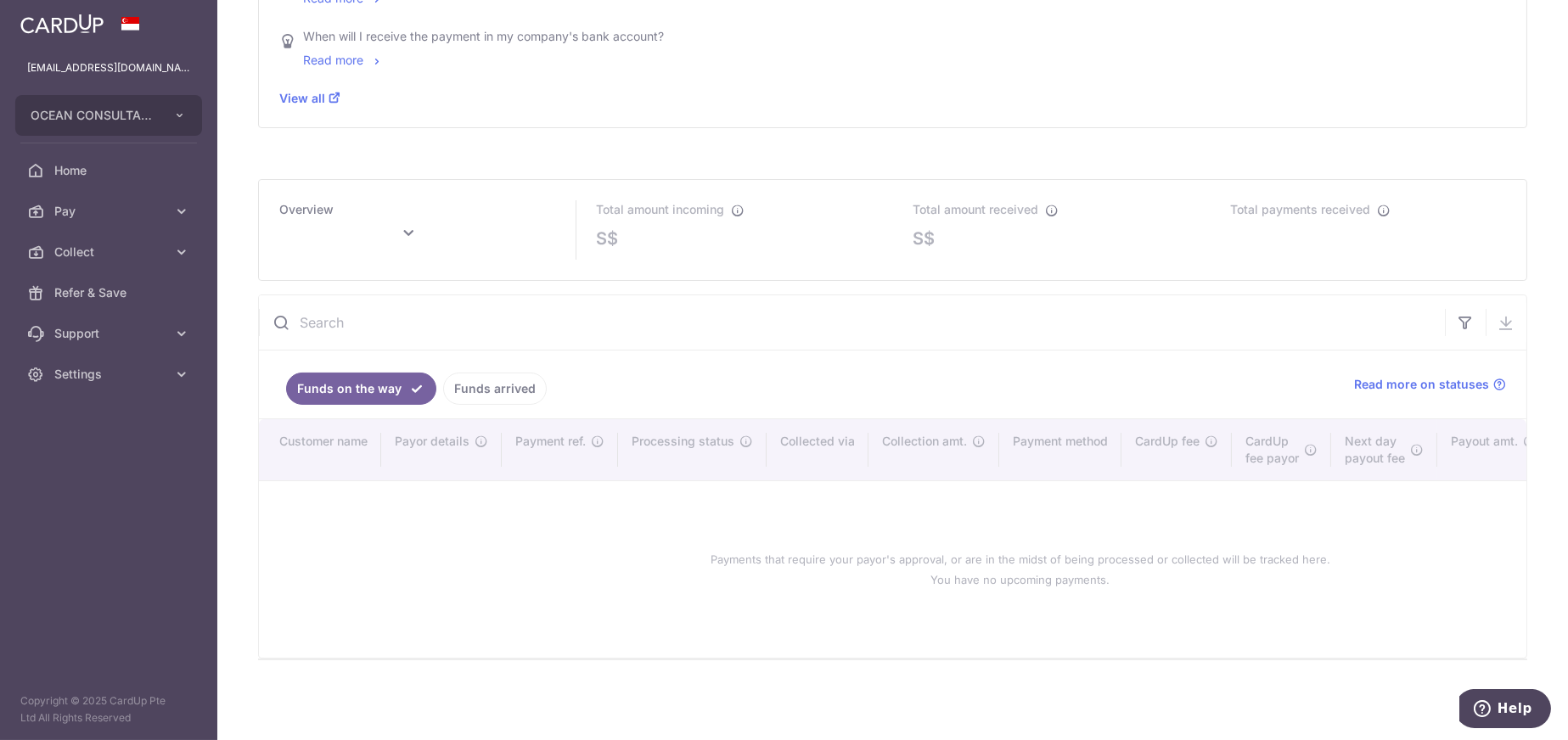
click at [492, 385] on link "Funds arrived" at bounding box center [495, 389] width 103 height 33
click at [347, 392] on link "Funds on the way" at bounding box center [350, 389] width 127 height 33
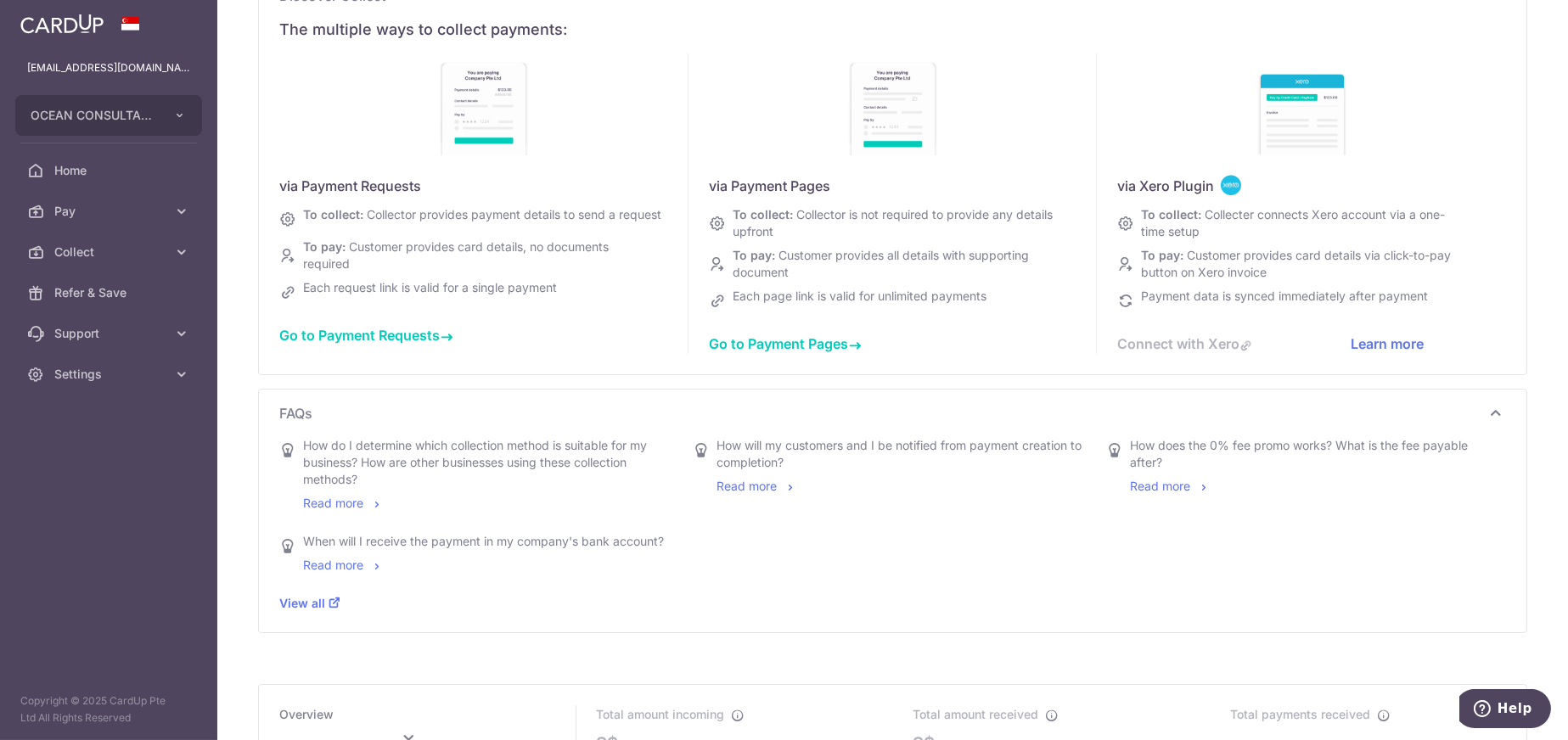
scroll to position [0, 0]
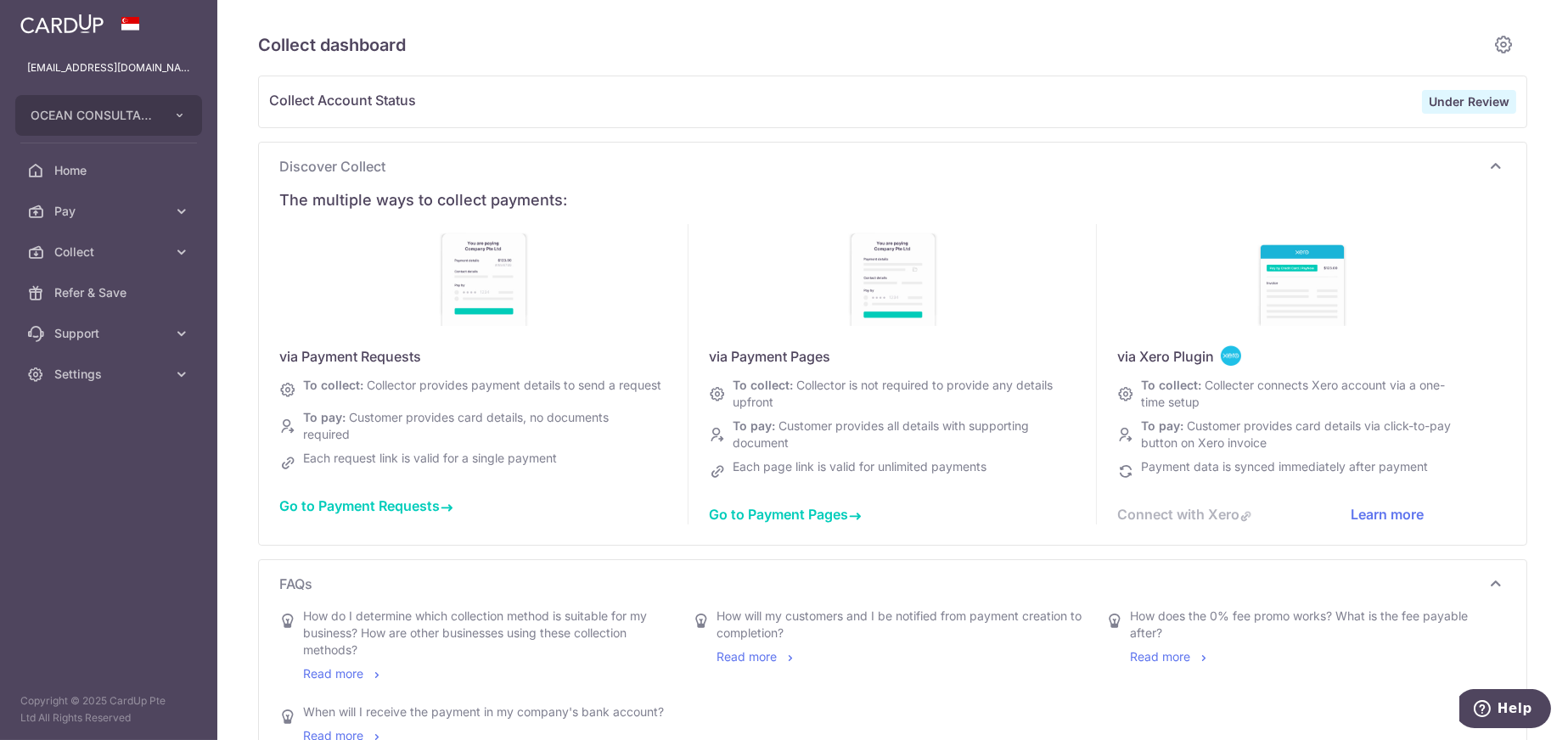
type input "September 2025"
click at [83, 374] on span "Settings" at bounding box center [111, 374] width 112 height 17
click at [73, 415] on span "Account" at bounding box center [111, 415] width 112 height 17
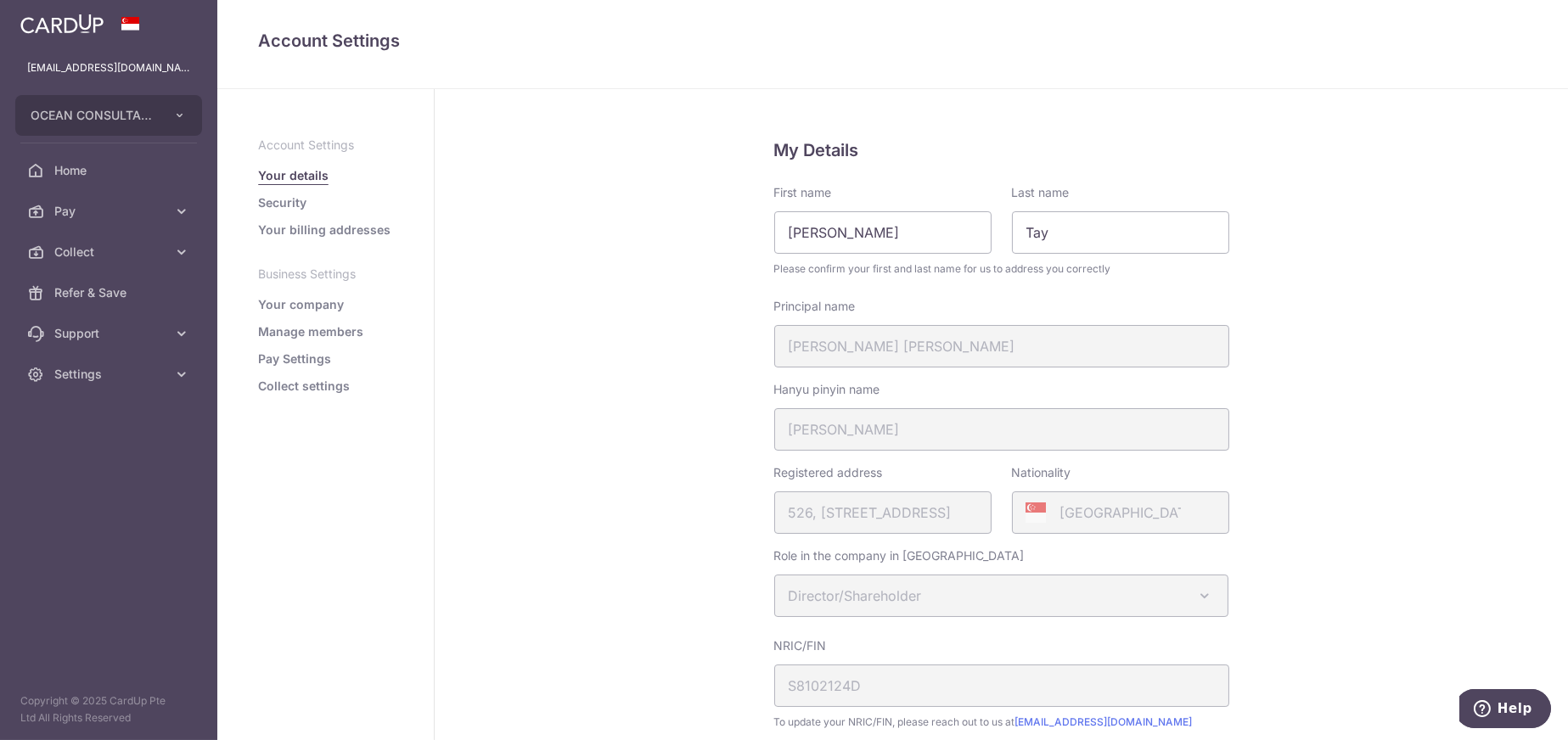
click at [303, 358] on link "Pay Settings" at bounding box center [294, 359] width 73 height 17
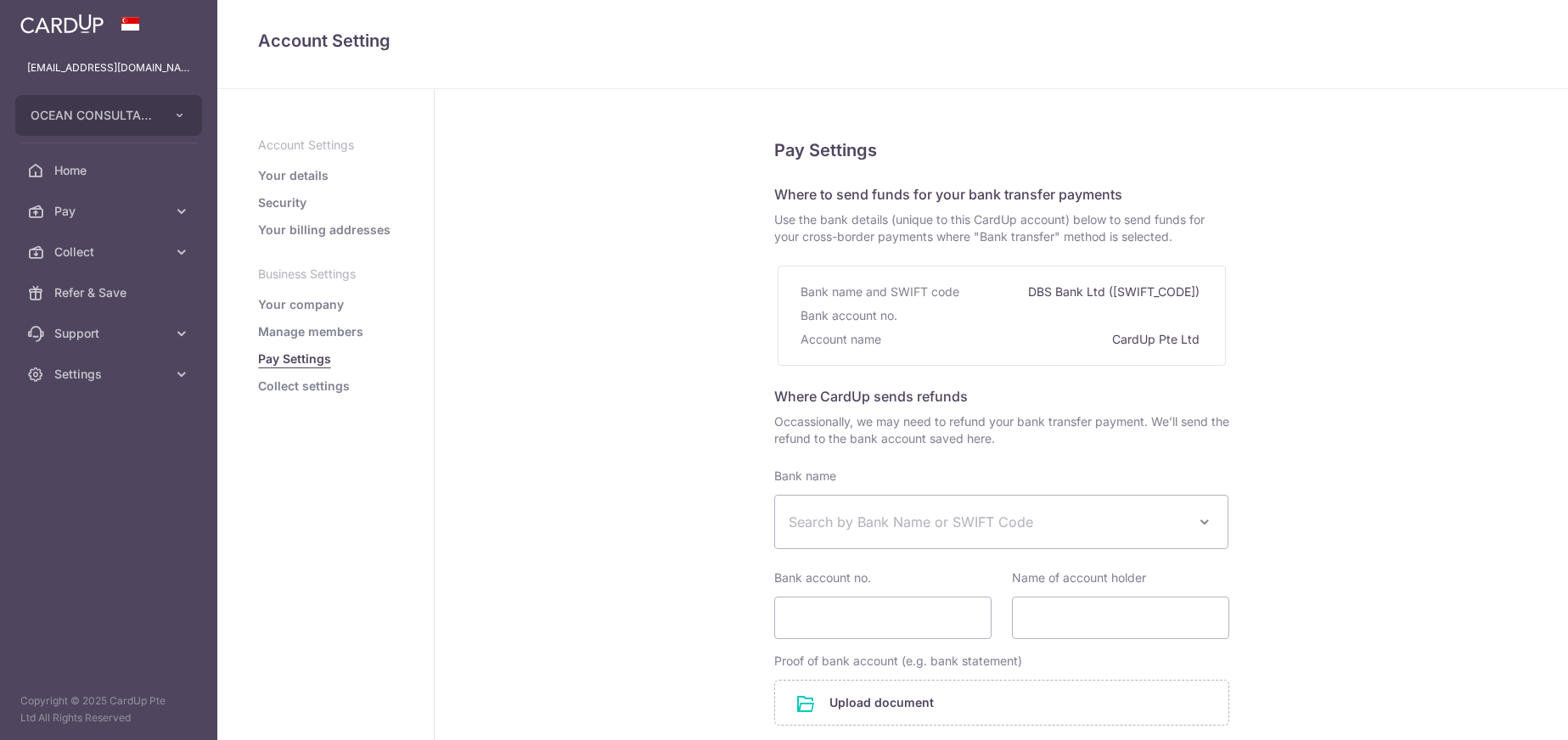
select select
click at [300, 384] on link "Collect settings" at bounding box center [303, 386] width 91 height 17
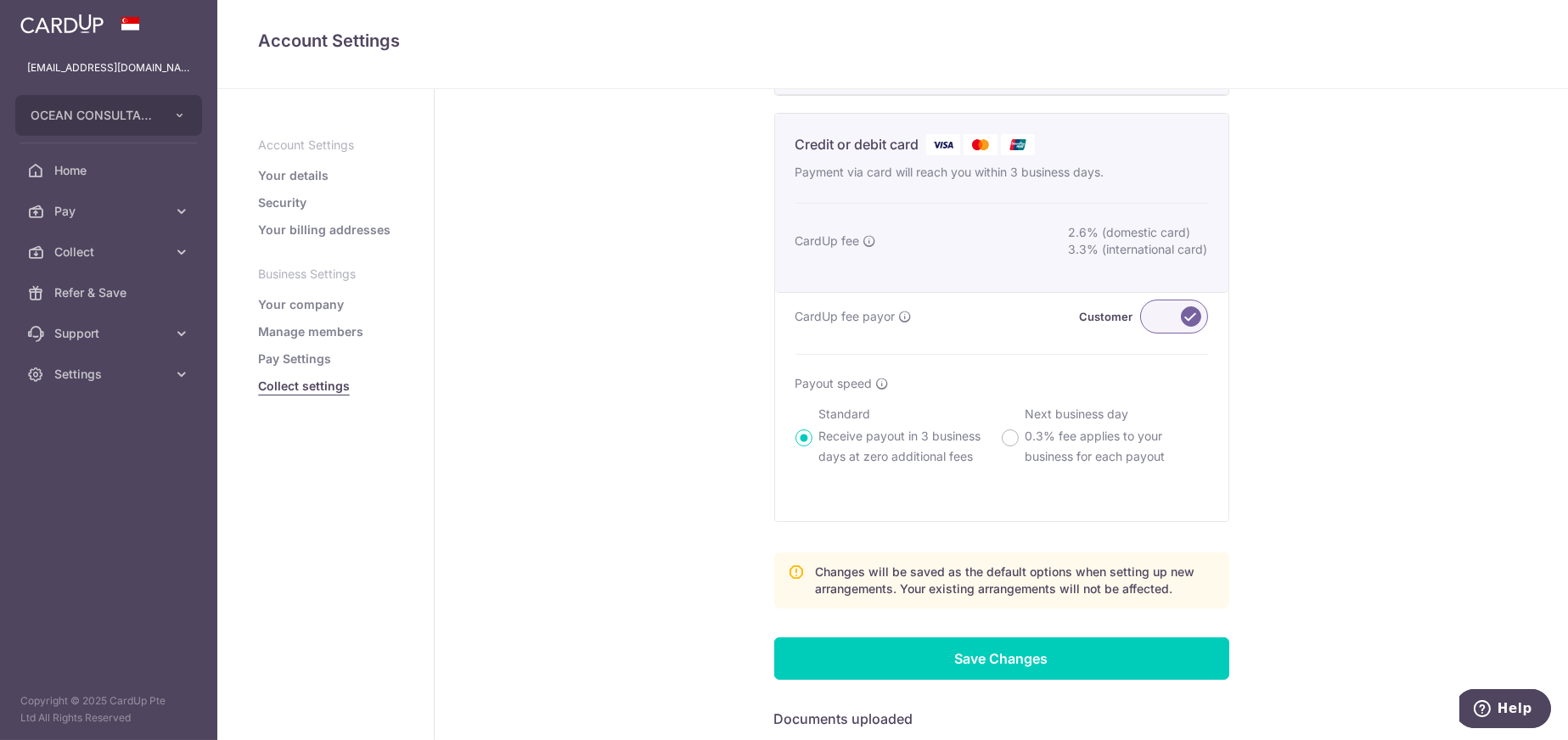
scroll to position [300, 0]
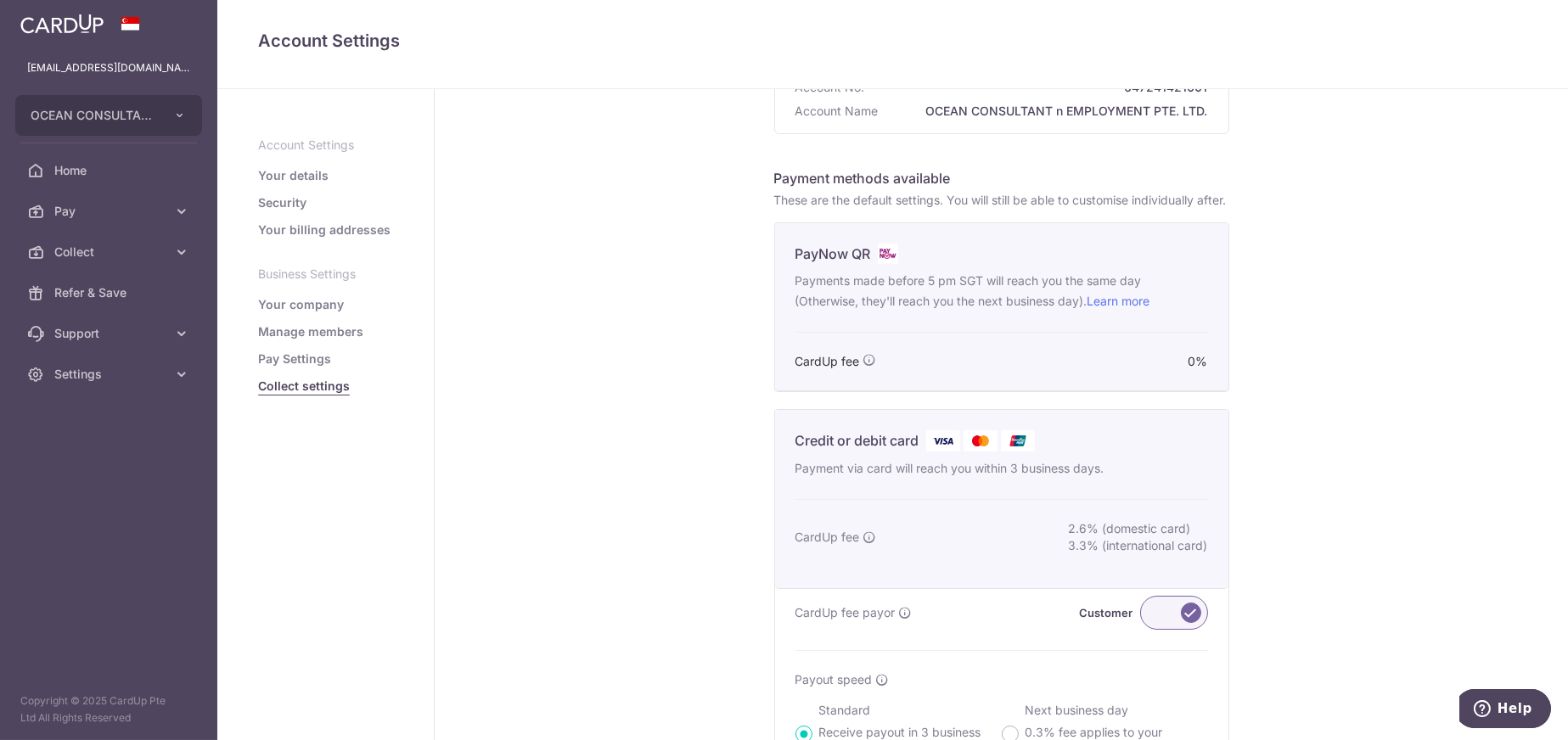
click at [286, 362] on link "Pay Settings" at bounding box center [294, 359] width 73 height 17
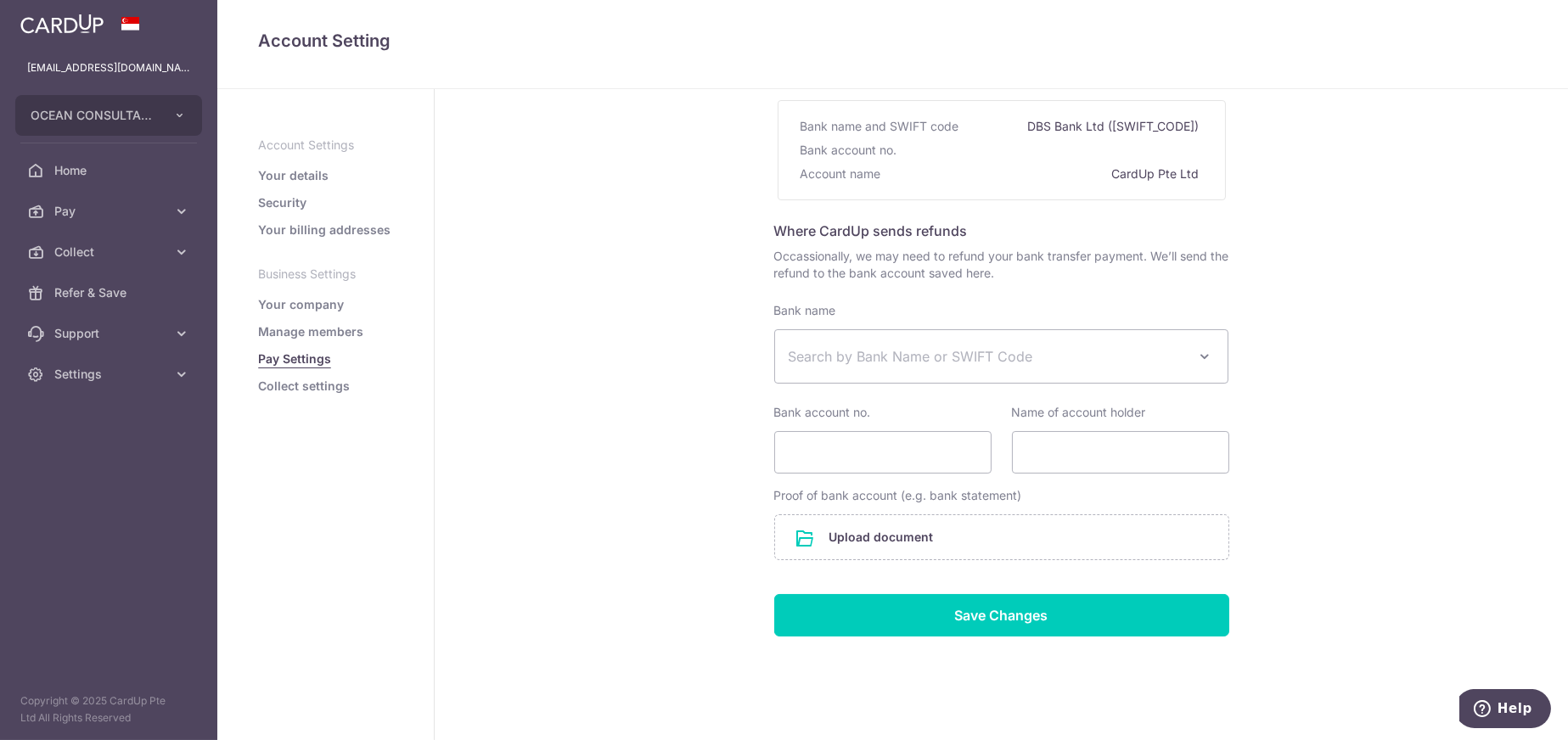
scroll to position [169, 0]
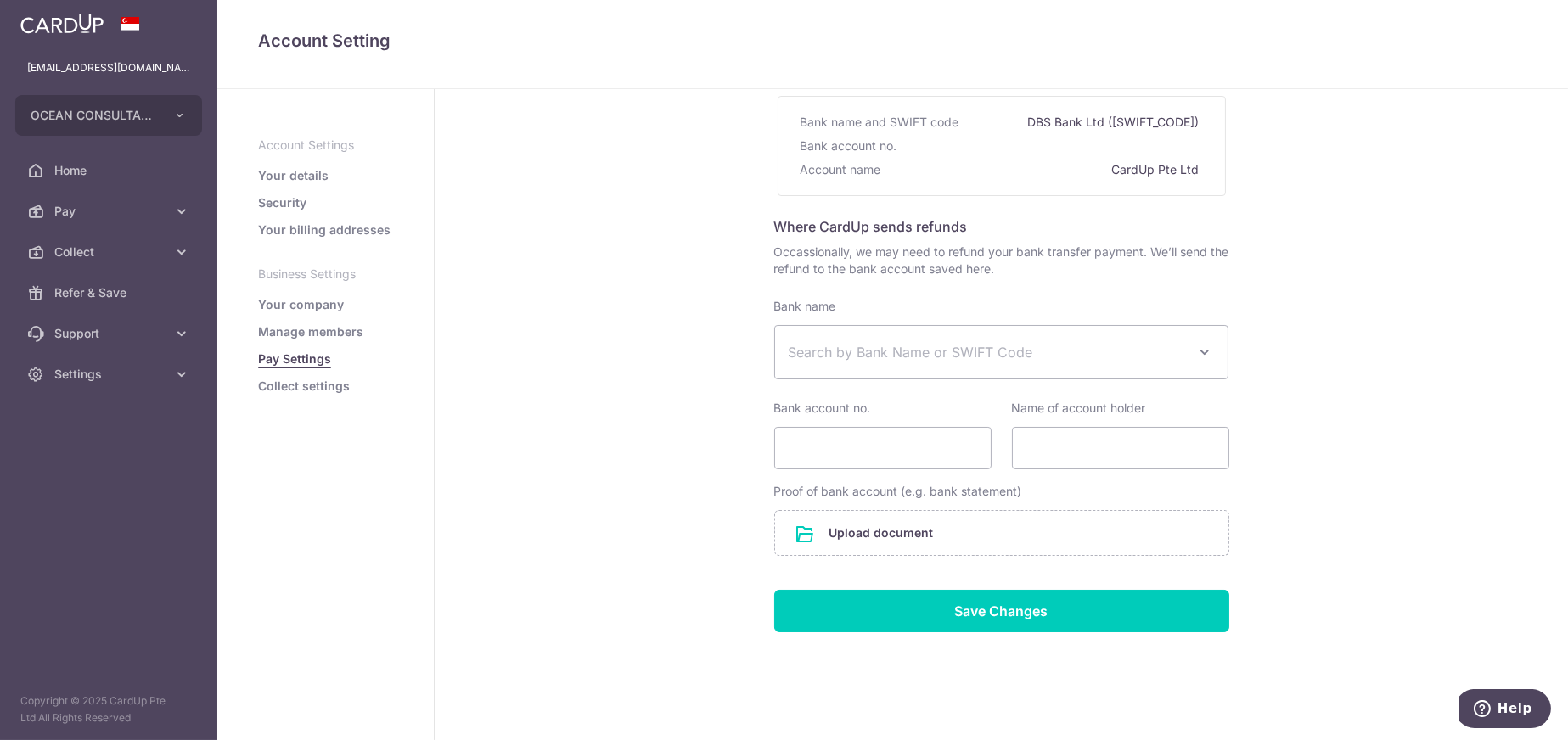
click at [1049, 340] on span "Search by Bank Name or SWIFT Code" at bounding box center [1002, 352] width 453 height 53
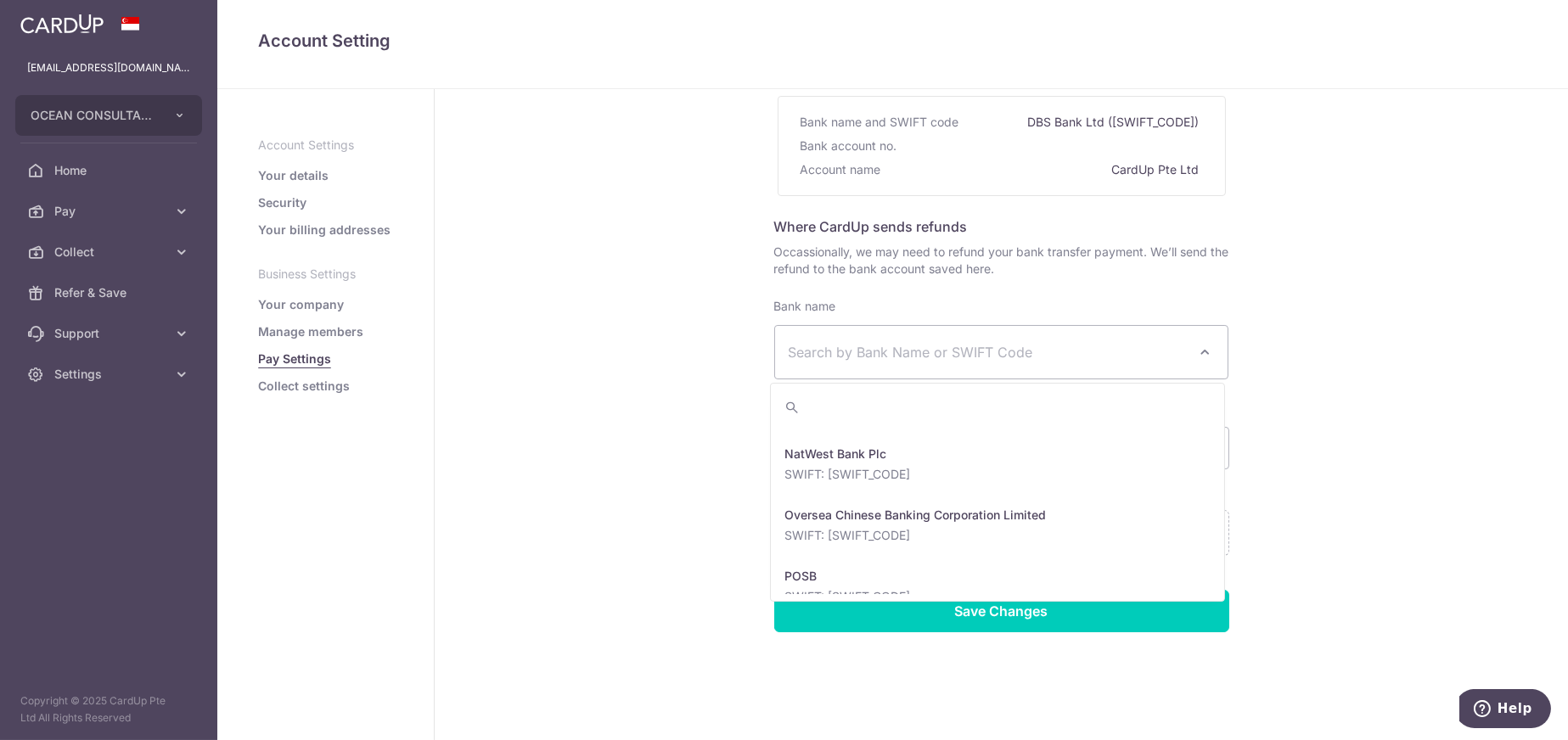
scroll to position [2801, 0]
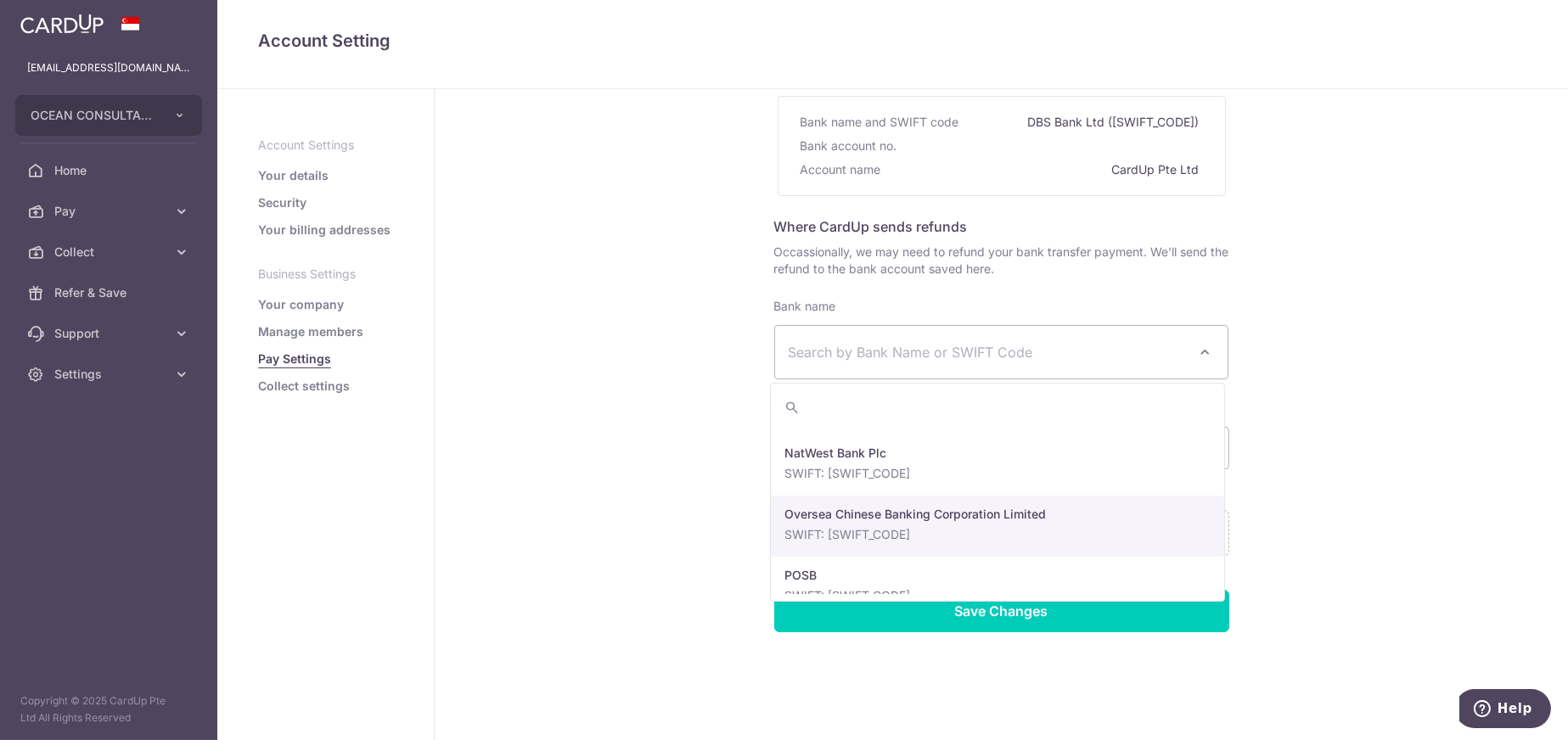
select select "12"
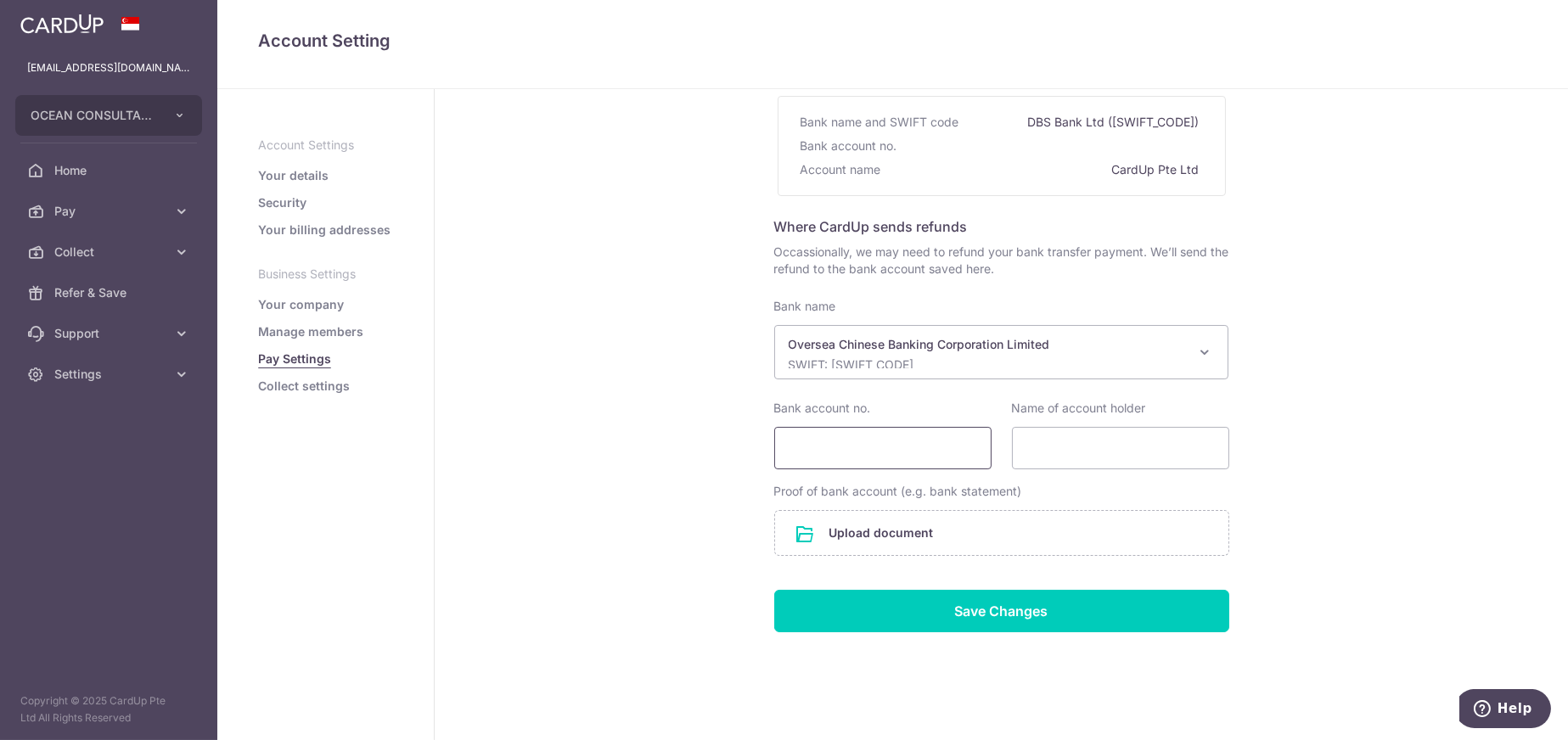
click at [909, 456] on input "Bank account no." at bounding box center [883, 447] width 217 height 43
click at [921, 449] on input "Bank account no." at bounding box center [883, 447] width 217 height 43
paste input "647241421001"
click at [814, 445] on input "647241421001" at bounding box center [883, 447] width 217 height 43
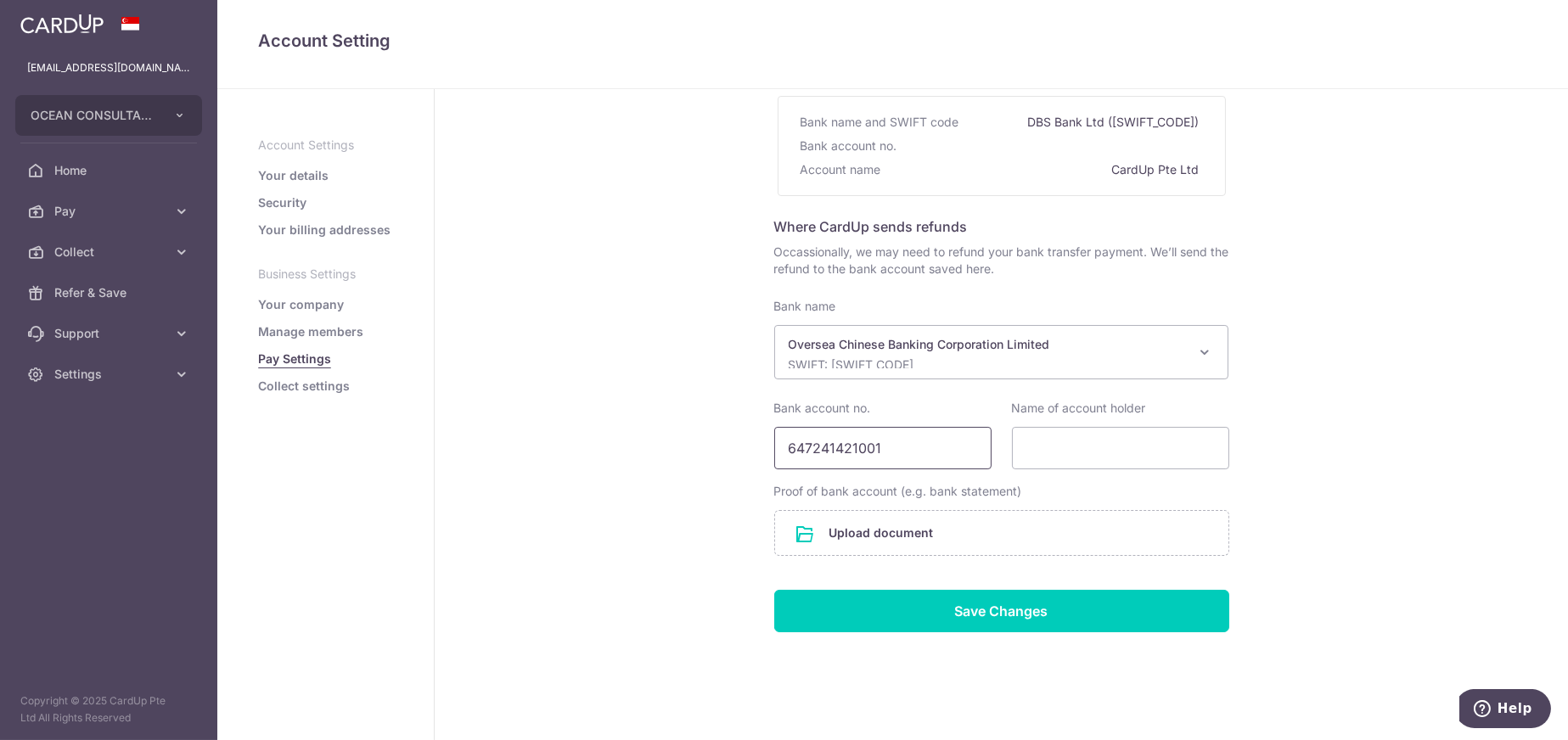
click at [788, 449] on input "647241421001" at bounding box center [883, 447] width 217 height 43
type input "647241421001"
click at [1054, 444] on input "Name of account holder" at bounding box center [1121, 447] width 217 height 43
paste input "OCEAN CONSULTANT n EMPLOYMENT PTE. LTD."
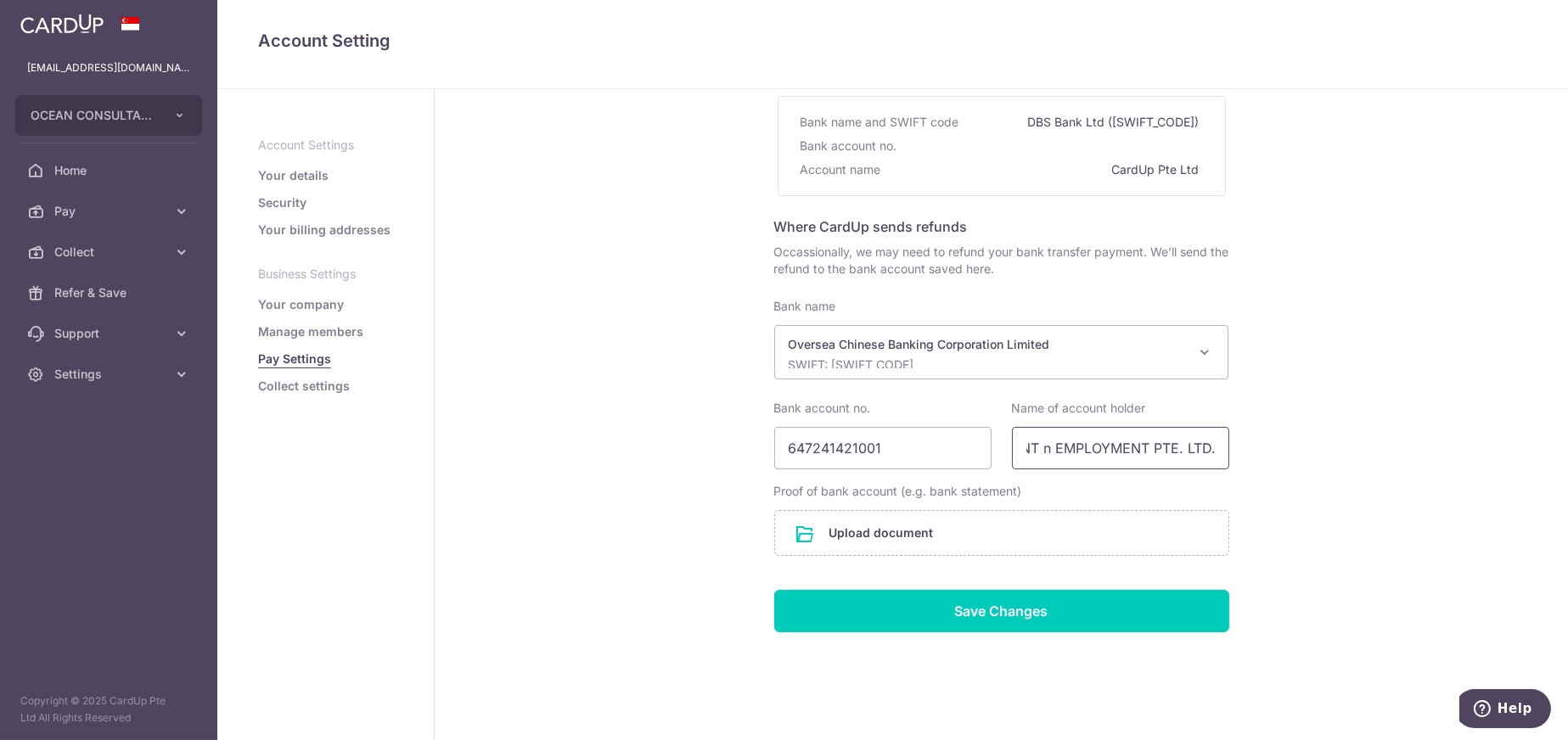
click at [1101, 441] on input "OCEAN CONSULTANT n EMPLOYMENT PTE. LTD." at bounding box center [1121, 447] width 217 height 43
type input "OCEAN CONSULTANT n EMPLOYMENT PTE. LTD."
click at [976, 524] on input "file" at bounding box center [1002, 533] width 453 height 44
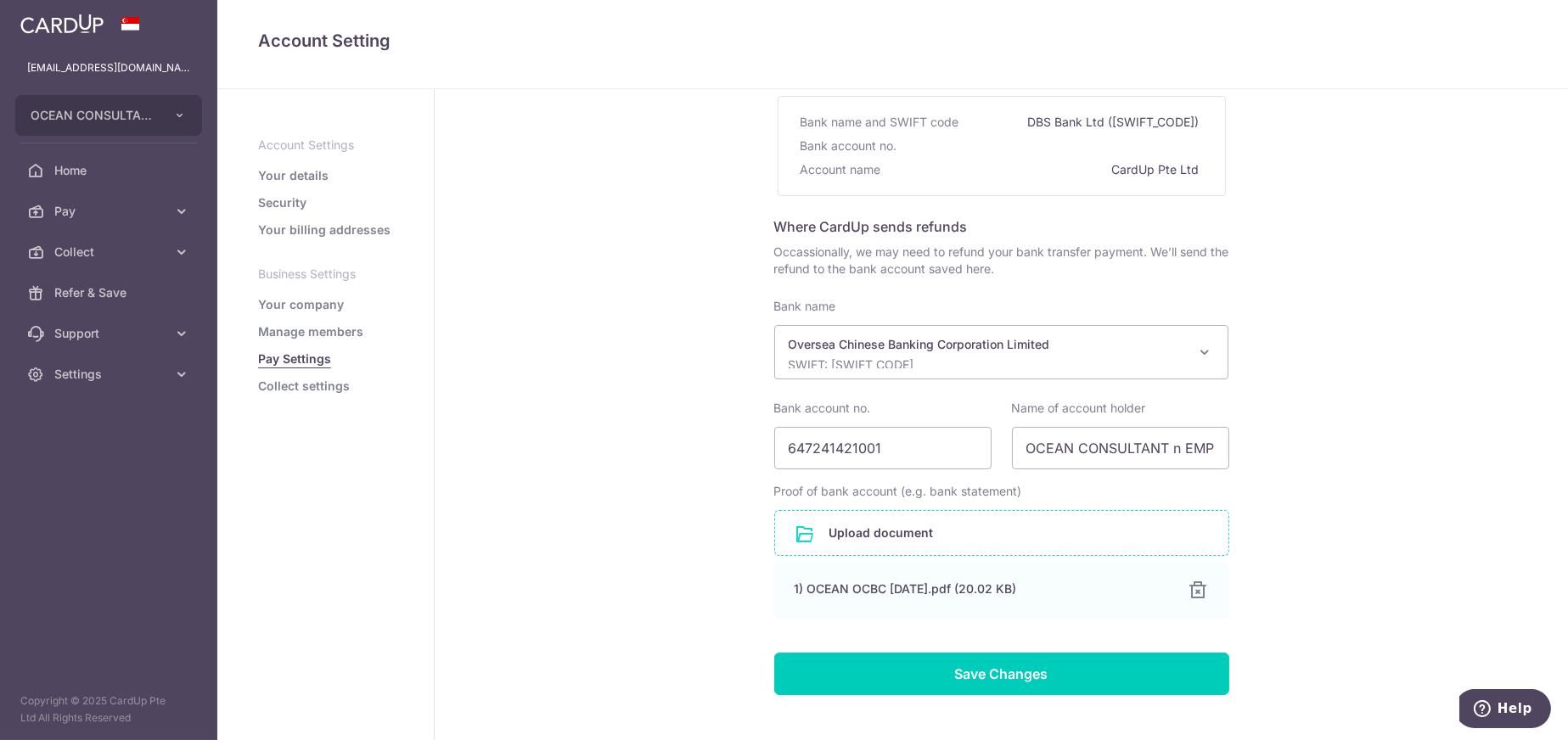
scroll to position [251, 0]
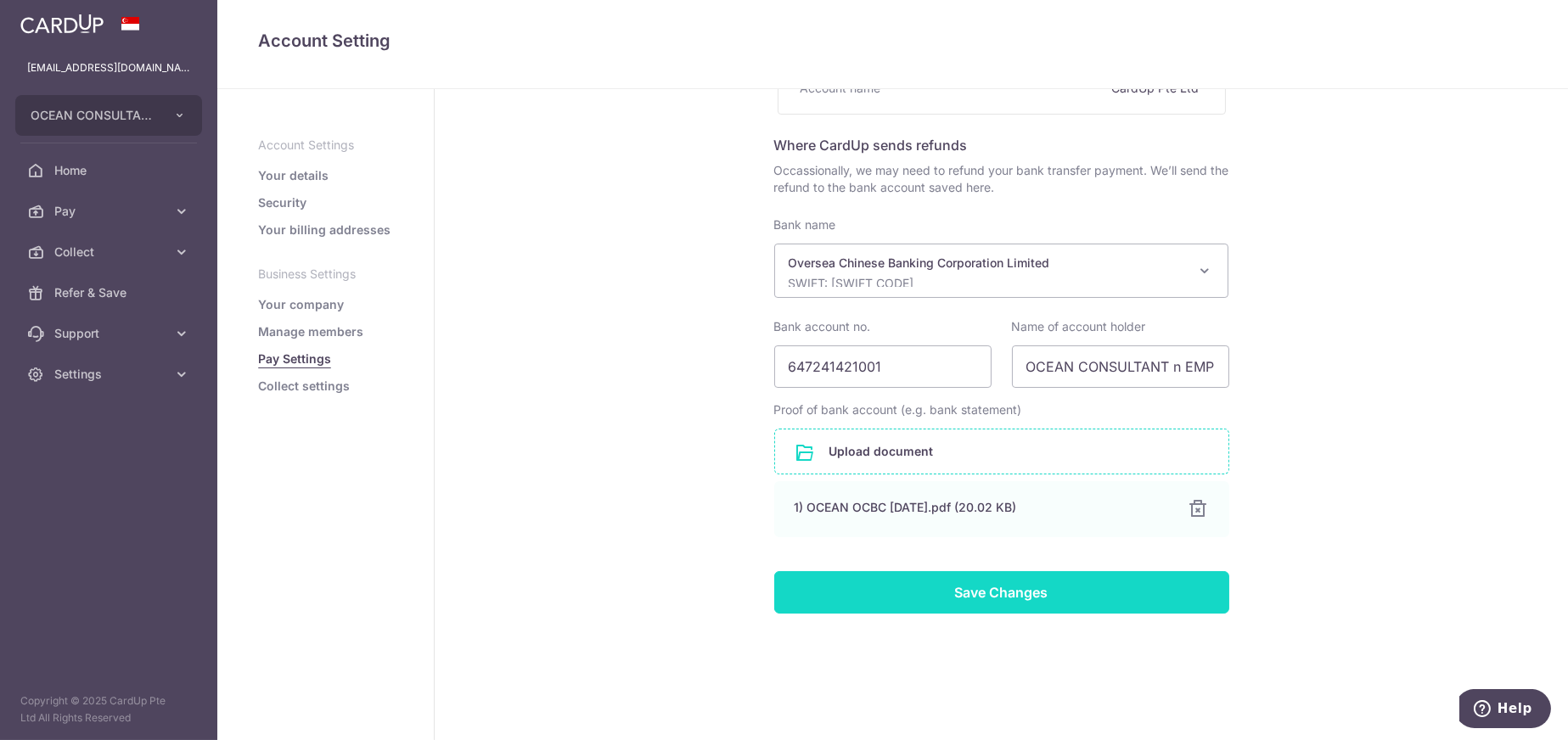
click at [995, 598] on input "Save Changes" at bounding box center [1002, 592] width 455 height 43
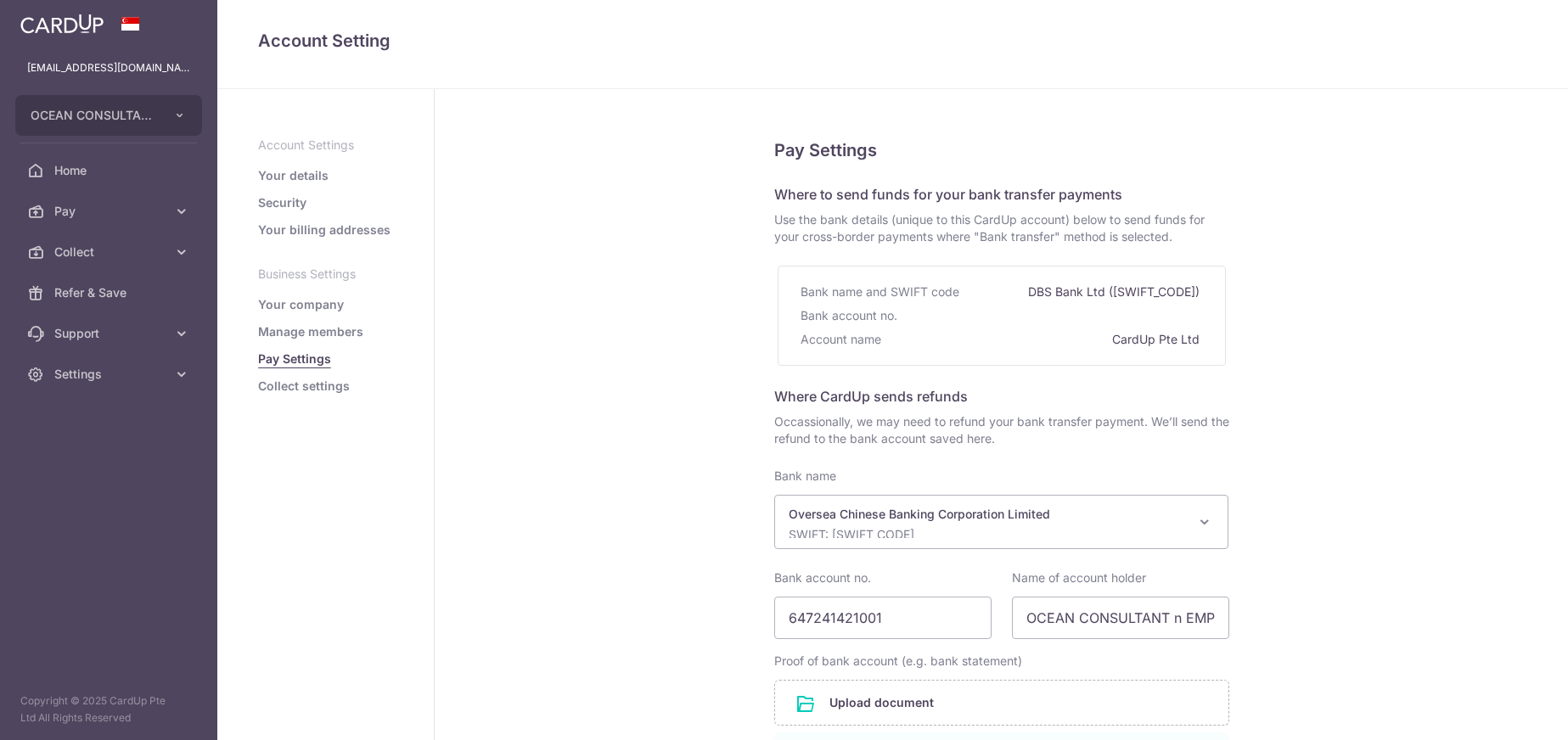
select select "12"
click at [311, 330] on link "Manage members" at bounding box center [311, 332] width 105 height 17
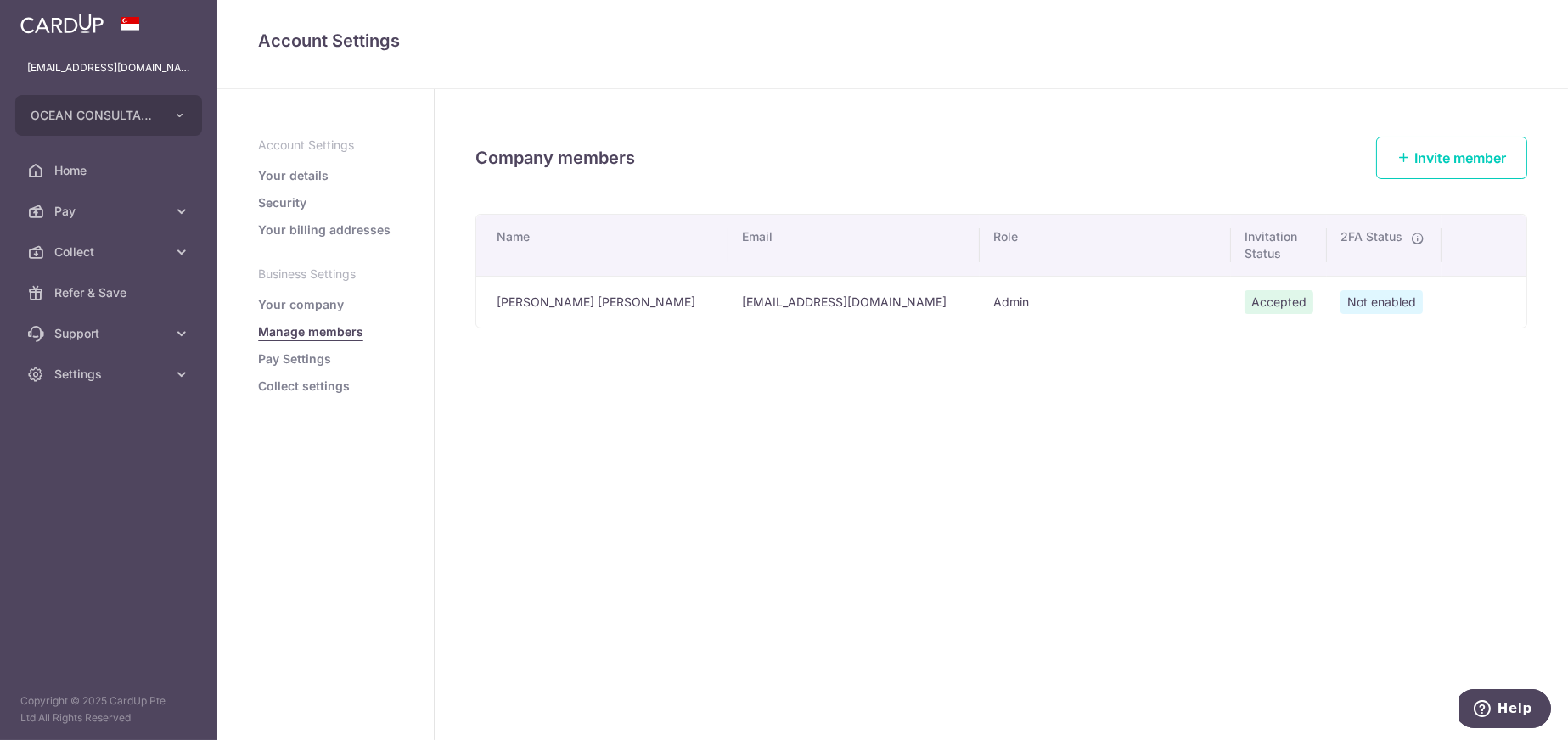
click at [304, 303] on link "Your company" at bounding box center [301, 304] width 86 height 17
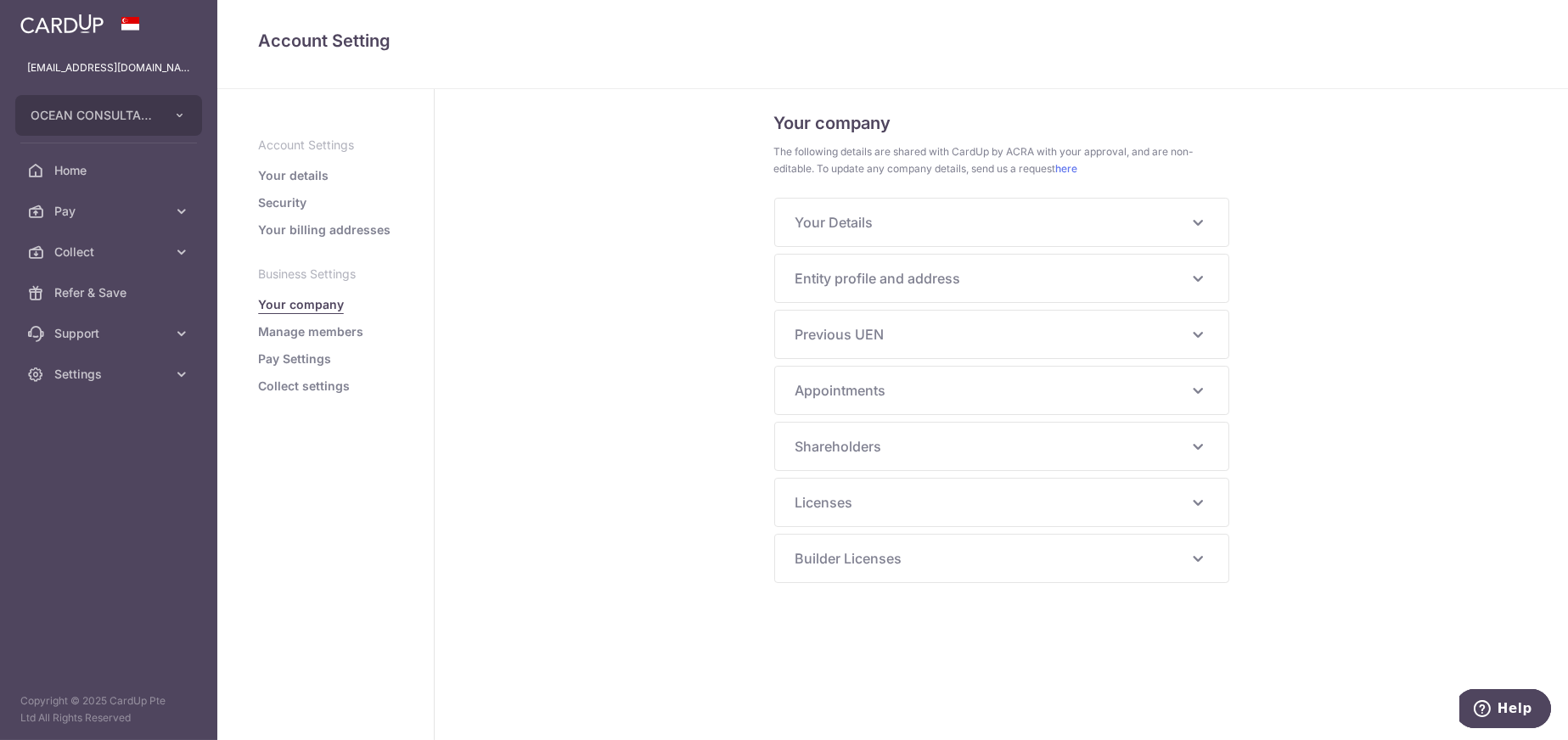
click at [315, 273] on p "Business Settings" at bounding box center [325, 274] width 135 height 17
click at [313, 241] on ul "Account Settings Your details Security Your billing addresses Business Settings…" at bounding box center [325, 265] width 135 height 258
click at [316, 226] on link "Your billing addresses" at bounding box center [324, 230] width 132 height 17
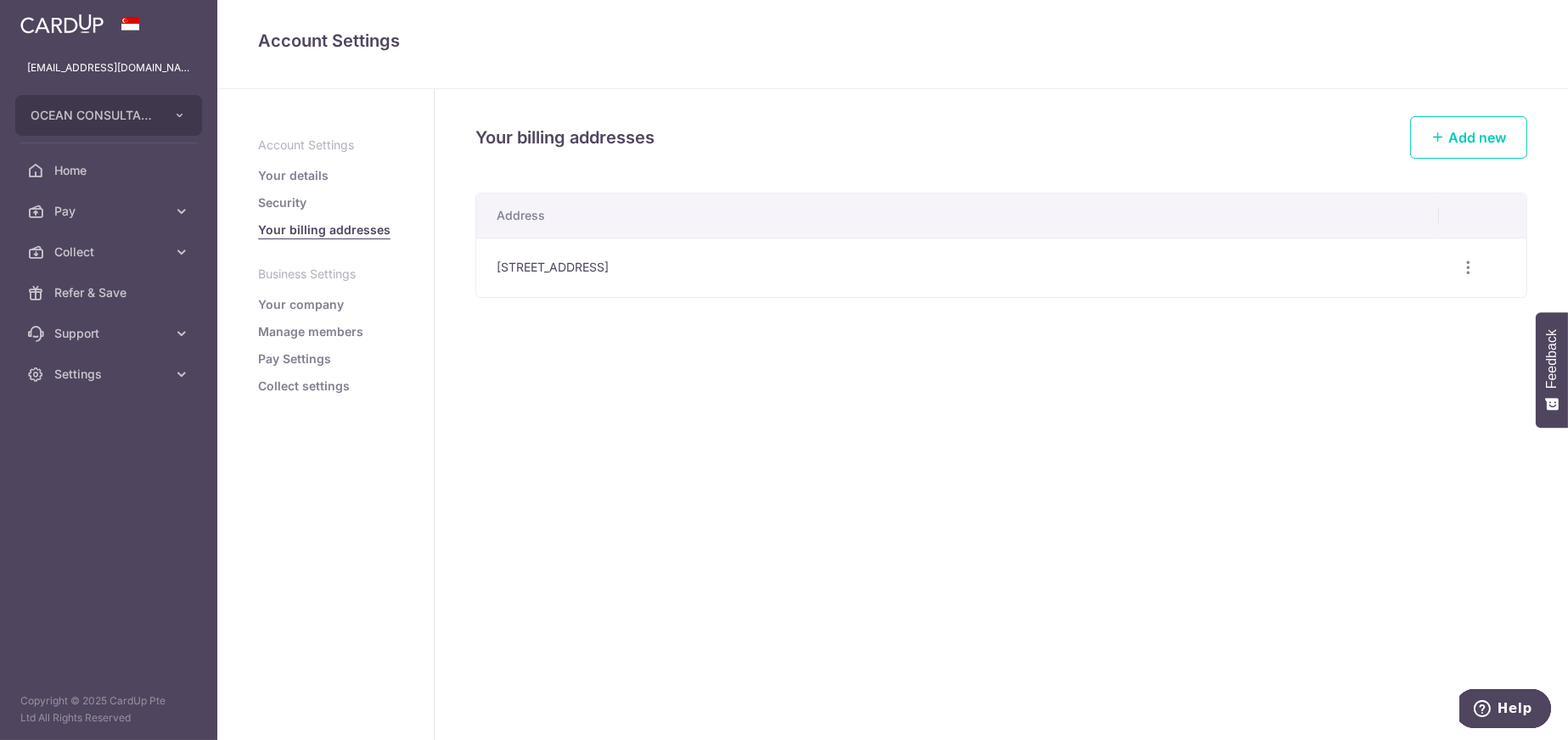
click at [273, 196] on link "Security" at bounding box center [282, 203] width 48 height 17
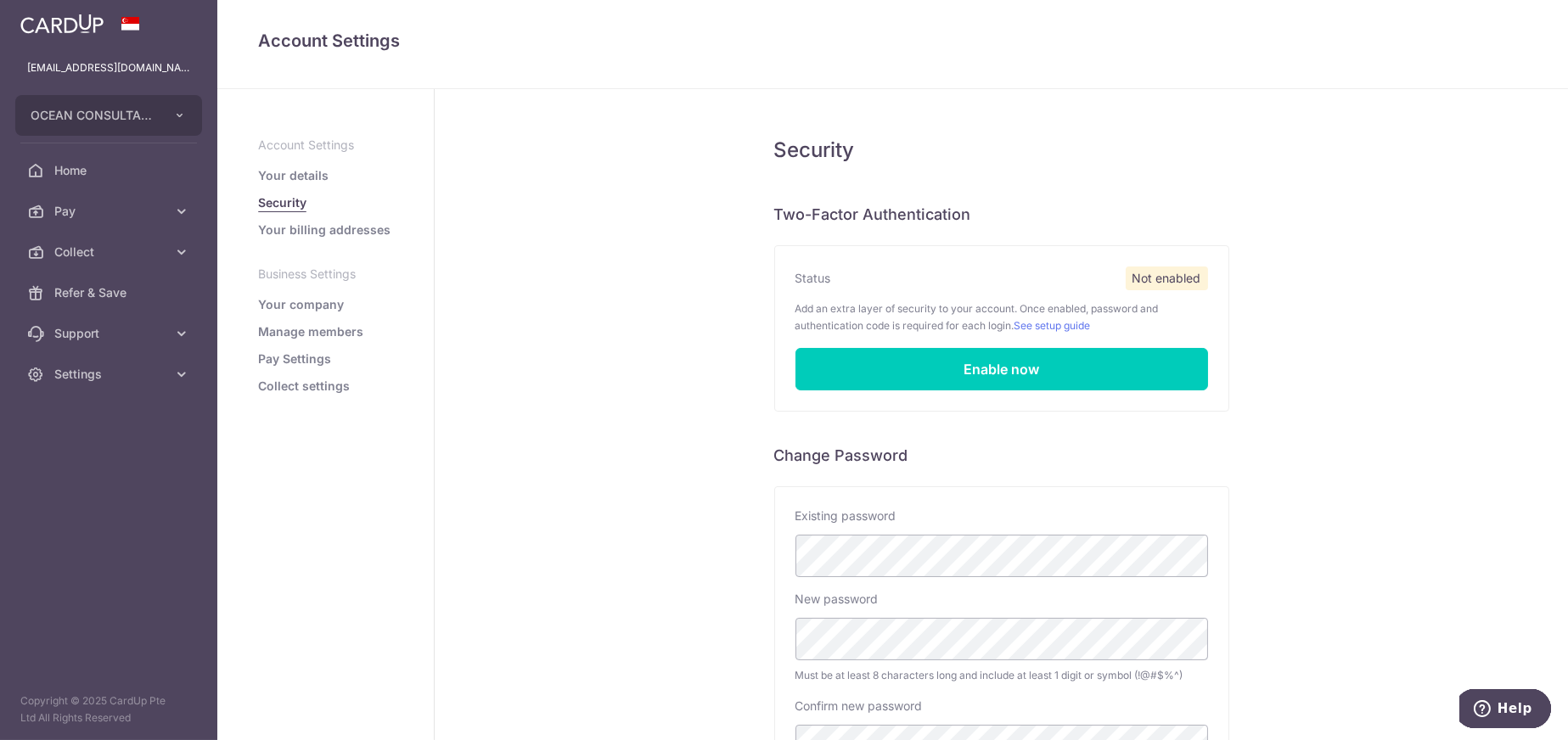
click at [305, 172] on link "Your details" at bounding box center [293, 176] width 71 height 17
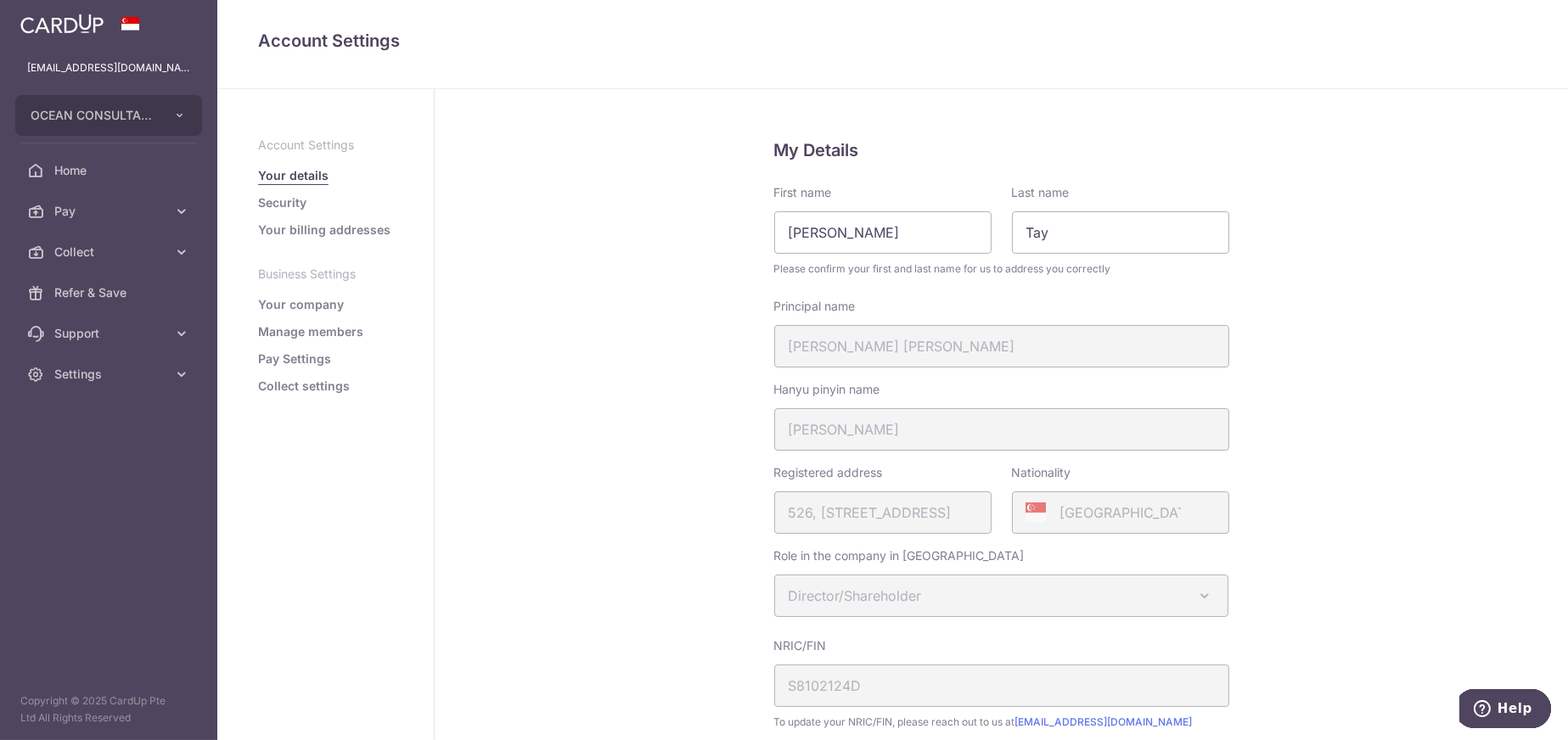
click at [320, 142] on p "Account Settings" at bounding box center [325, 145] width 135 height 17
click at [89, 296] on span "Refer & Save" at bounding box center [111, 293] width 112 height 17
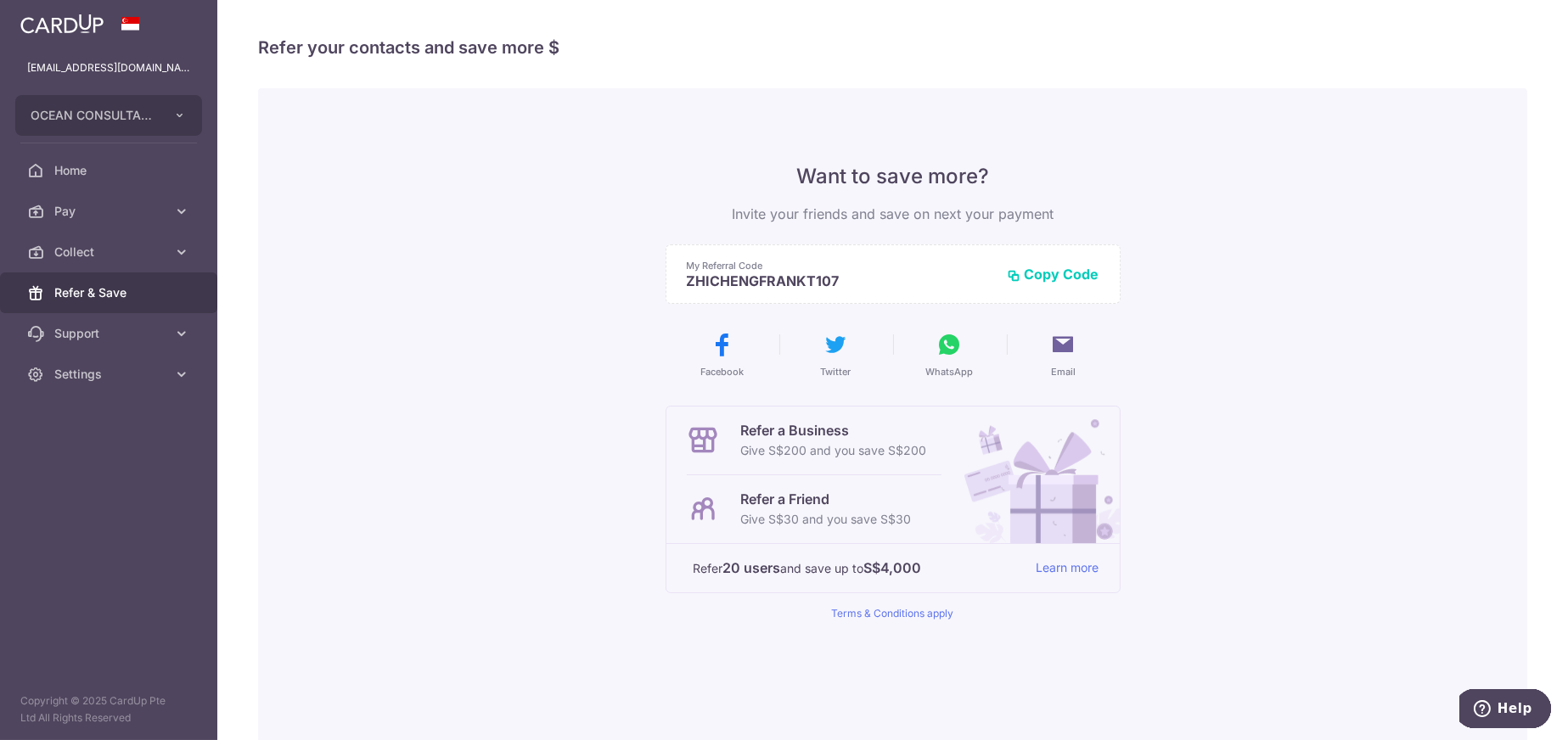
click at [1033, 277] on button "Copy Code" at bounding box center [1053, 274] width 91 height 17
click at [88, 249] on span "Collect" at bounding box center [111, 252] width 112 height 17
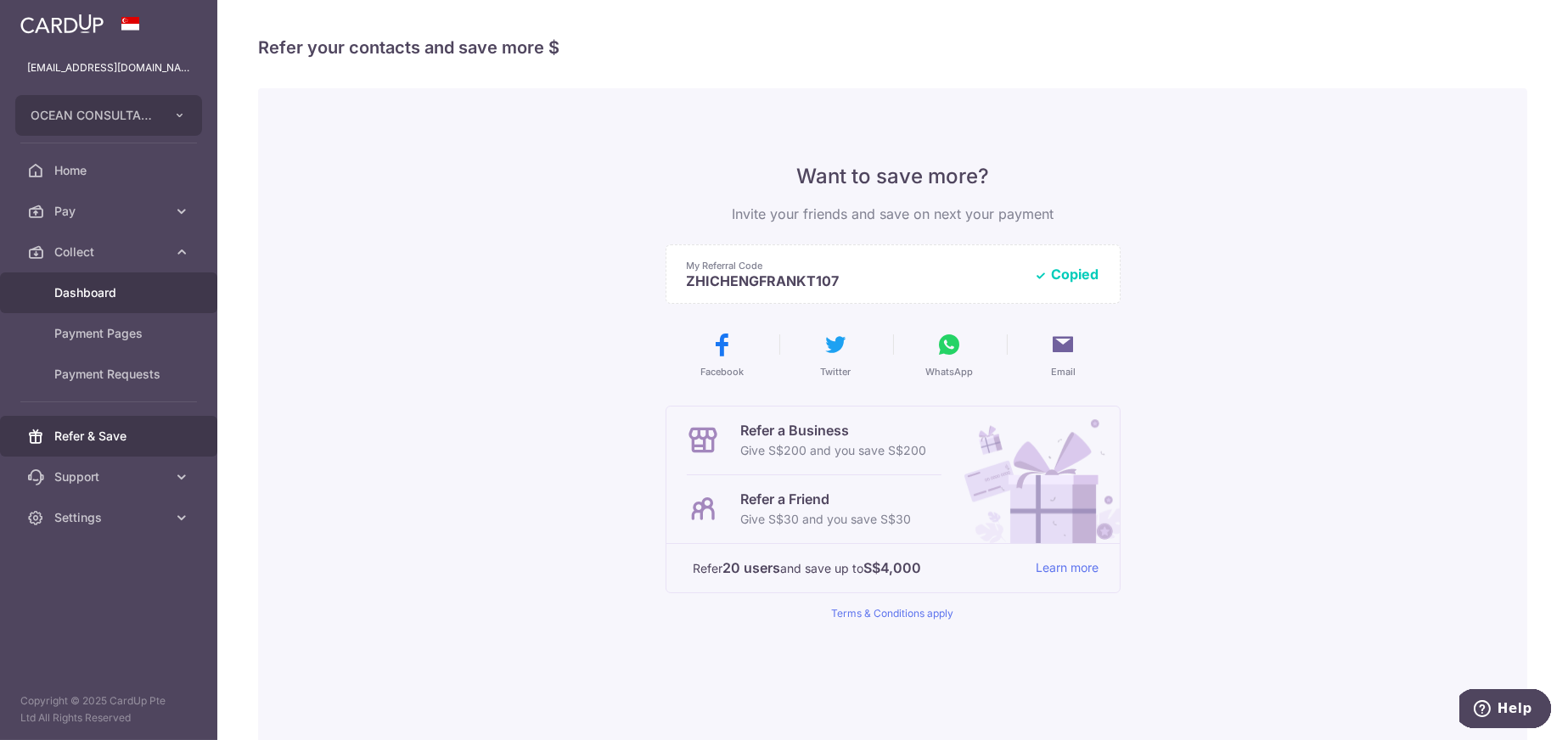
click at [89, 297] on span "Dashboard" at bounding box center [111, 293] width 112 height 17
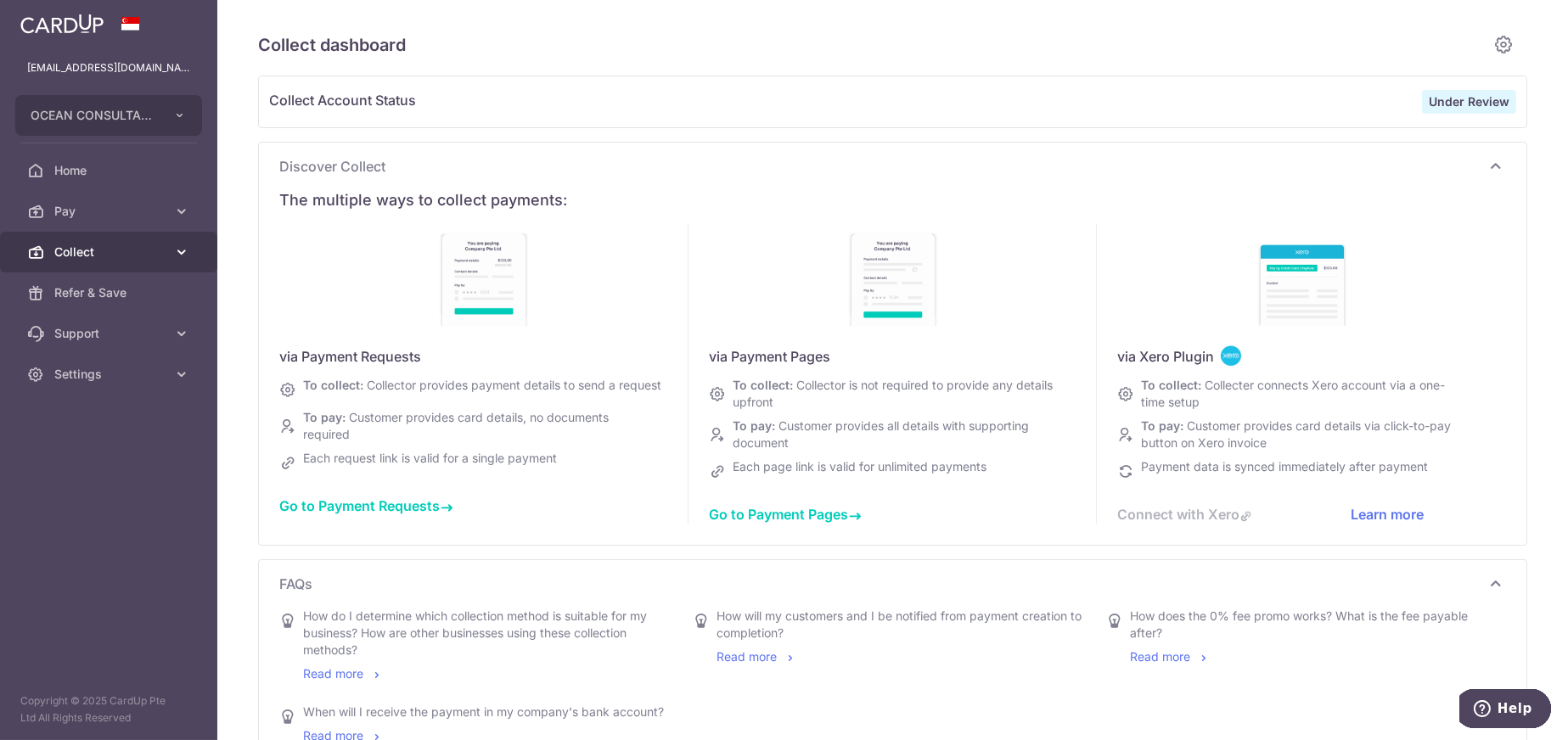
click at [94, 254] on span "Collect" at bounding box center [111, 252] width 112 height 17
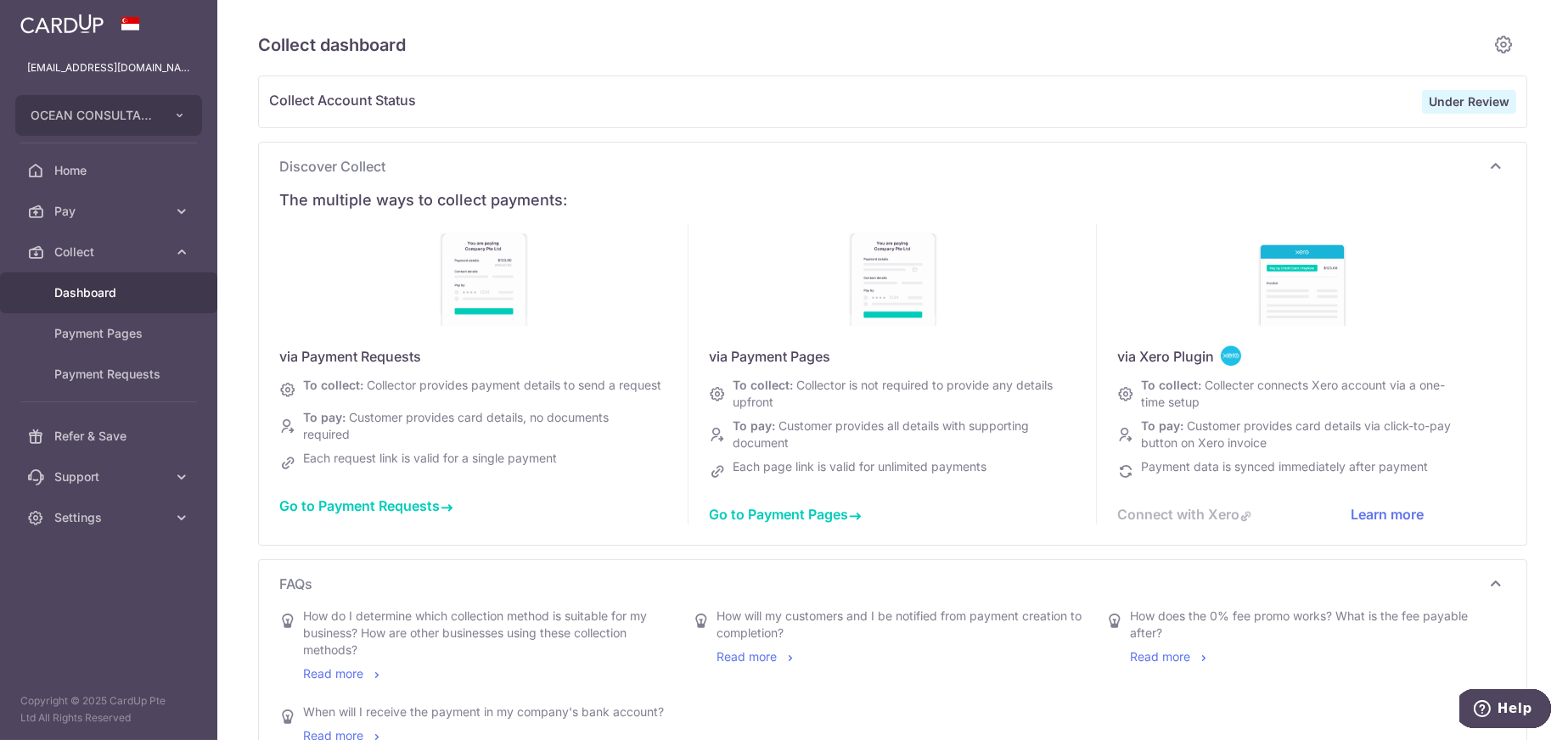
click at [85, 297] on span "Dashboard" at bounding box center [111, 293] width 112 height 17
type input "September 2025"
click at [290, 389] on icon at bounding box center [287, 389] width 17 height 25
click at [1475, 106] on strong "Under Review" at bounding box center [1468, 101] width 81 height 14
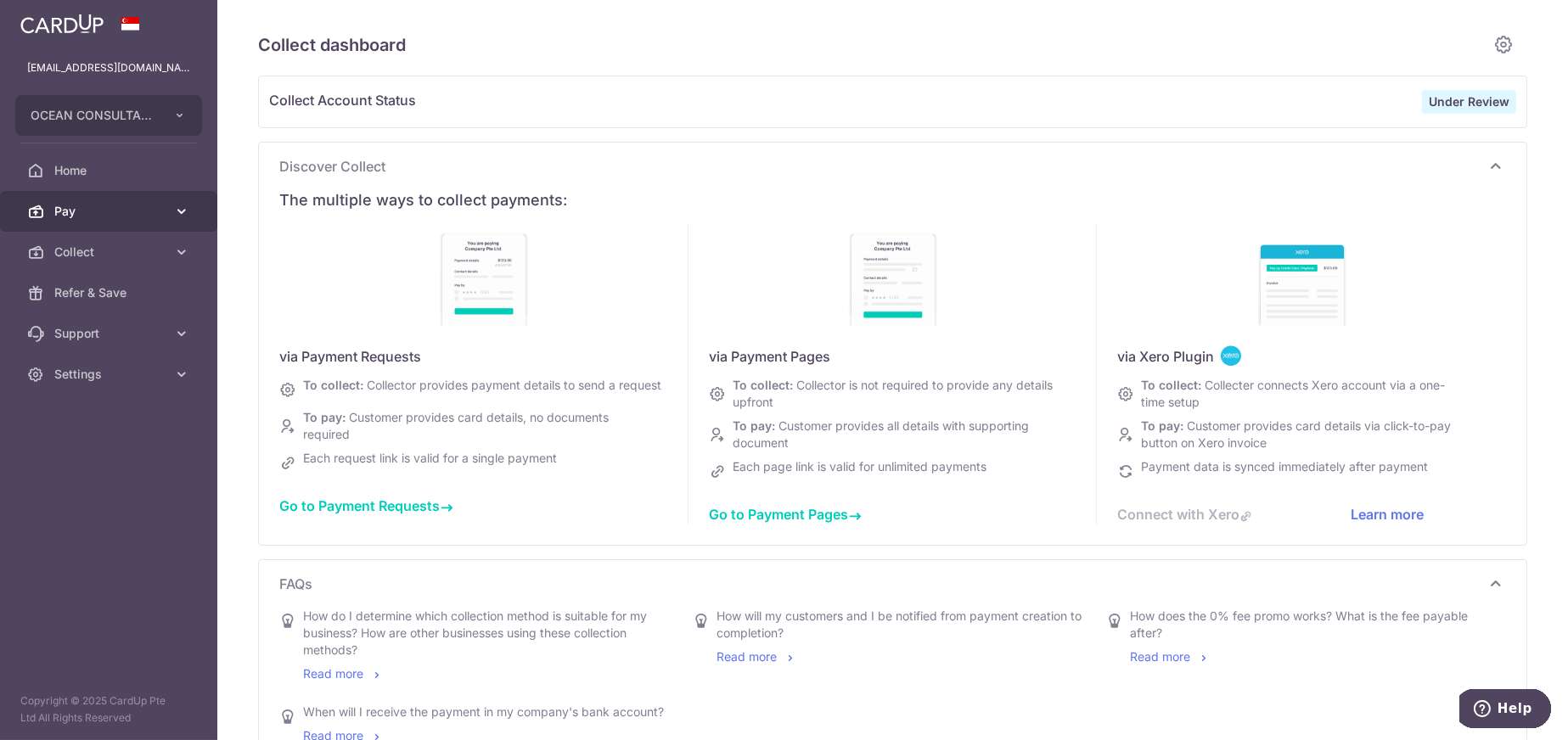
click at [75, 216] on span "Pay" at bounding box center [111, 211] width 112 height 17
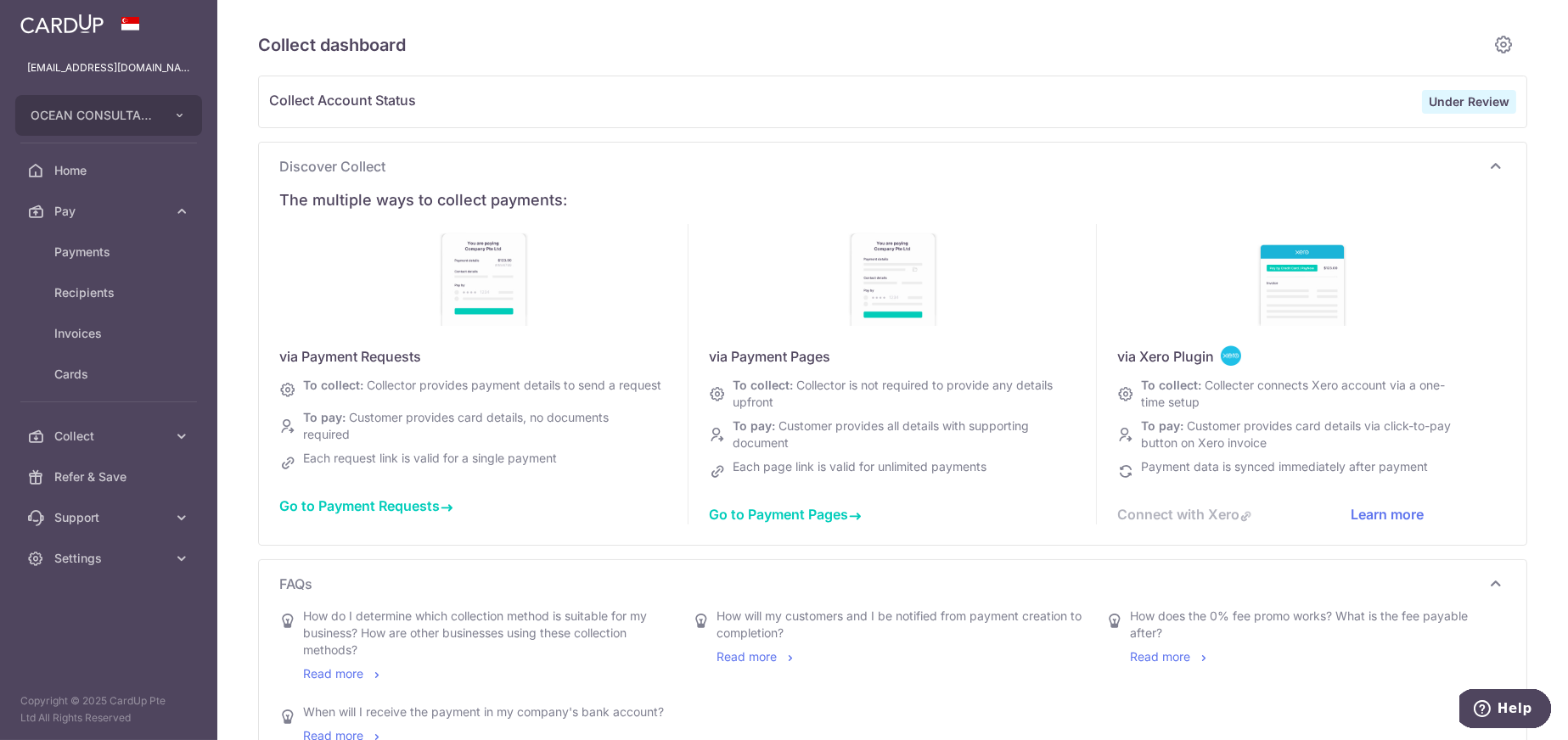
click at [341, 511] on span "Go to Payment Requests" at bounding box center [366, 505] width 174 height 17
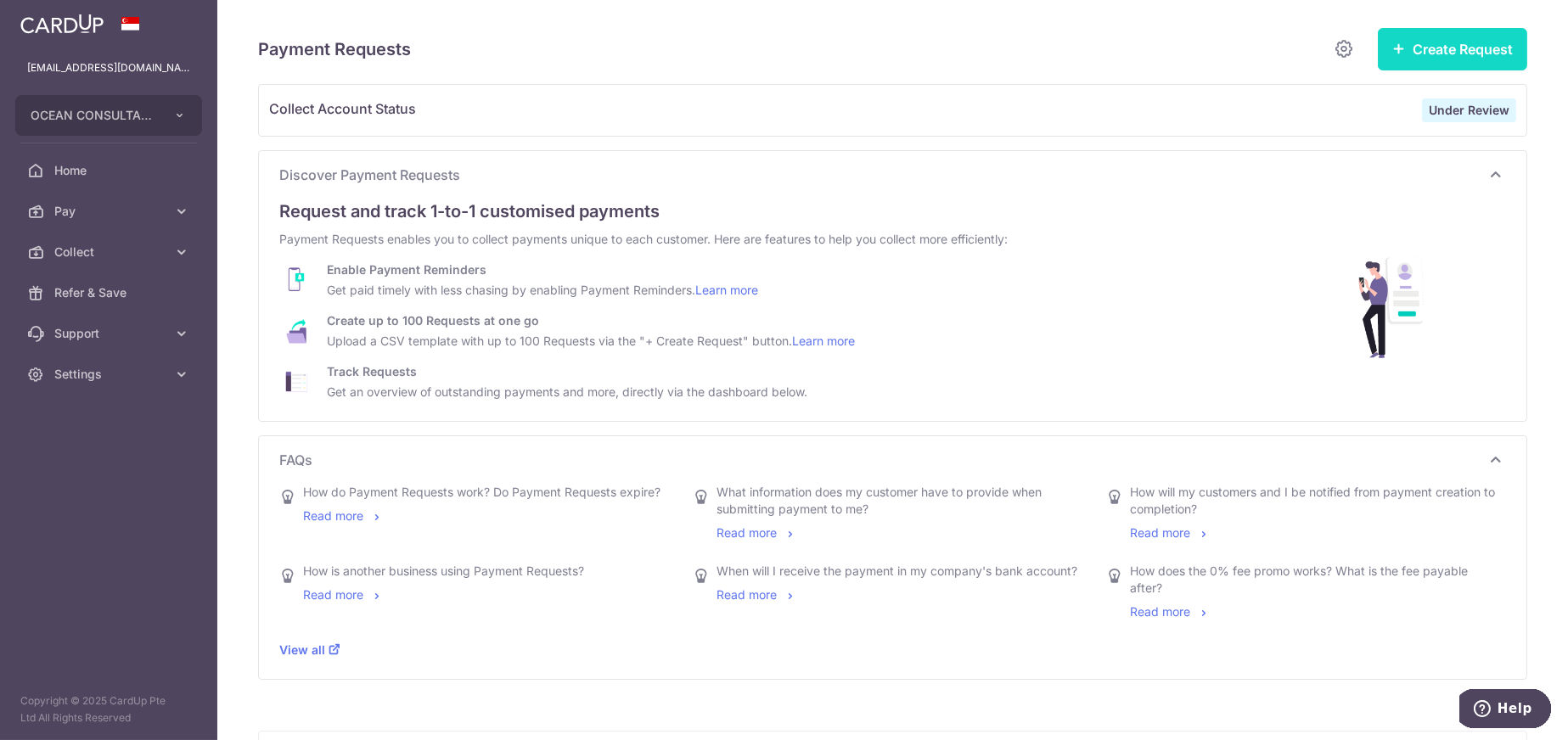
click at [1441, 49] on button "Create Request" at bounding box center [1452, 49] width 149 height 43
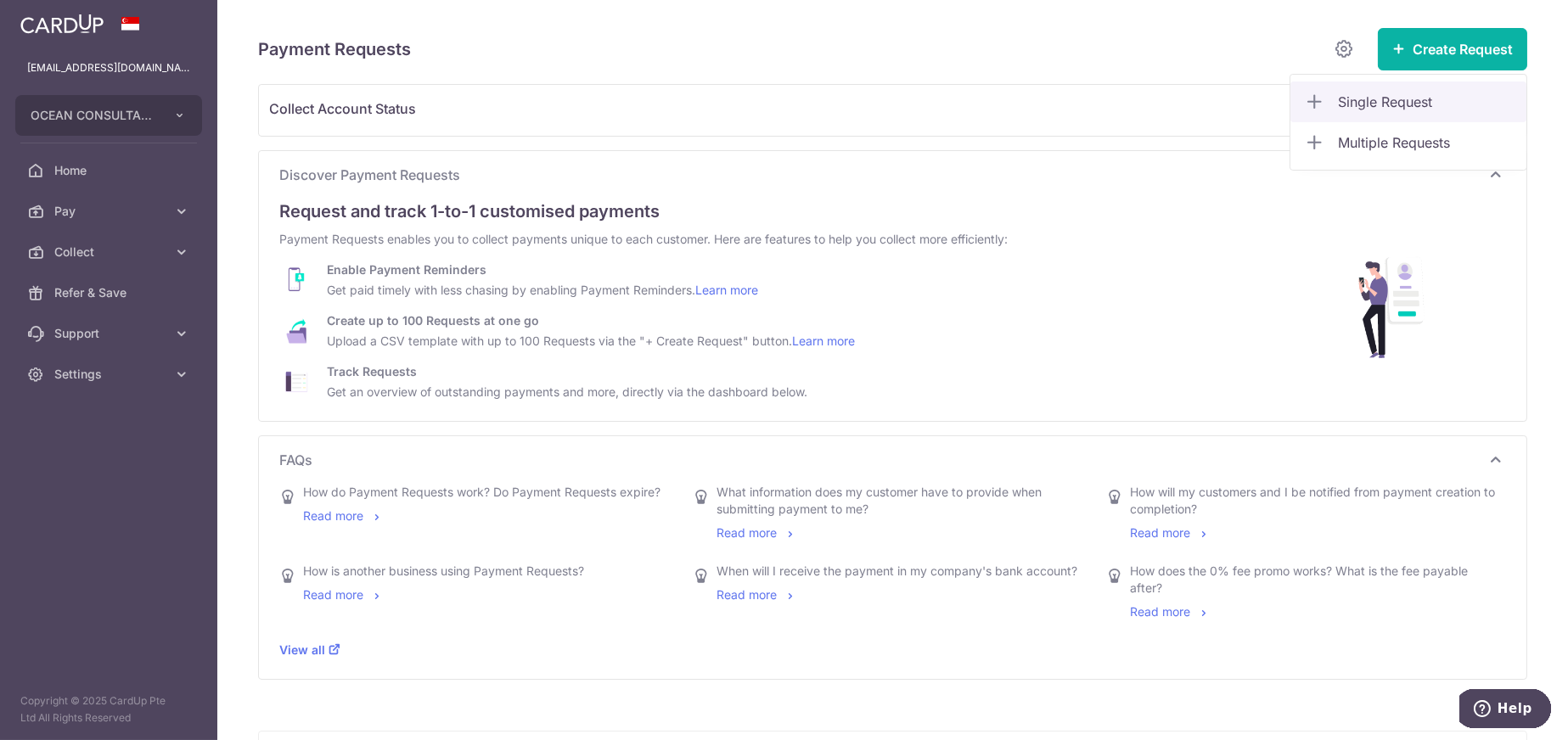
click at [1373, 104] on span "Single Request" at bounding box center [1425, 101] width 175 height 20
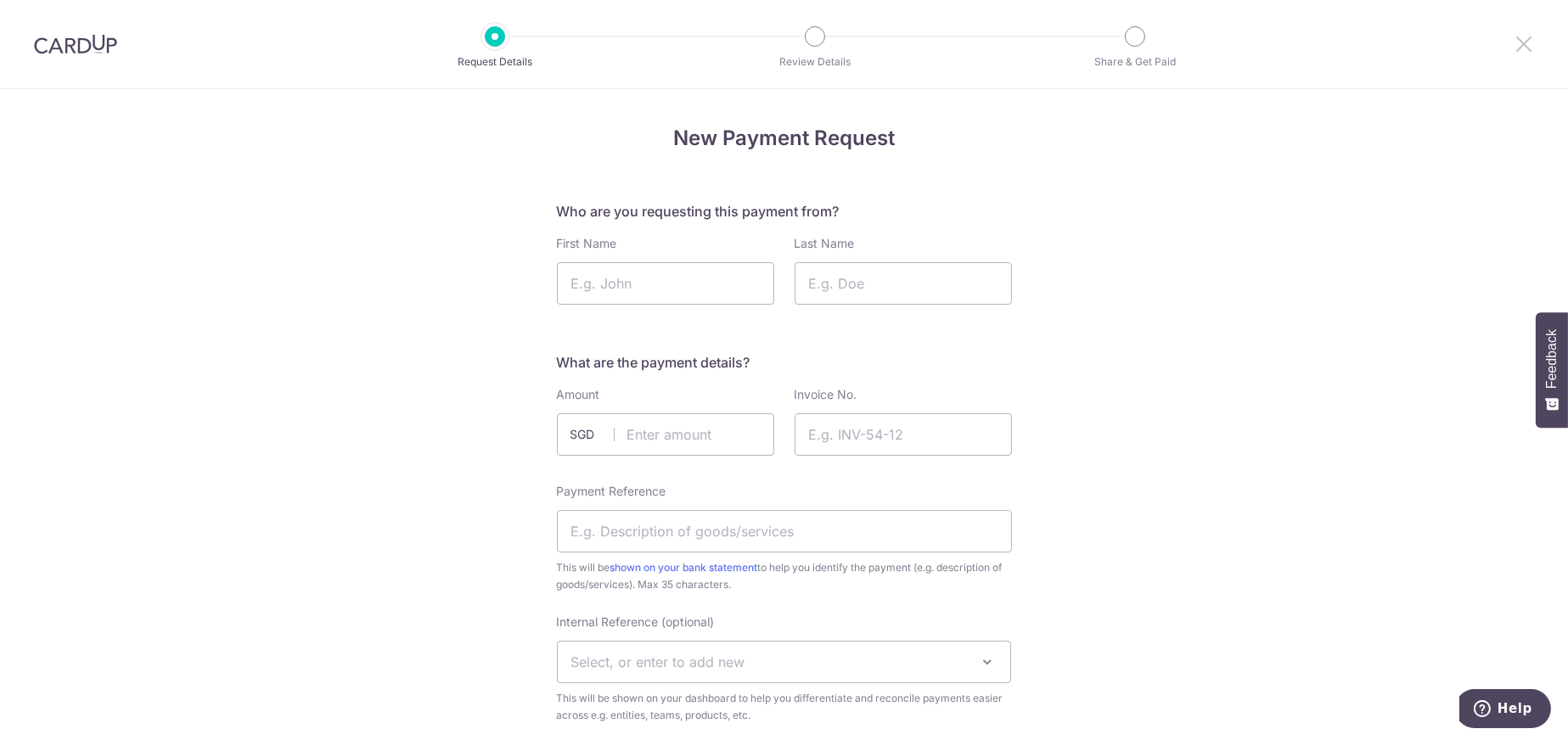
click at [1528, 52] on icon at bounding box center [1524, 43] width 20 height 21
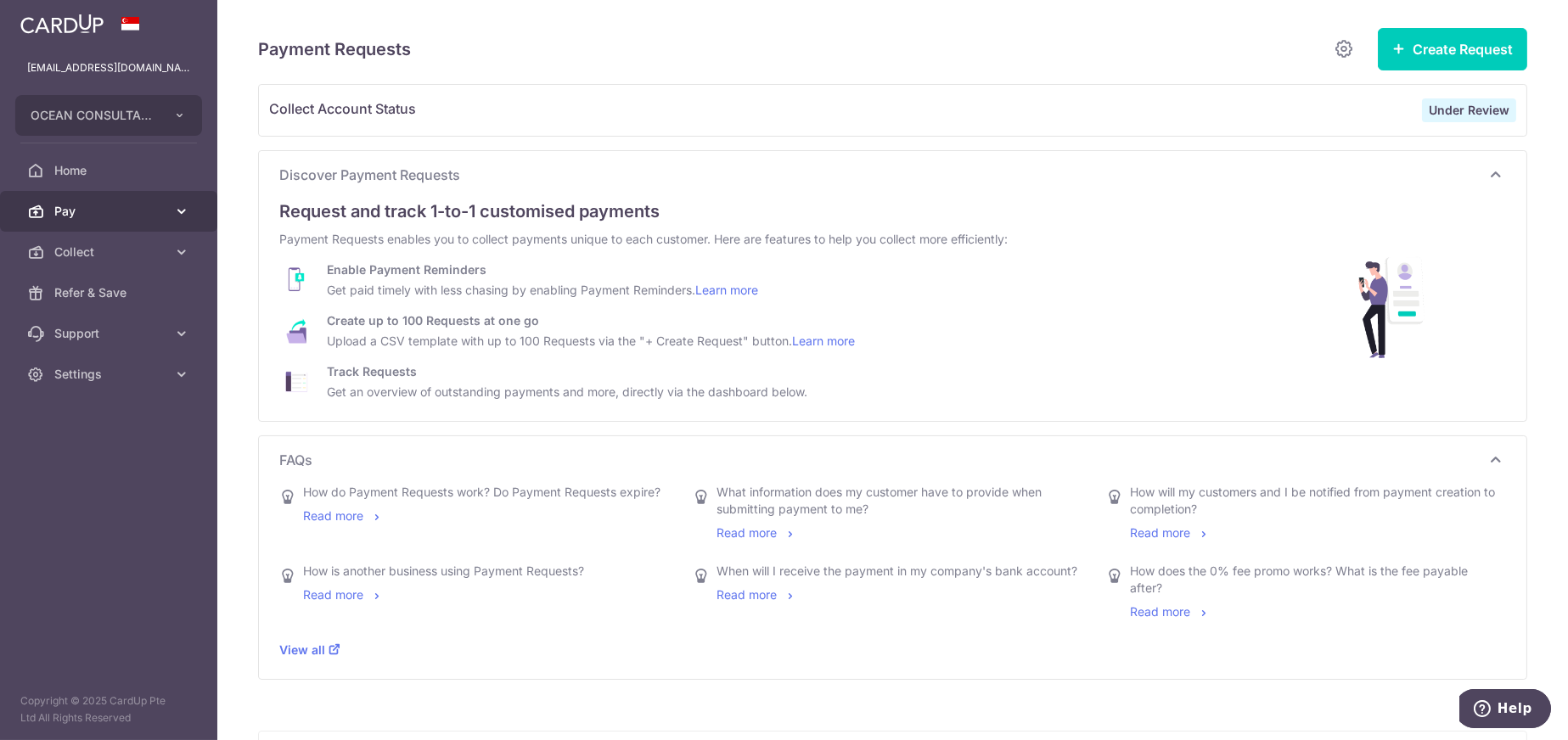
click at [71, 221] on link "Pay" at bounding box center [109, 211] width 217 height 41
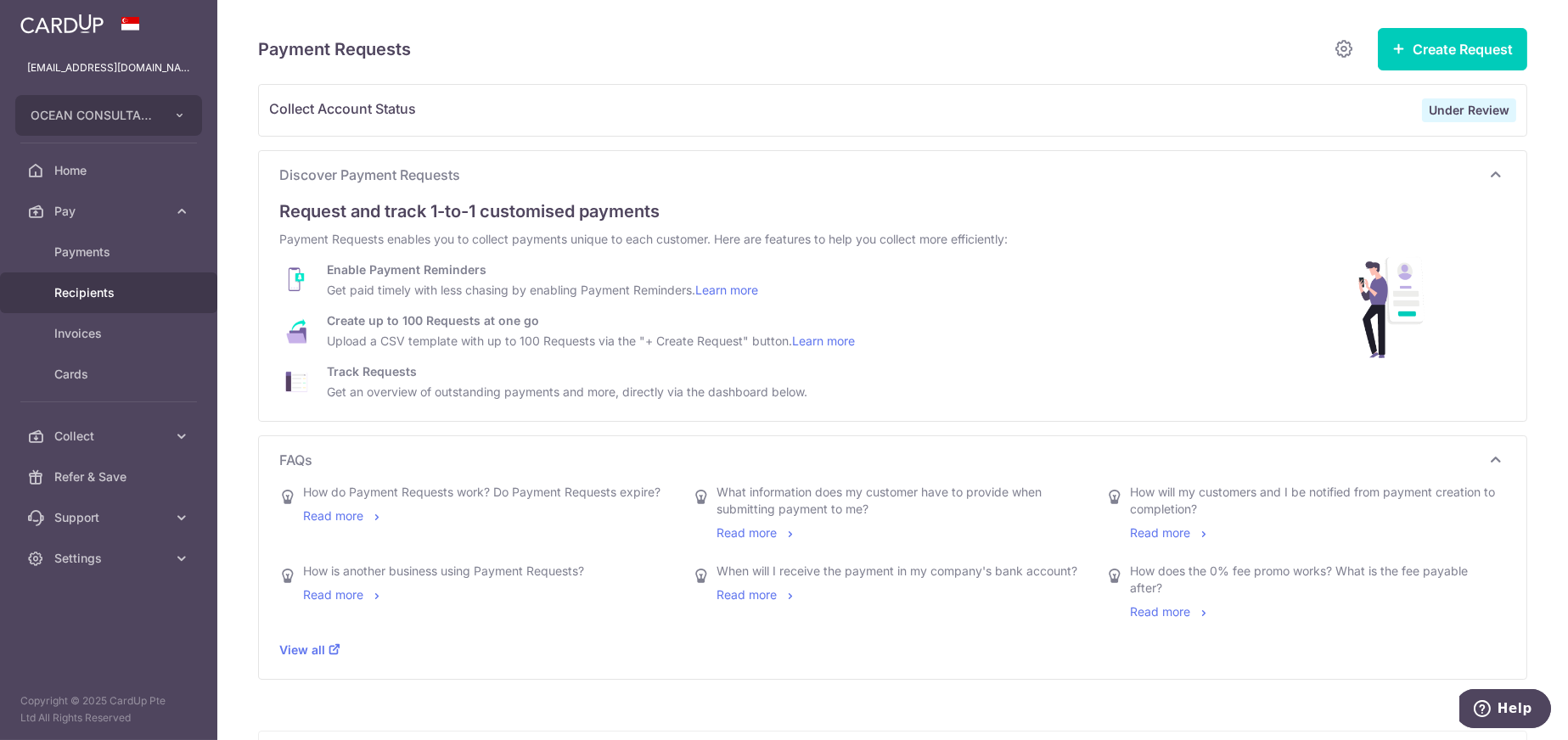
click at [78, 296] on span "Recipients" at bounding box center [111, 293] width 112 height 17
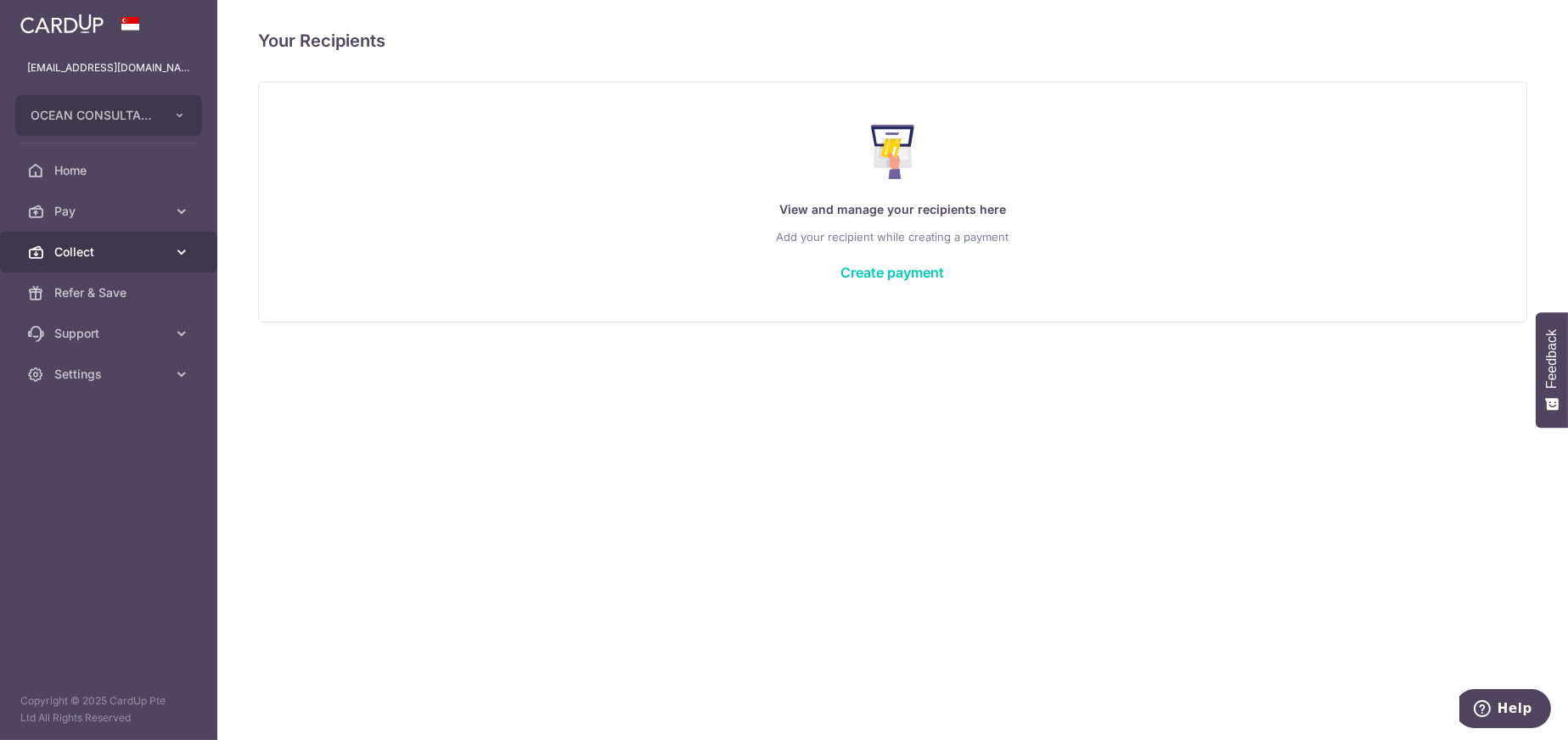
click at [69, 257] on span "Collect" at bounding box center [111, 252] width 112 height 17
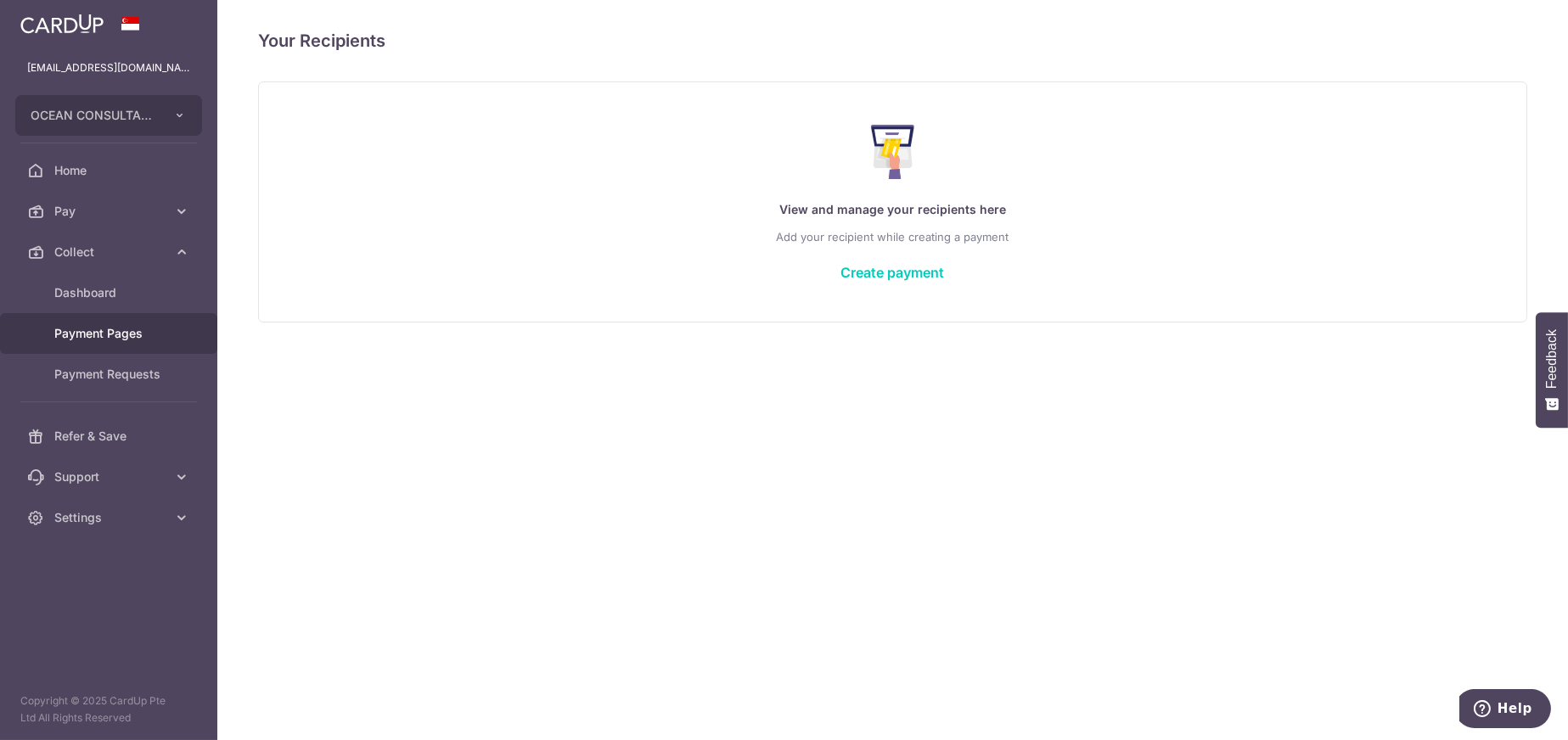
click at [73, 331] on span "Payment Pages" at bounding box center [111, 333] width 112 height 17
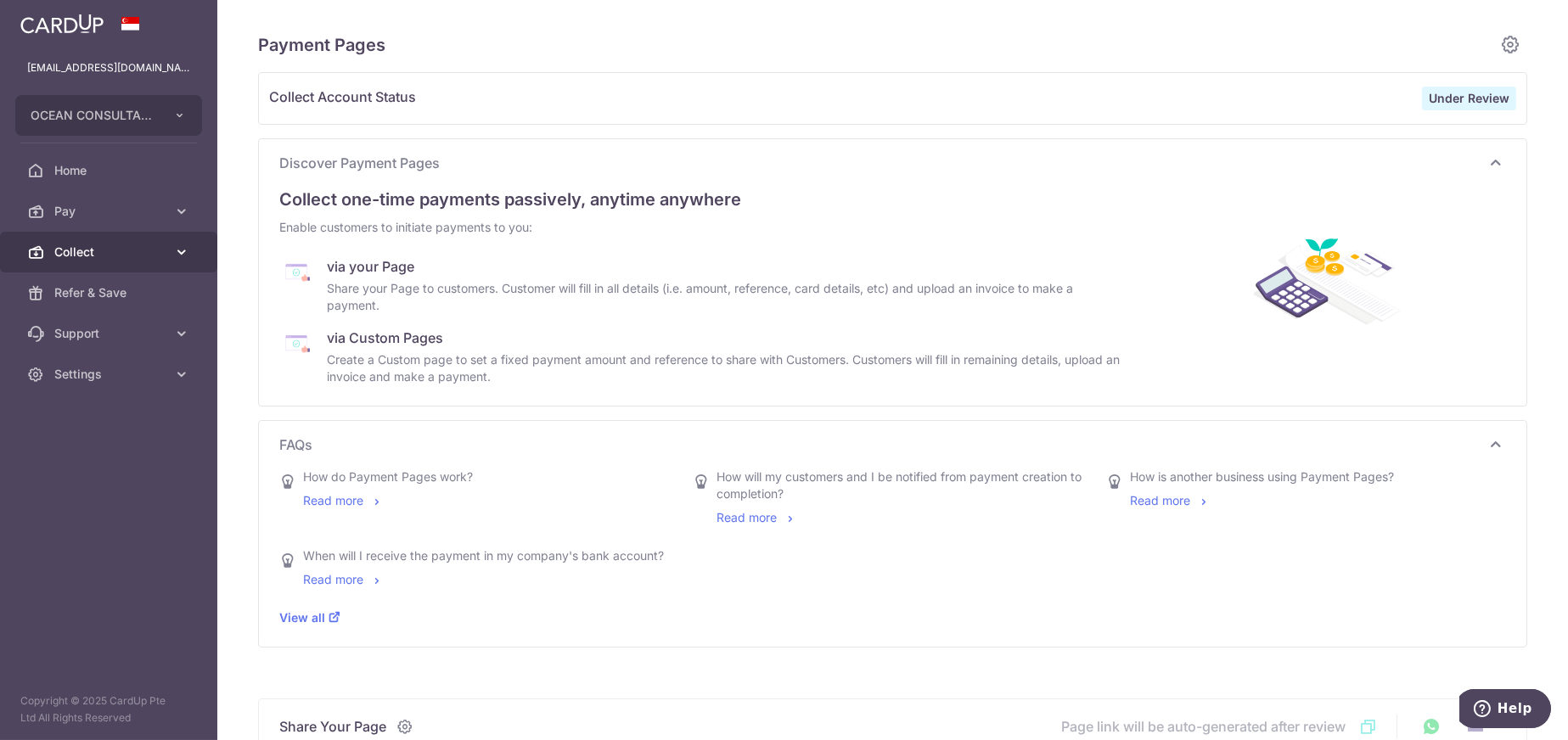
click at [83, 248] on span "Collect" at bounding box center [111, 252] width 112 height 17
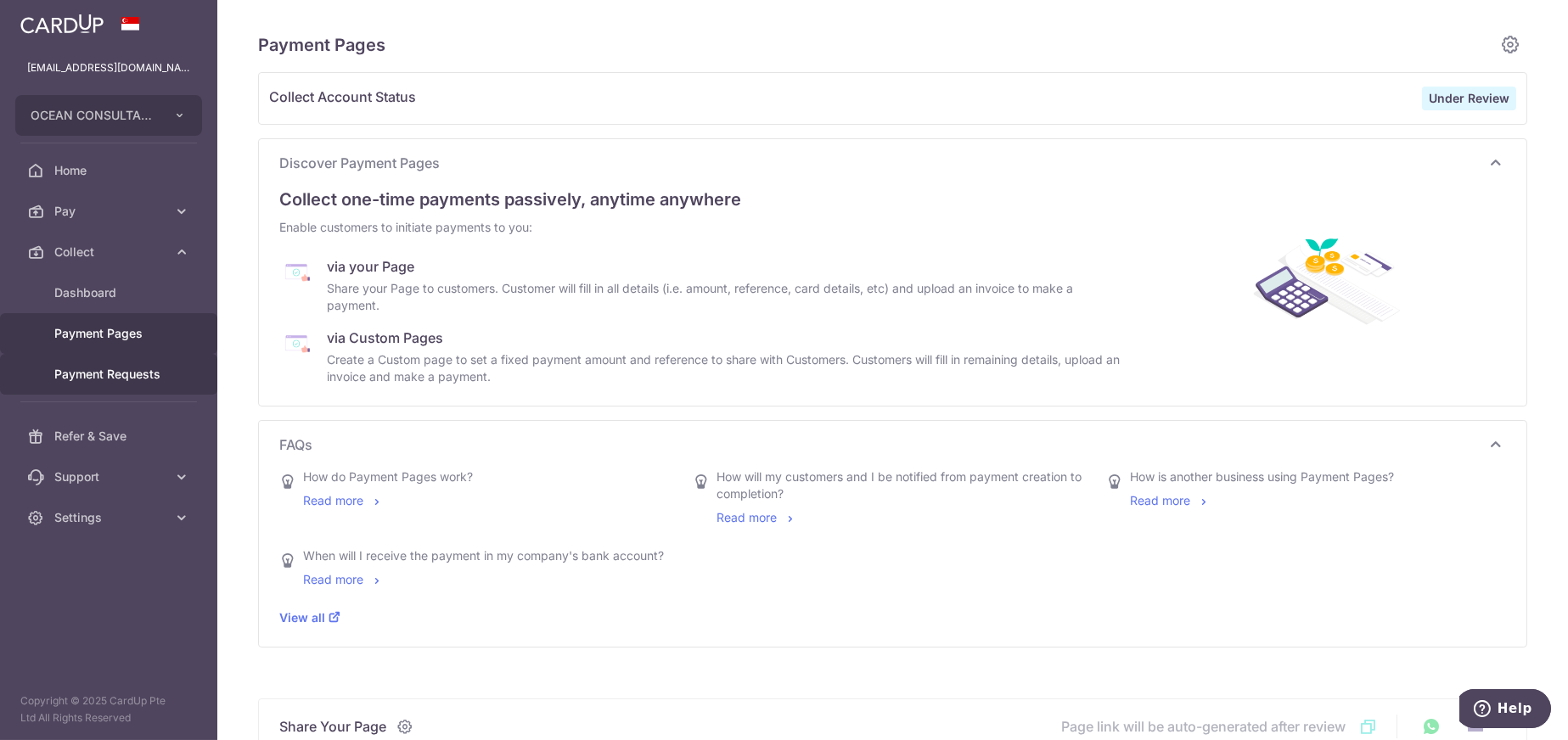
click at [87, 369] on span "Payment Requests" at bounding box center [111, 374] width 112 height 17
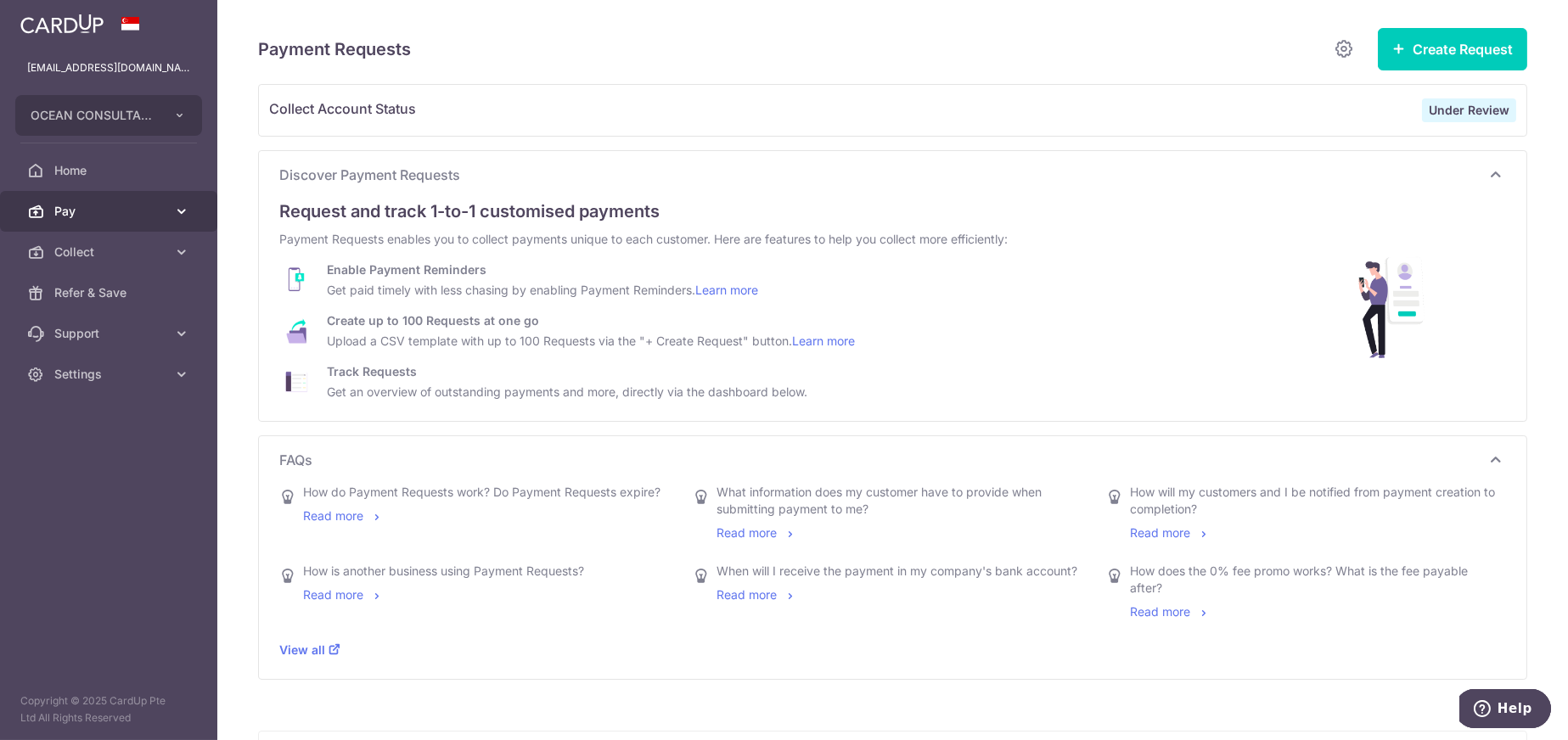
click at [91, 209] on span "Pay" at bounding box center [111, 211] width 112 height 17
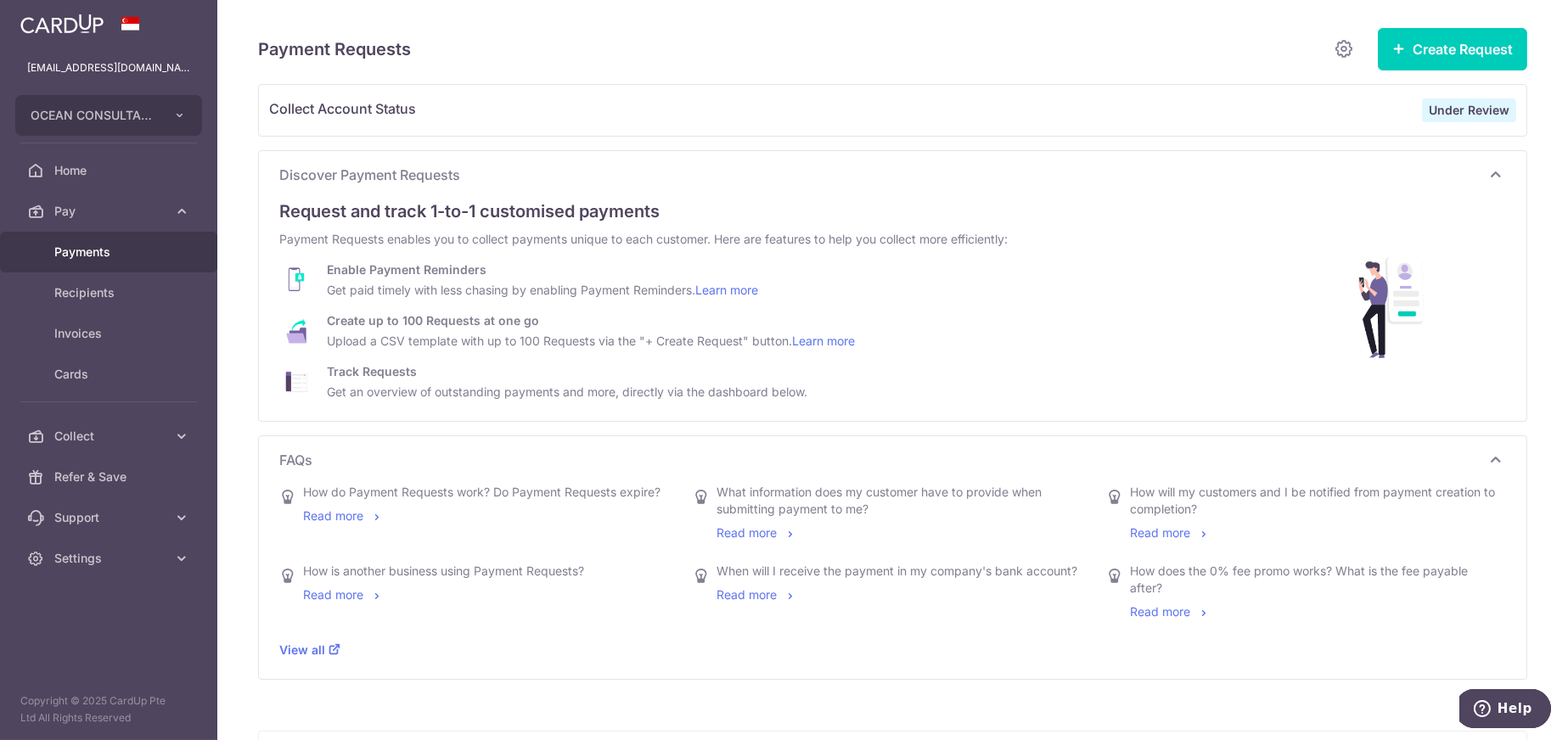
click at [93, 250] on span "Payments" at bounding box center [111, 252] width 112 height 17
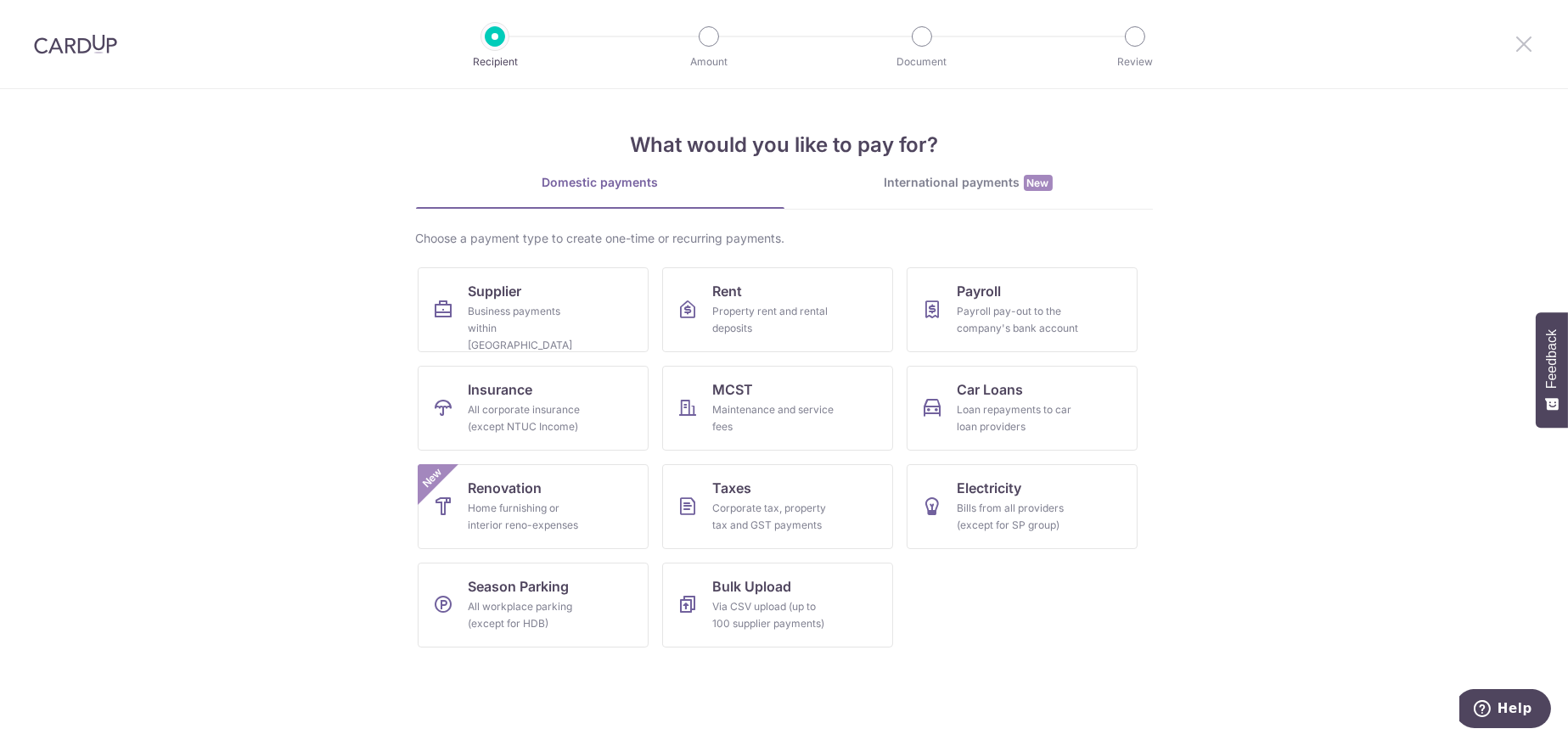
click at [1532, 40] on icon at bounding box center [1524, 43] width 20 height 21
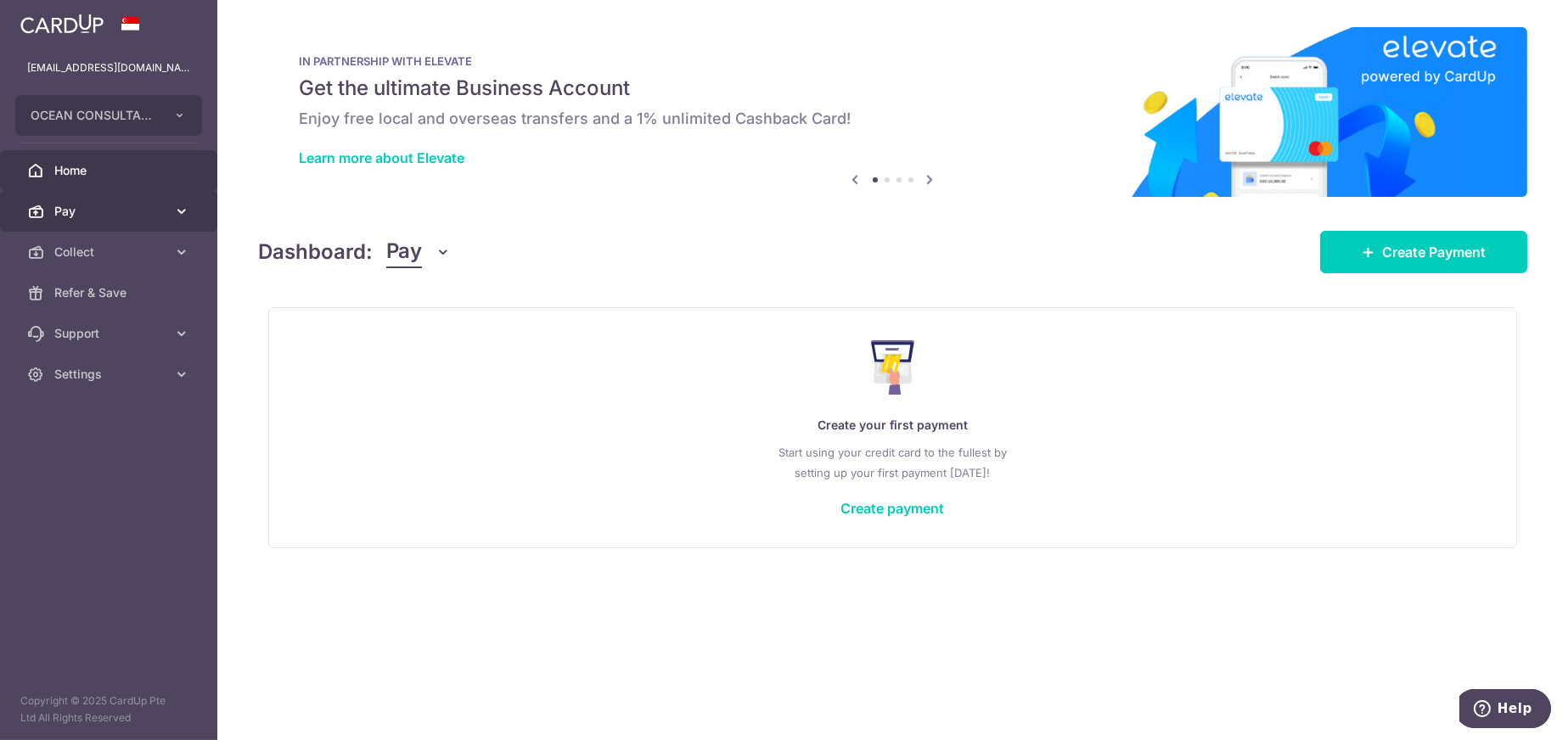
click at [72, 210] on span "Pay" at bounding box center [111, 211] width 112 height 17
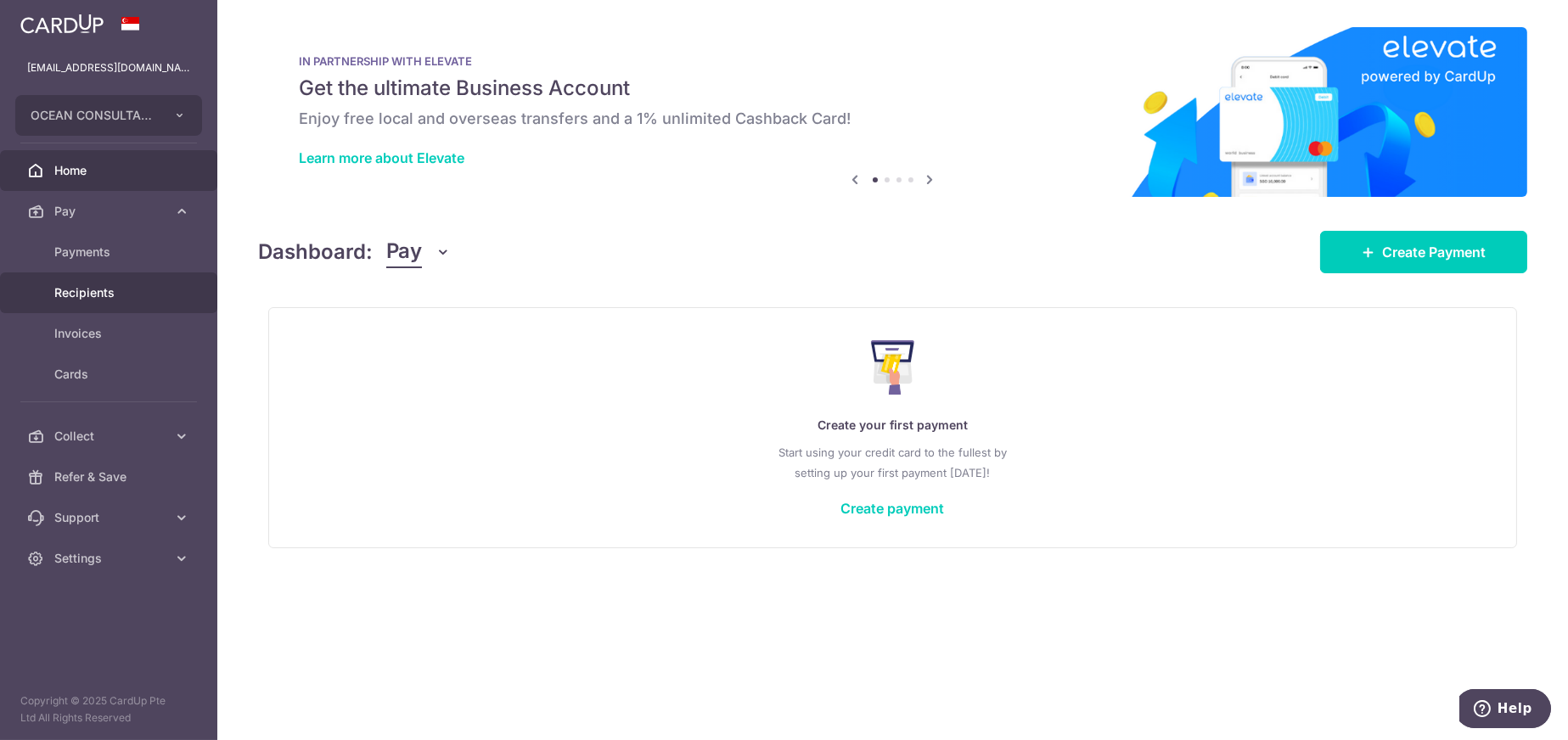
click at [86, 297] on span "Recipients" at bounding box center [111, 293] width 112 height 17
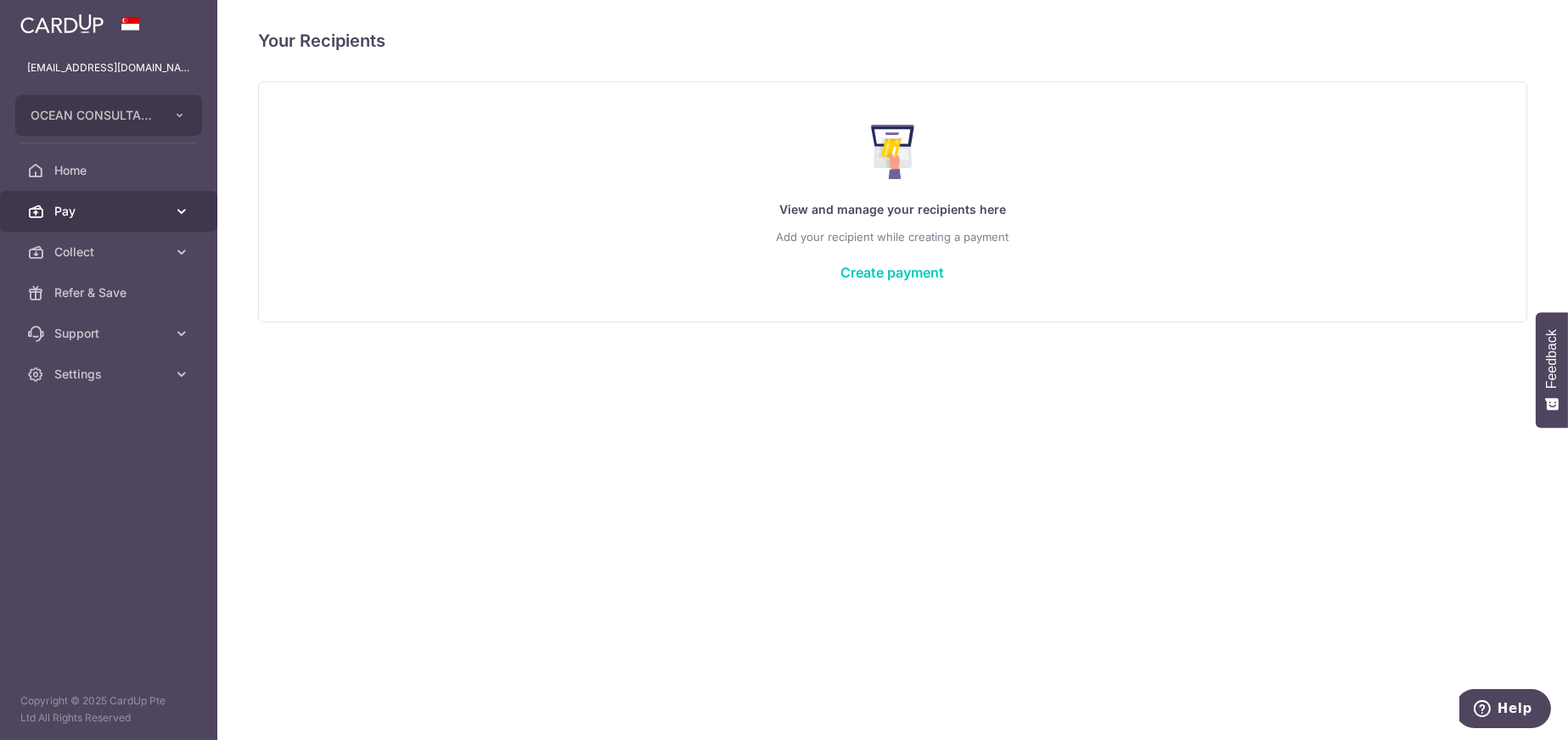
click at [176, 216] on icon at bounding box center [181, 211] width 17 height 17
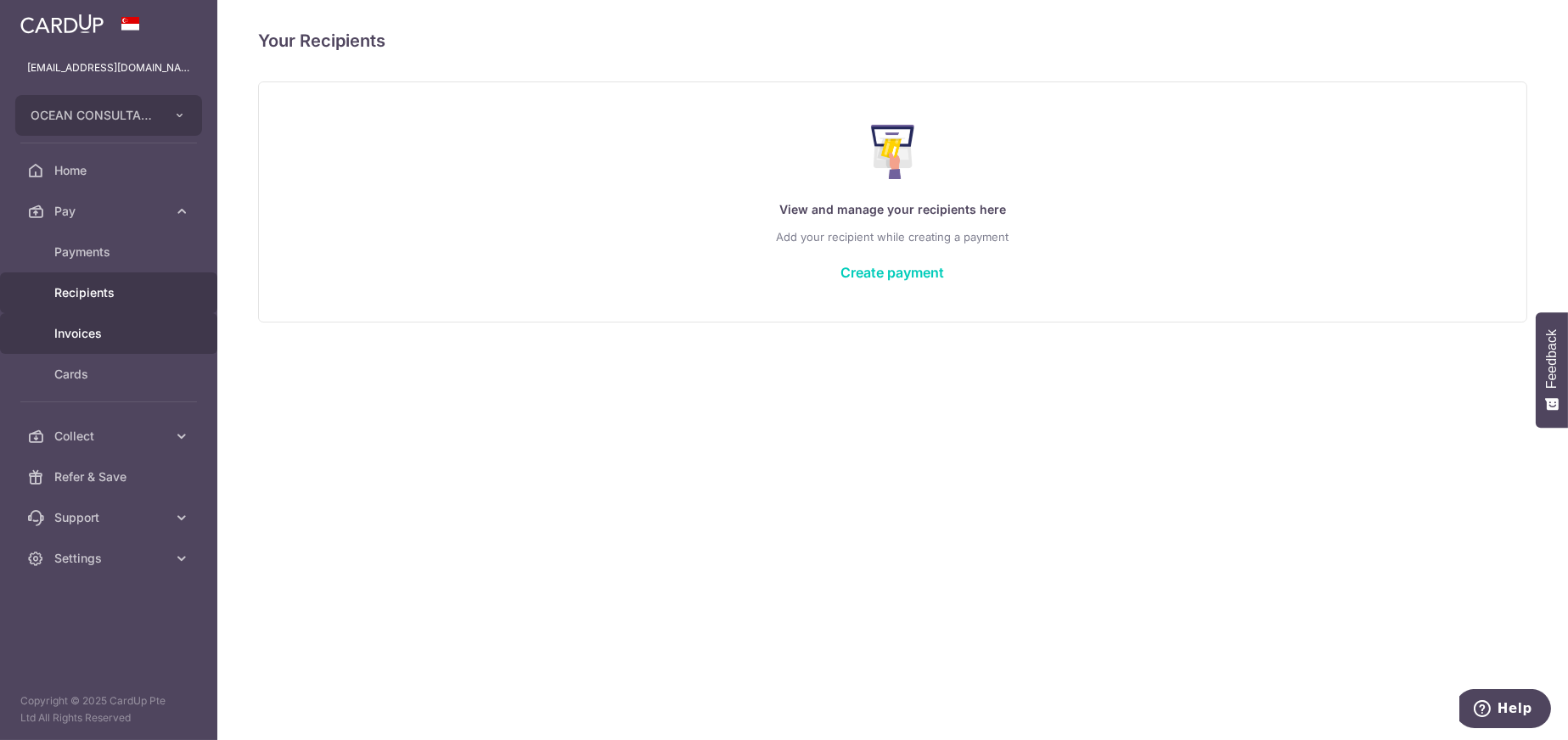
click at [97, 331] on span "Invoices" at bounding box center [111, 333] width 112 height 17
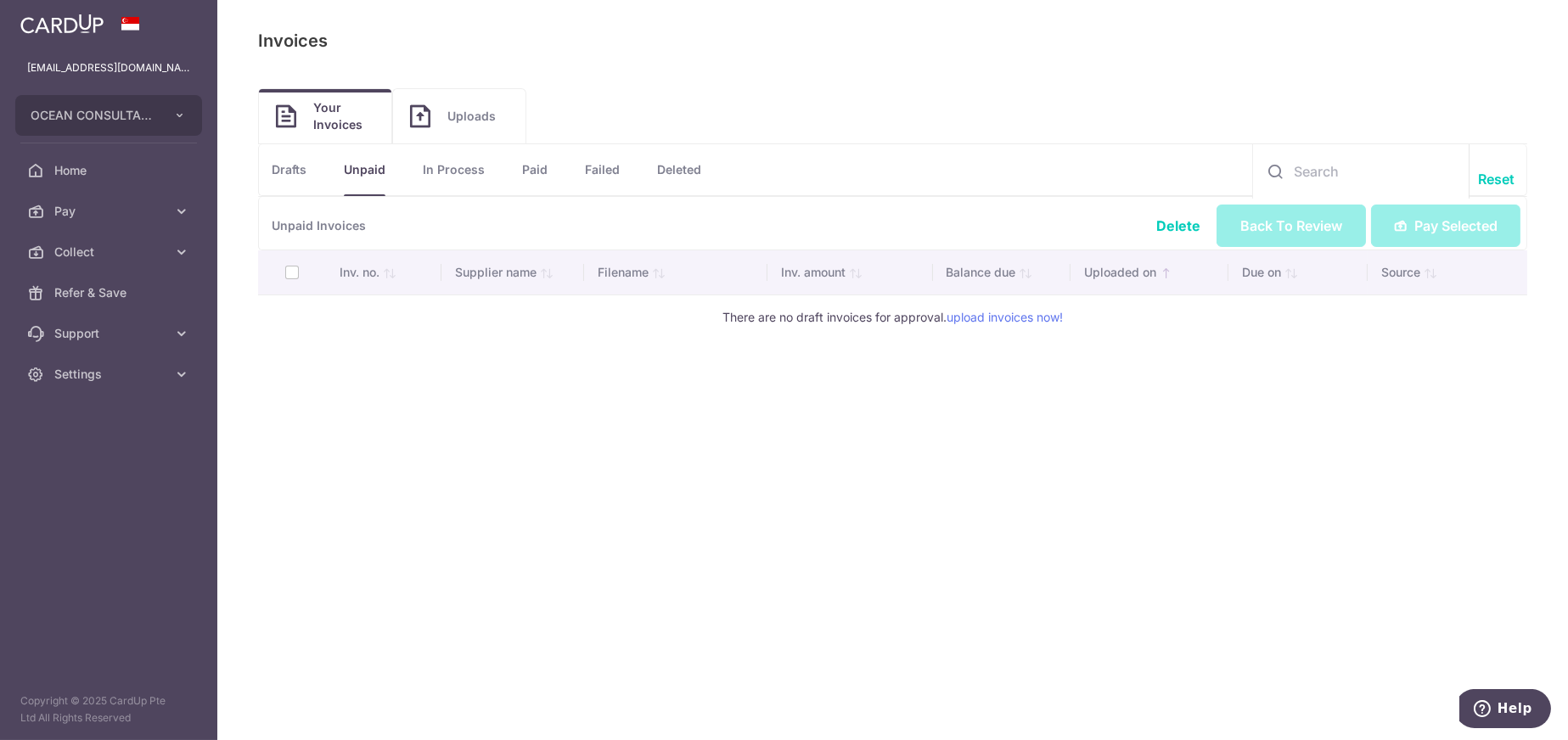
drag, startPoint x: 323, startPoint y: 126, endPoint x: 438, endPoint y: 118, distance: 115.3
click at [324, 126] on span "Your Invoices" at bounding box center [343, 116] width 61 height 34
click at [478, 115] on span "Uploads" at bounding box center [477, 116] width 61 height 17
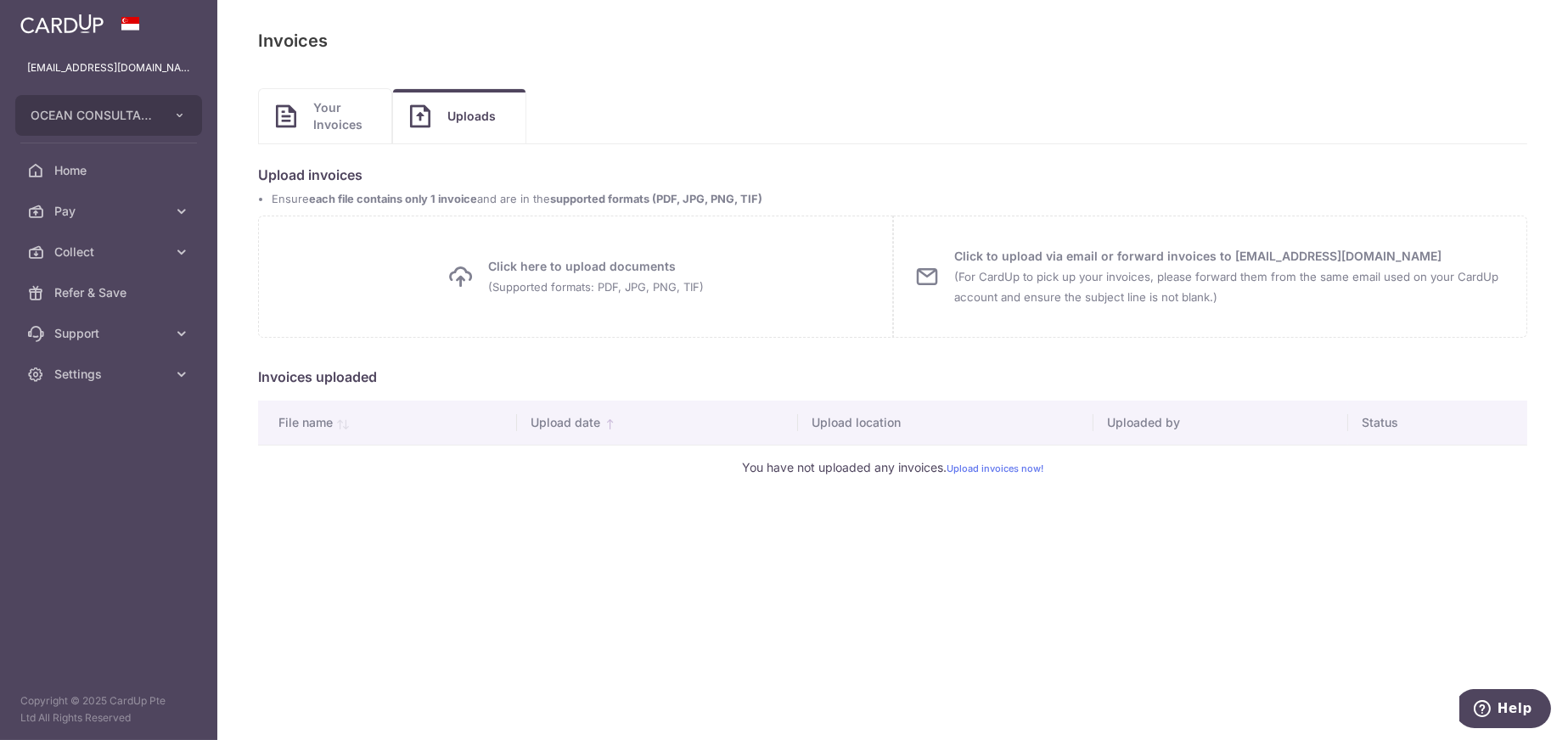
drag, startPoint x: 360, startPoint y: 121, endPoint x: 314, endPoint y: 126, distance: 46.3
click at [358, 121] on span "Your Invoices" at bounding box center [343, 116] width 61 height 34
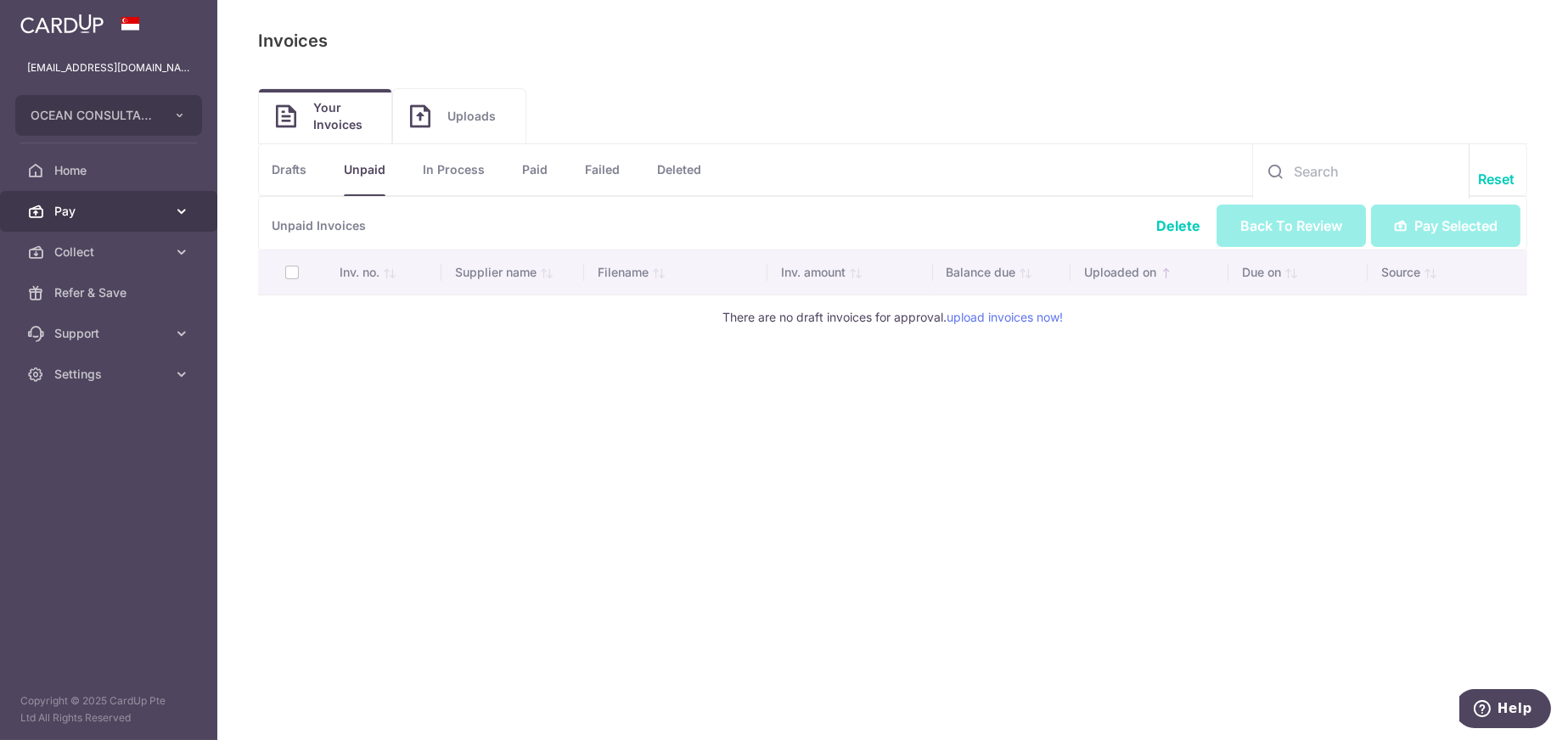
click at [136, 212] on span "Pay" at bounding box center [111, 211] width 112 height 17
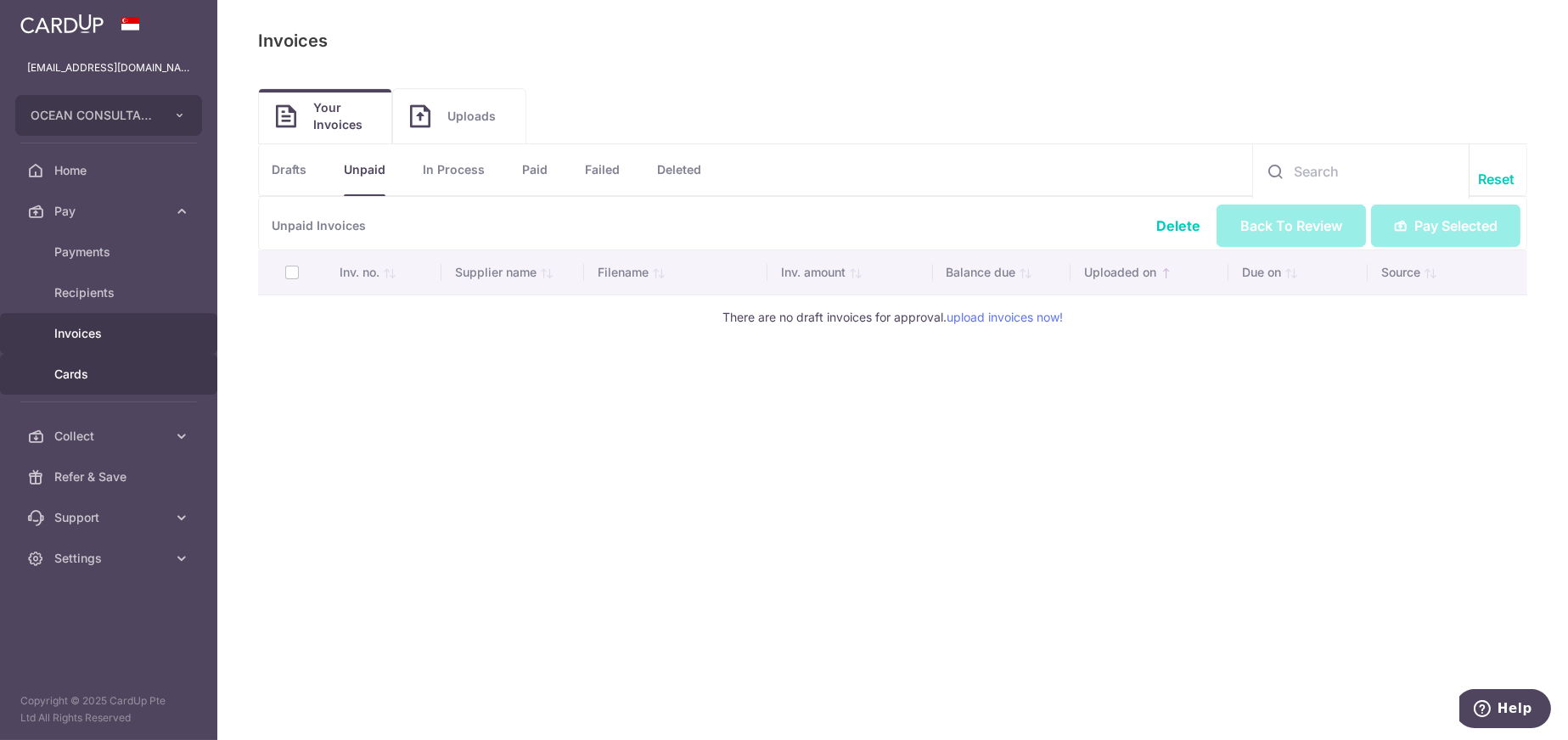
click at [77, 372] on span "Cards" at bounding box center [111, 374] width 112 height 17
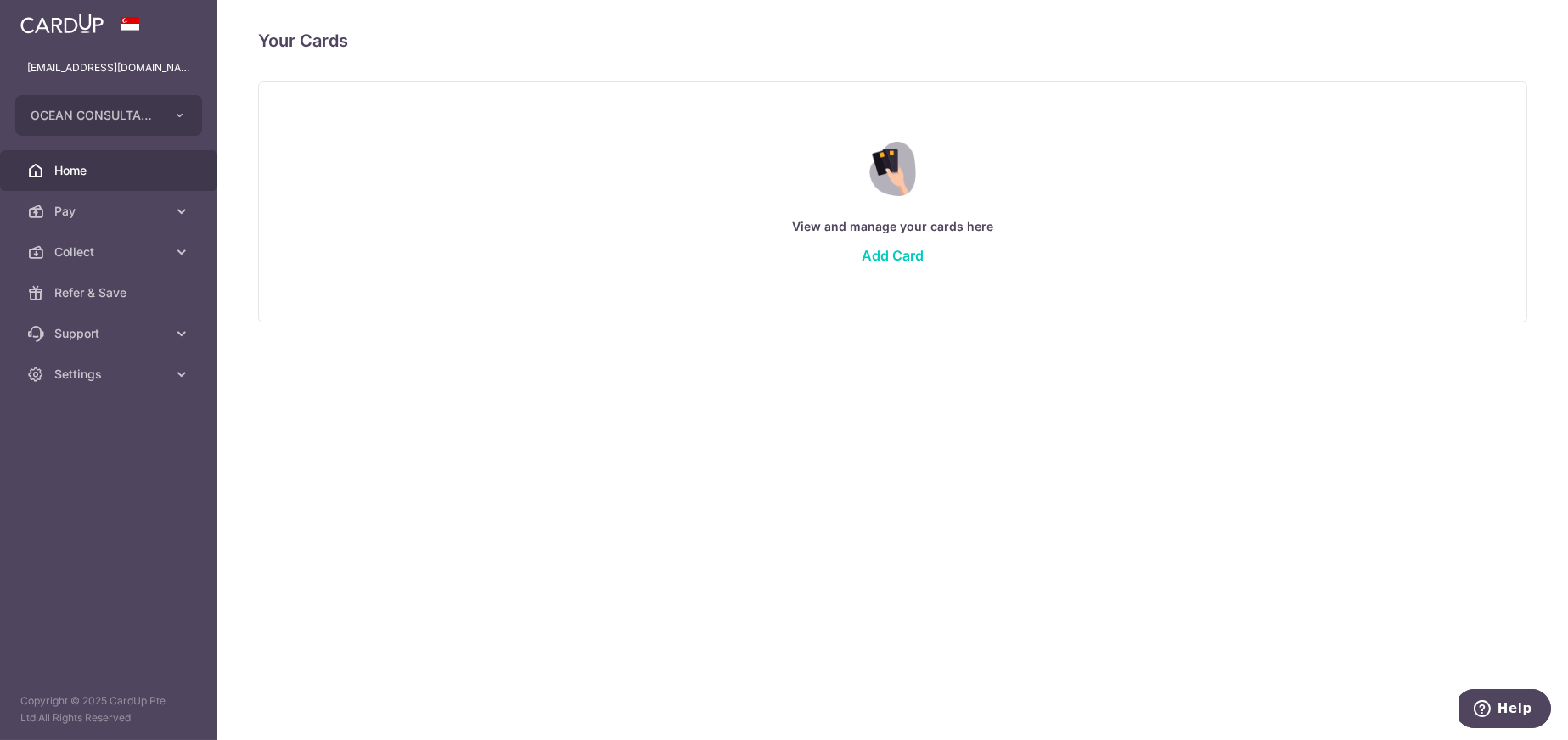
click at [75, 175] on span "Home" at bounding box center [111, 170] width 112 height 17
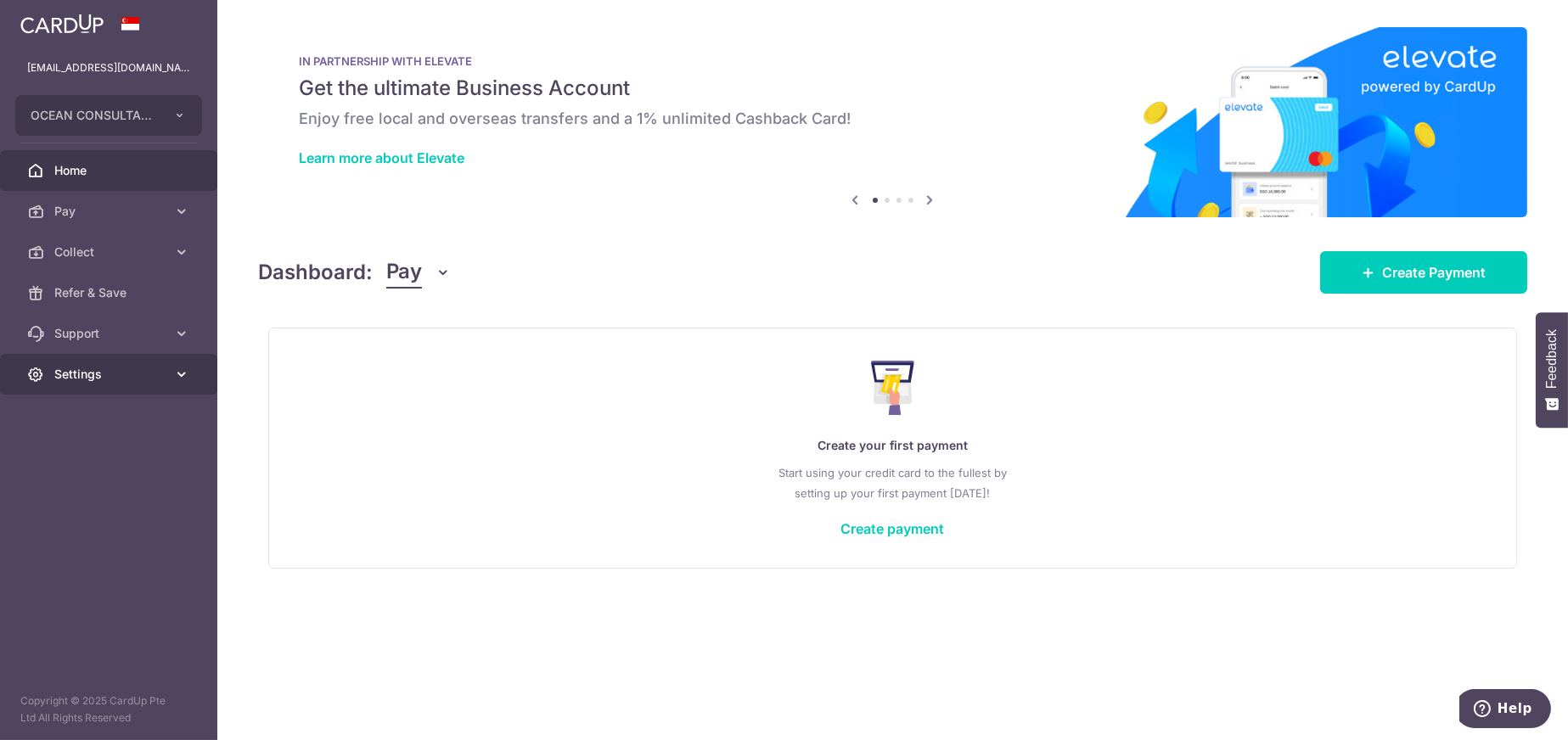
click at [118, 385] on link "Settings" at bounding box center [109, 374] width 217 height 41
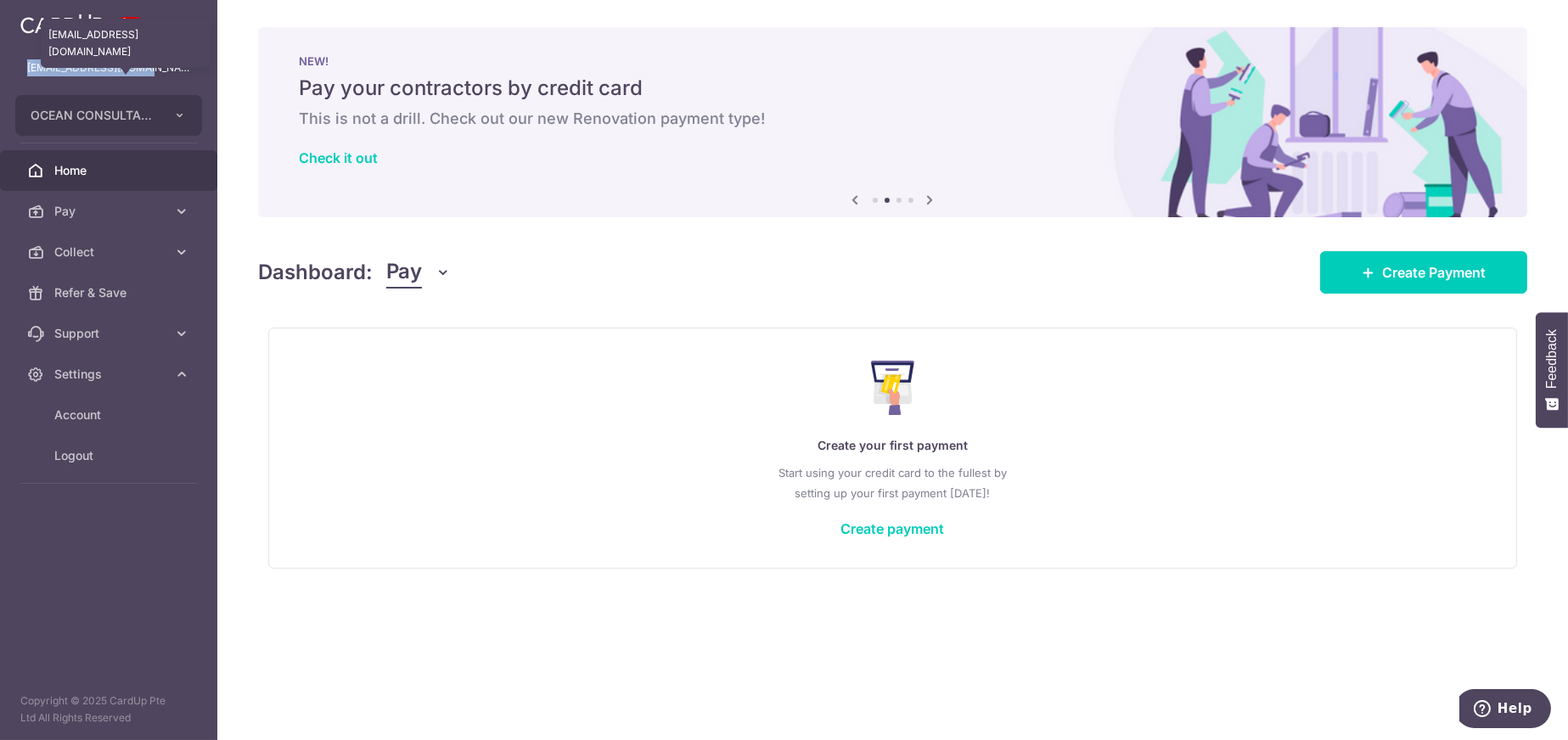
drag, startPoint x: 159, startPoint y: 69, endPoint x: 27, endPoint y: 68, distance: 132.0
click at [27, 68] on p "franktay@oceancne.com" at bounding box center [109, 68] width 163 height 17
copy p "franktay@oceancne.com"
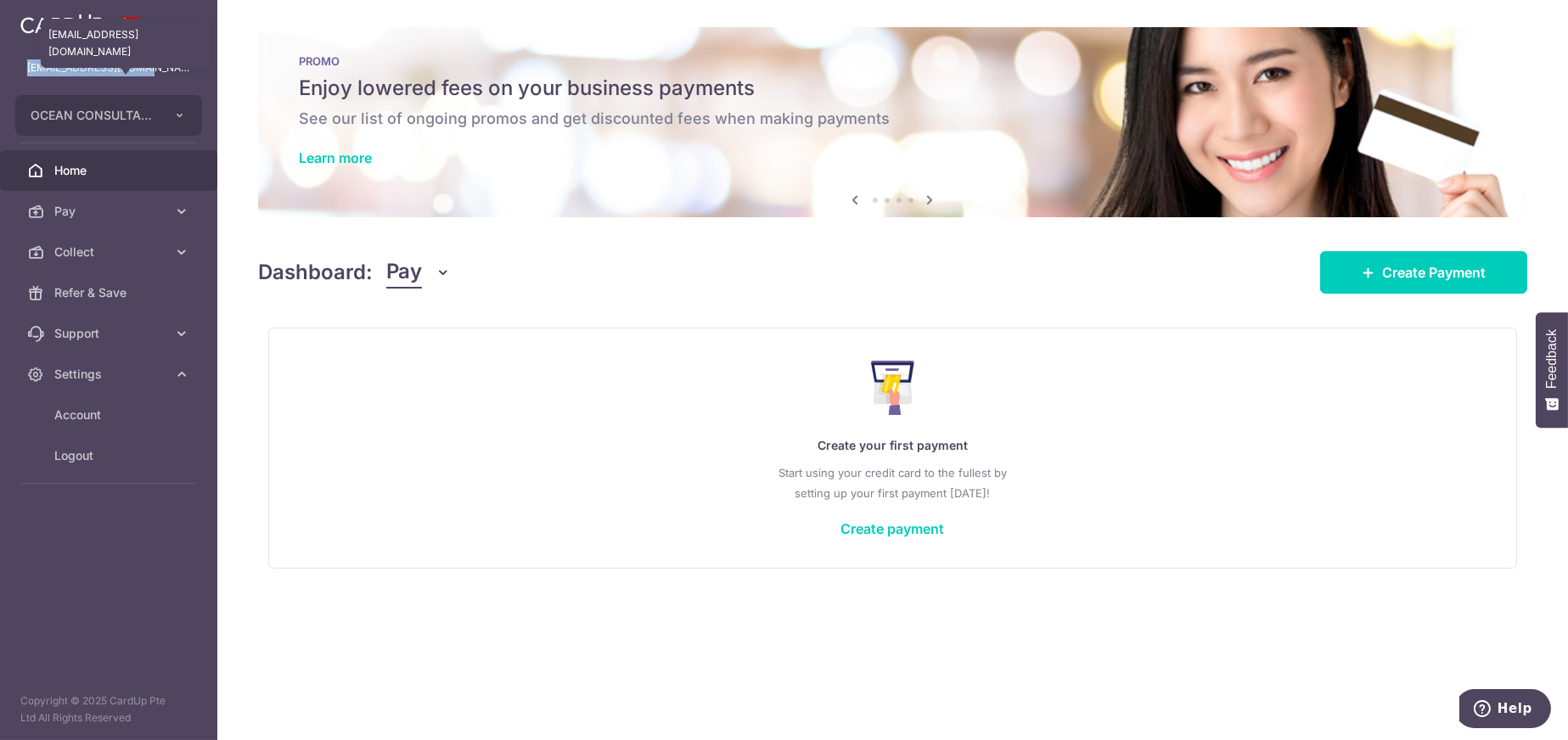
click at [174, 72] on p "franktay@oceancne.com" at bounding box center [109, 68] width 163 height 17
drag, startPoint x: 161, startPoint y: 71, endPoint x: 19, endPoint y: 67, distance: 142.1
click at [19, 67] on div "franktay@oceancne.com" at bounding box center [109, 67] width 217 height 41
copy p "franktay@oceancne.com"
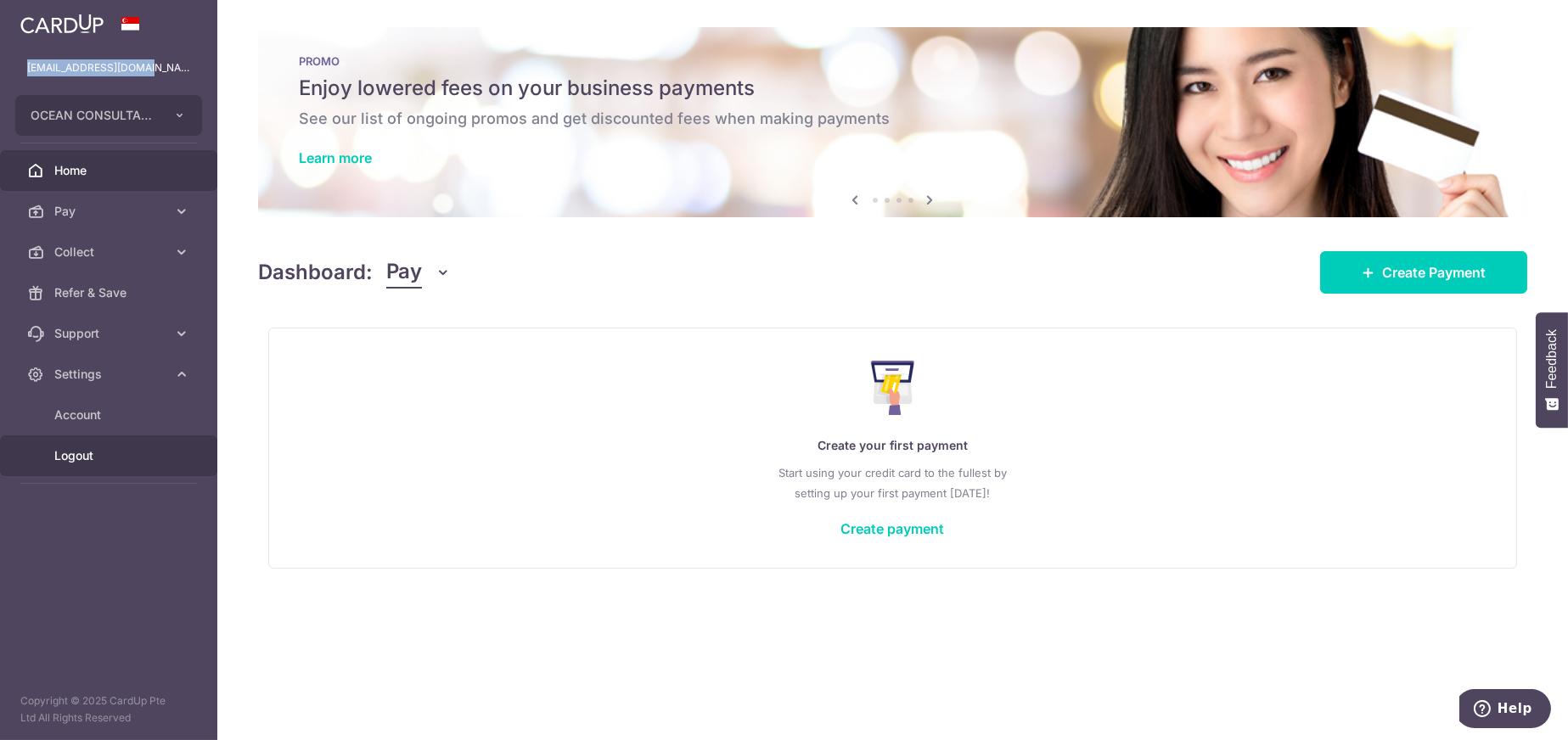
click at [69, 448] on span "Logout" at bounding box center [111, 456] width 112 height 17
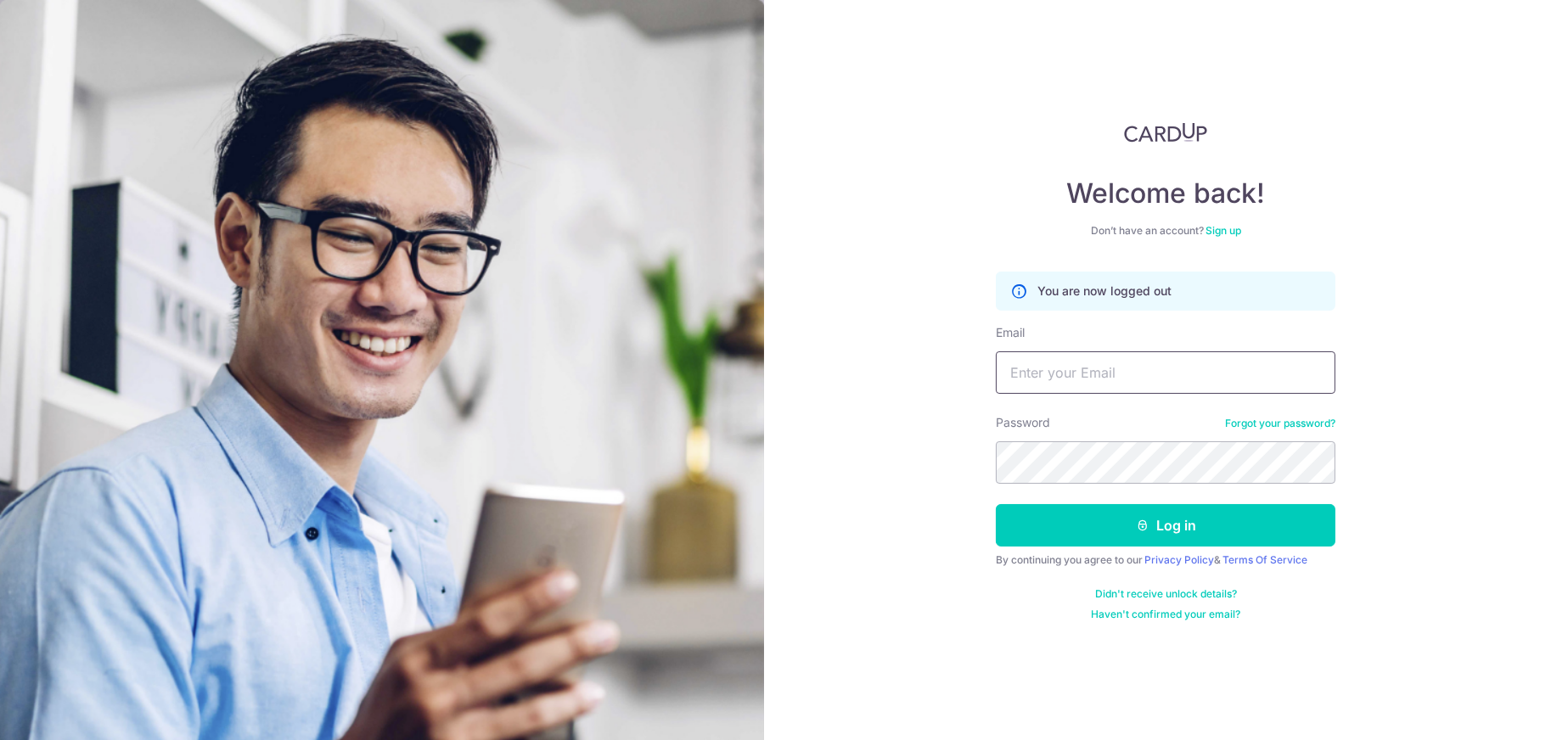
click at [1042, 386] on input "Email" at bounding box center [1165, 372] width 340 height 43
type input "[EMAIL_ADDRESS][DOMAIN_NAME]"
click at [996, 505] on button "Log in" at bounding box center [1165, 525] width 340 height 43
